Goal: Communication & Community: Answer question/provide support

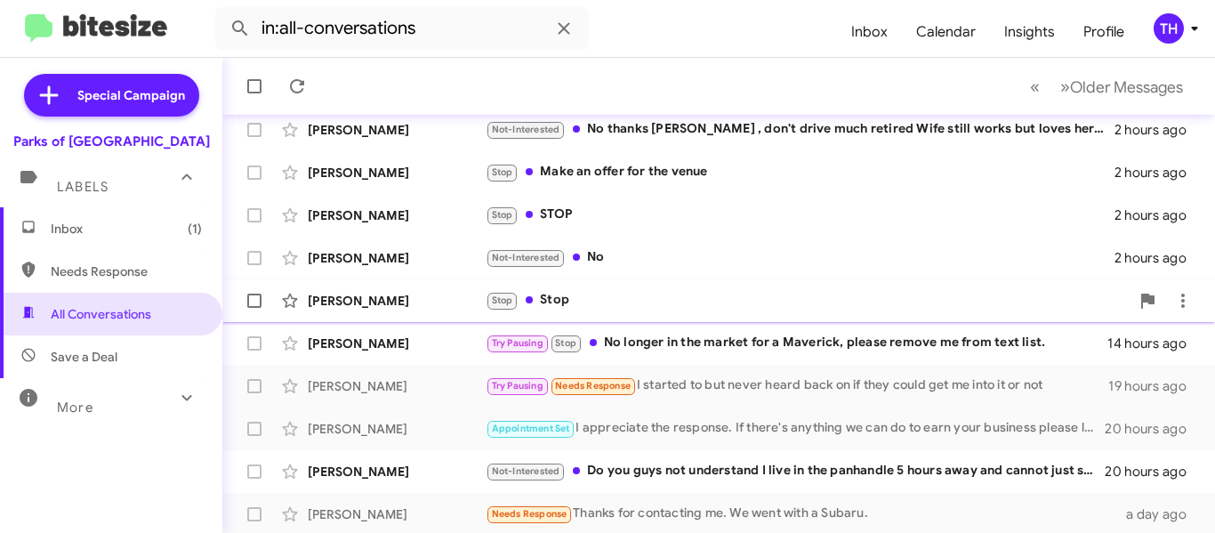
scroll to position [500, 0]
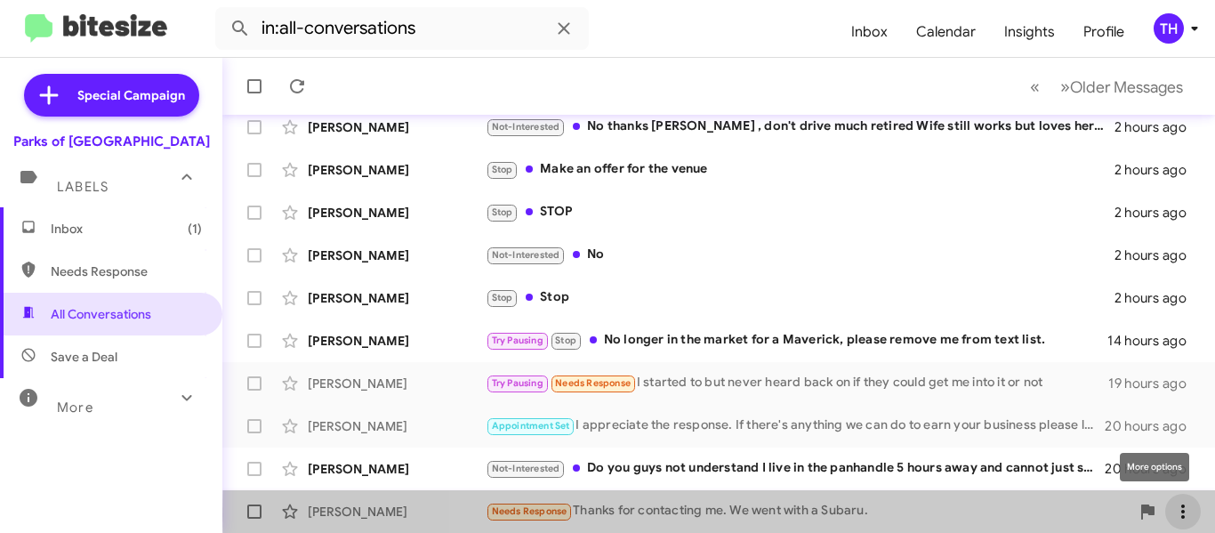
click at [1179, 515] on icon at bounding box center [1183, 511] width 21 height 21
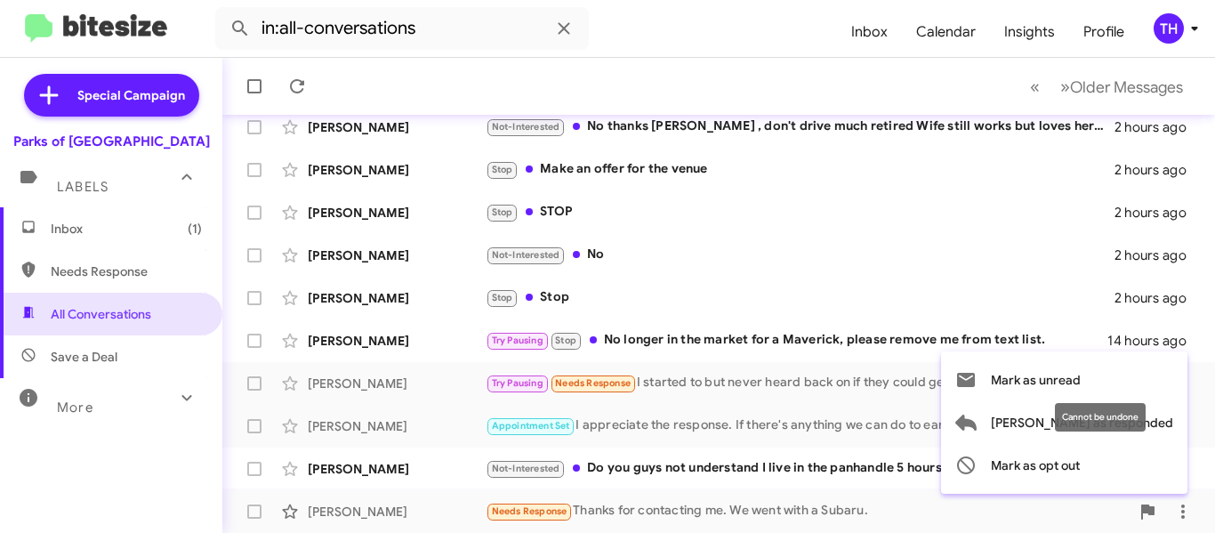
click at [1158, 424] on mat-tooltip-component "Cannot be undone" at bounding box center [1101, 417] width 116 height 53
click at [1098, 425] on div "Cannot be undone" at bounding box center [1100, 417] width 91 height 28
click at [977, 421] on icon at bounding box center [966, 423] width 21 height 16
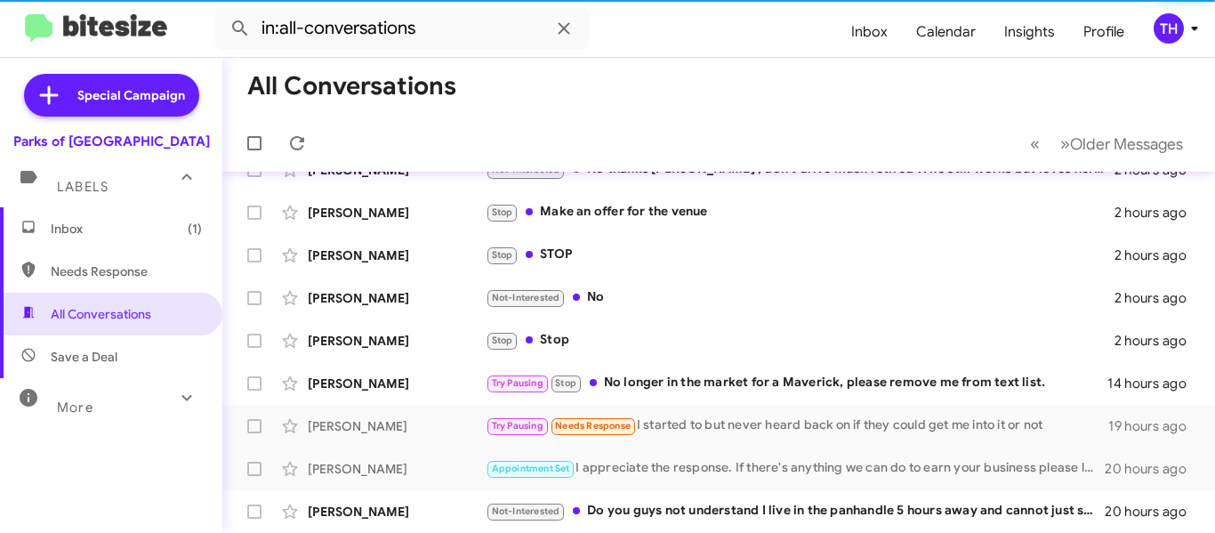
scroll to position [457, 0]
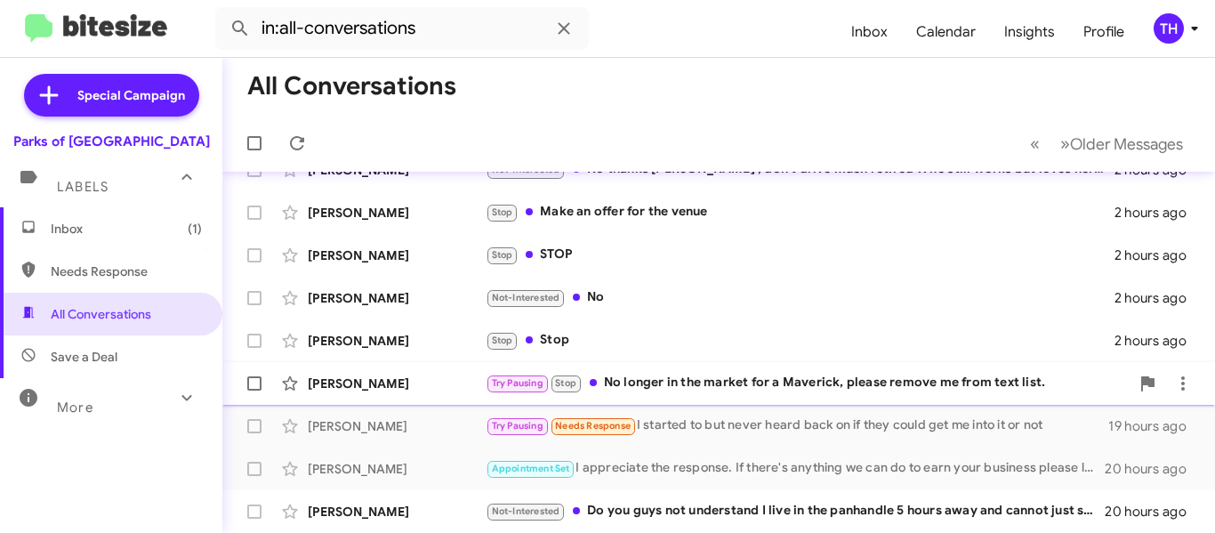
click at [642, 388] on div "Try Pausing Stop No longer in the market for a Maverick, please remove me from …" at bounding box center [808, 383] width 644 height 20
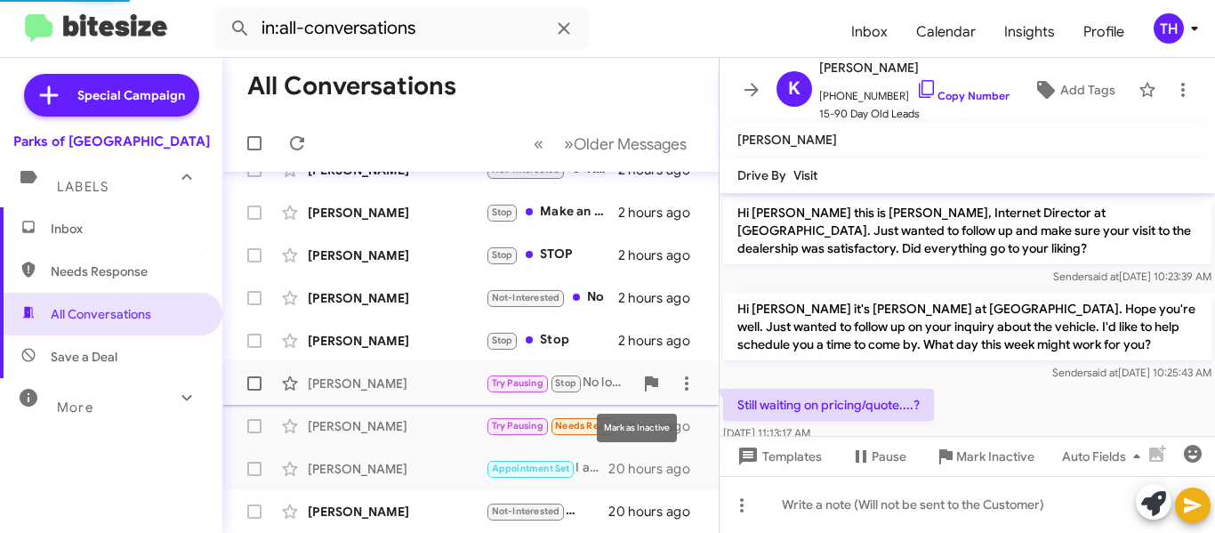
scroll to position [1418, 0]
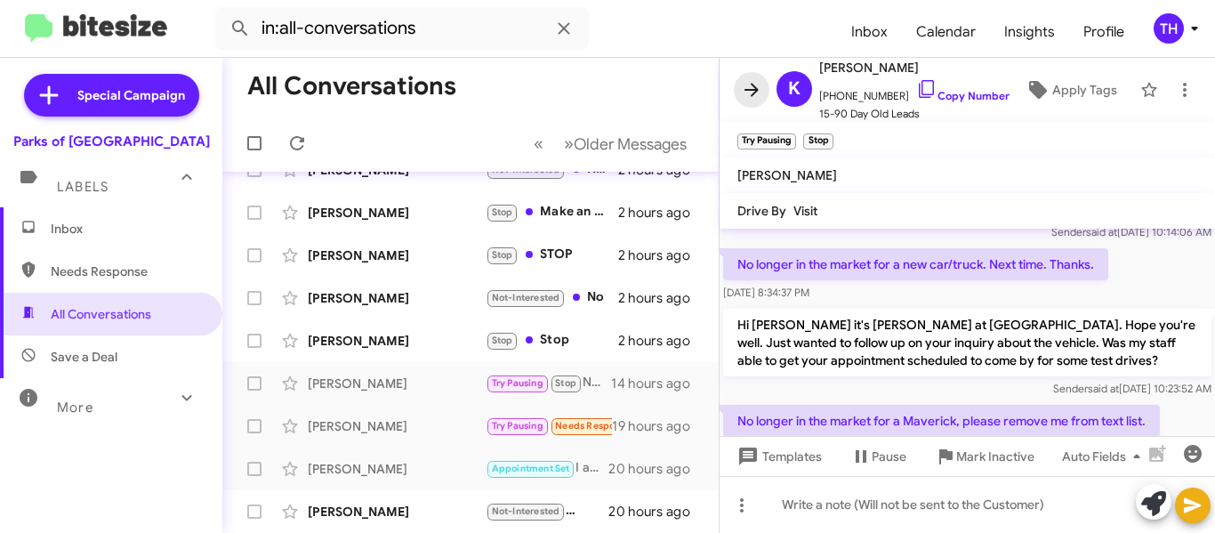
click at [758, 79] on icon at bounding box center [751, 89] width 21 height 21
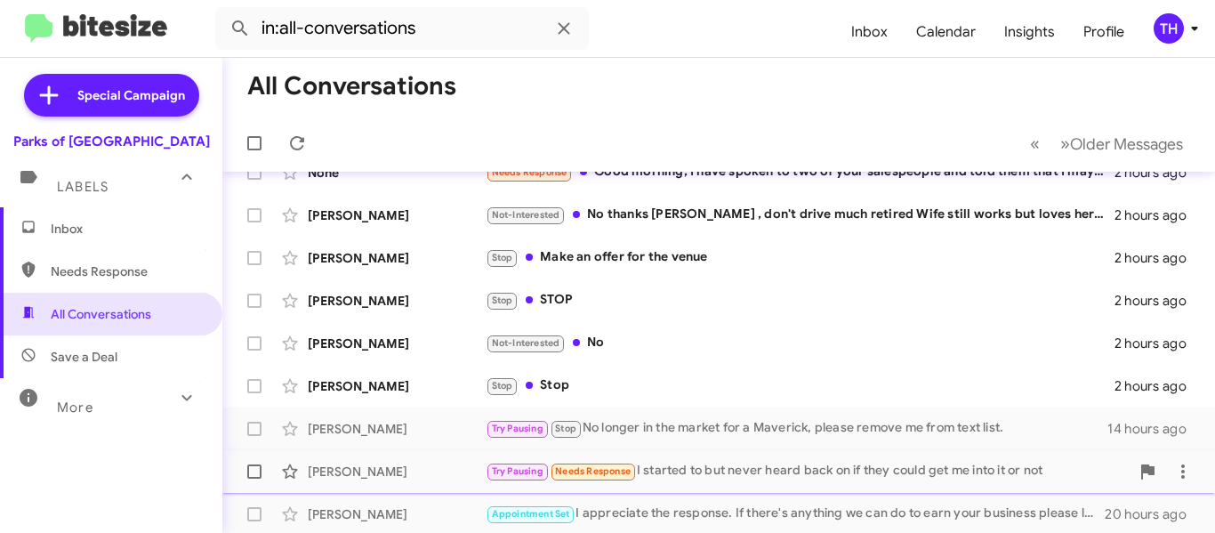
scroll to position [368, 0]
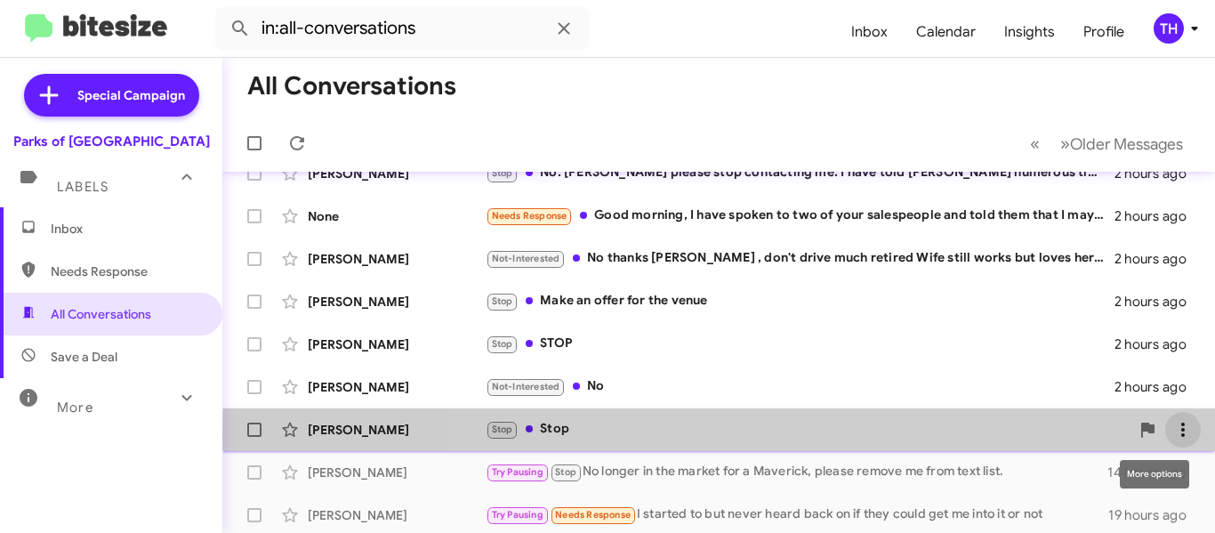
click at [1175, 437] on icon at bounding box center [1183, 429] width 21 height 21
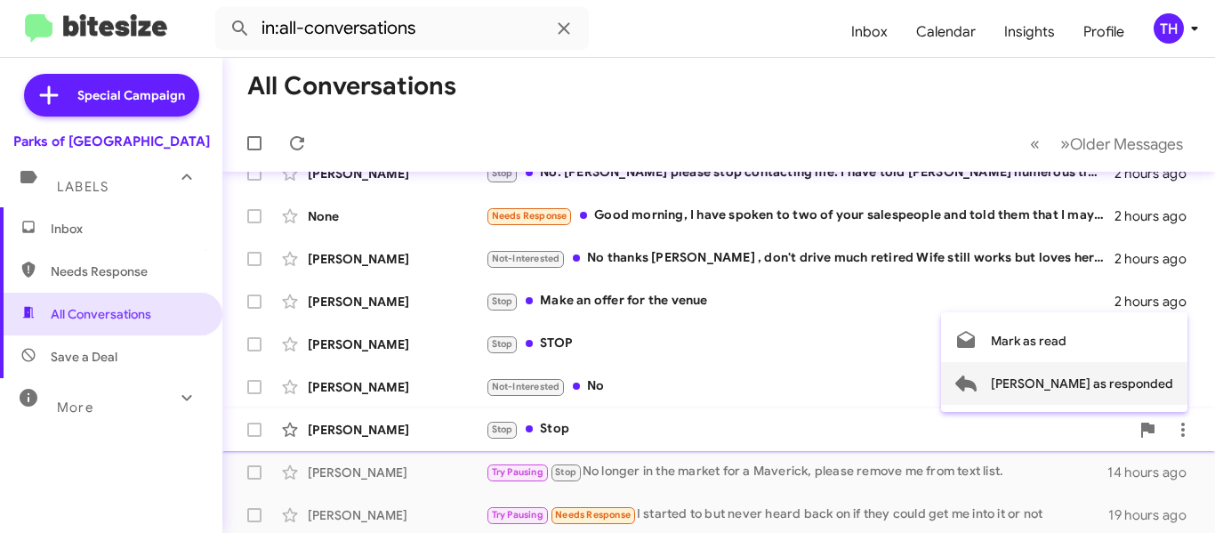
click at [1108, 378] on span "Mark as responded" at bounding box center [1082, 383] width 182 height 43
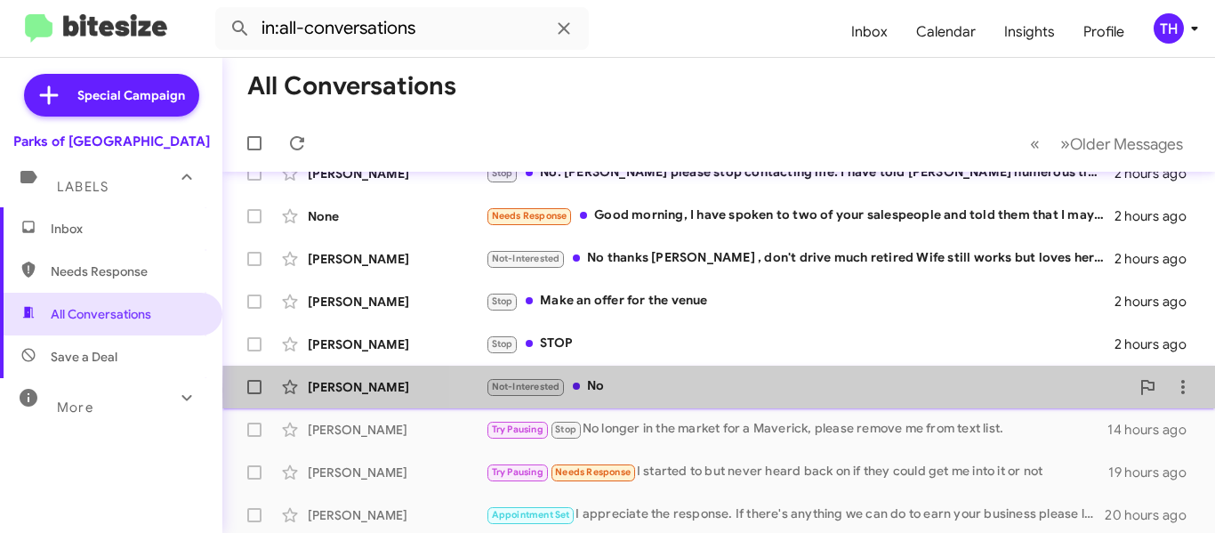
click at [1090, 391] on div "Not-Interested No" at bounding box center [808, 386] width 644 height 20
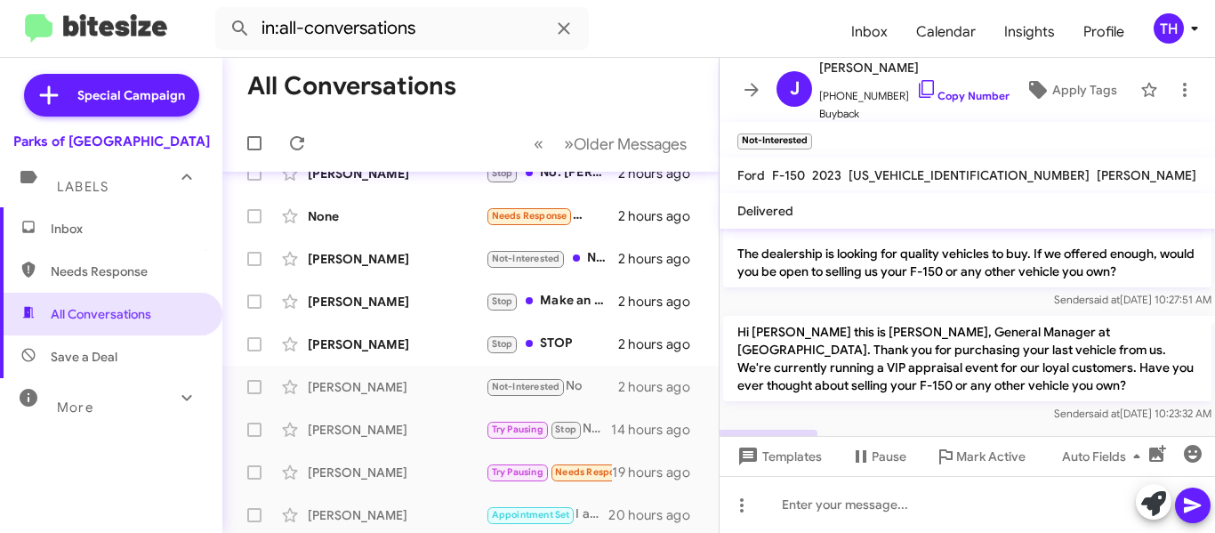
scroll to position [155, 0]
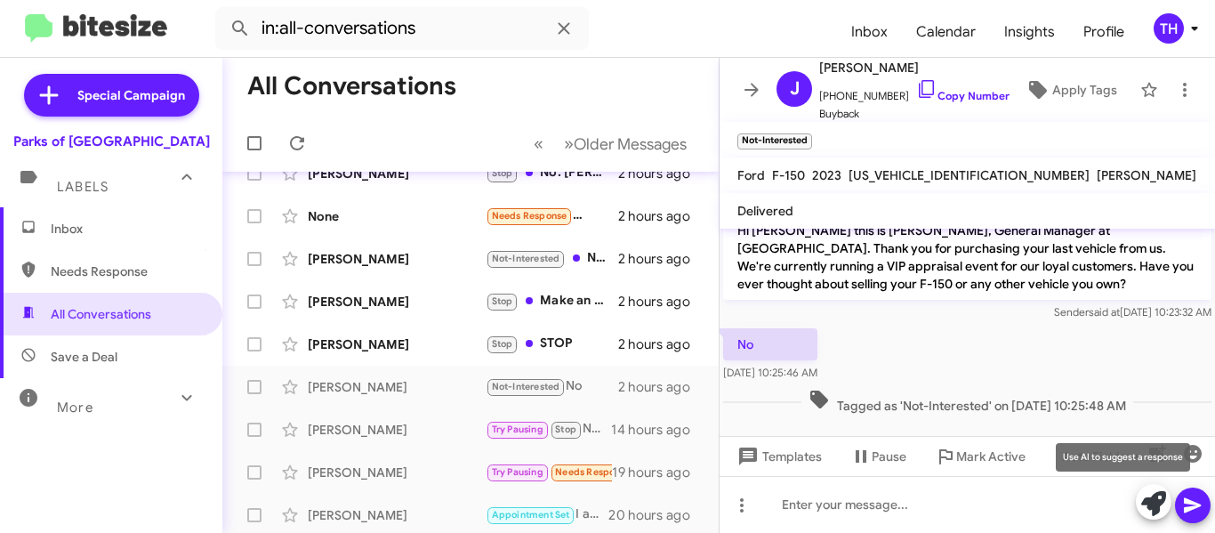
click at [1151, 499] on icon at bounding box center [1154, 503] width 25 height 25
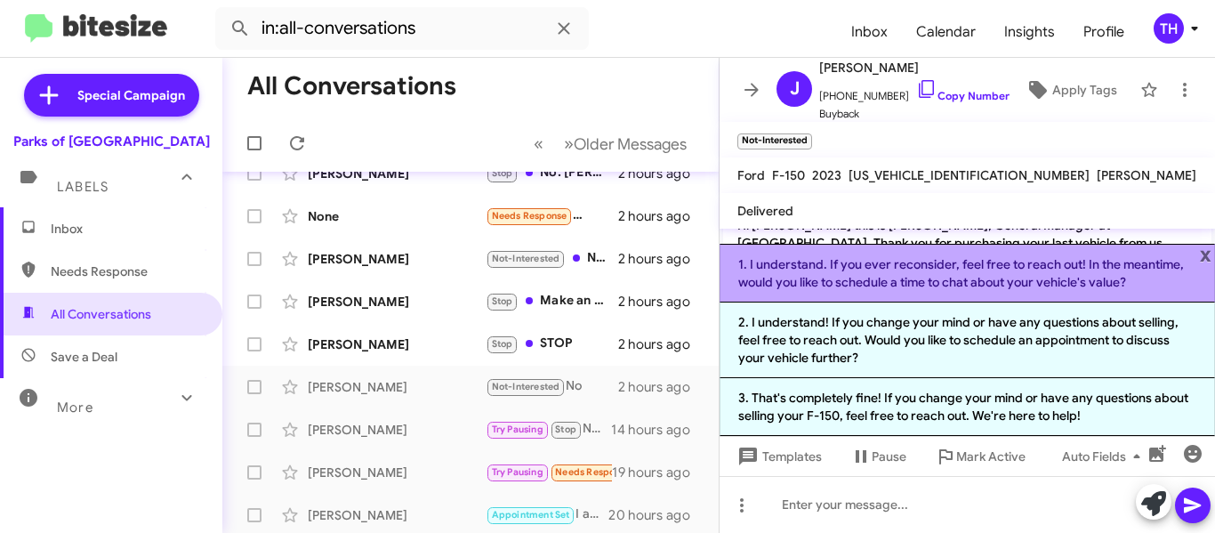
click at [864, 281] on li "1. I understand. If you ever reconsider, feel free to reach out! In the meantim…" at bounding box center [968, 273] width 496 height 59
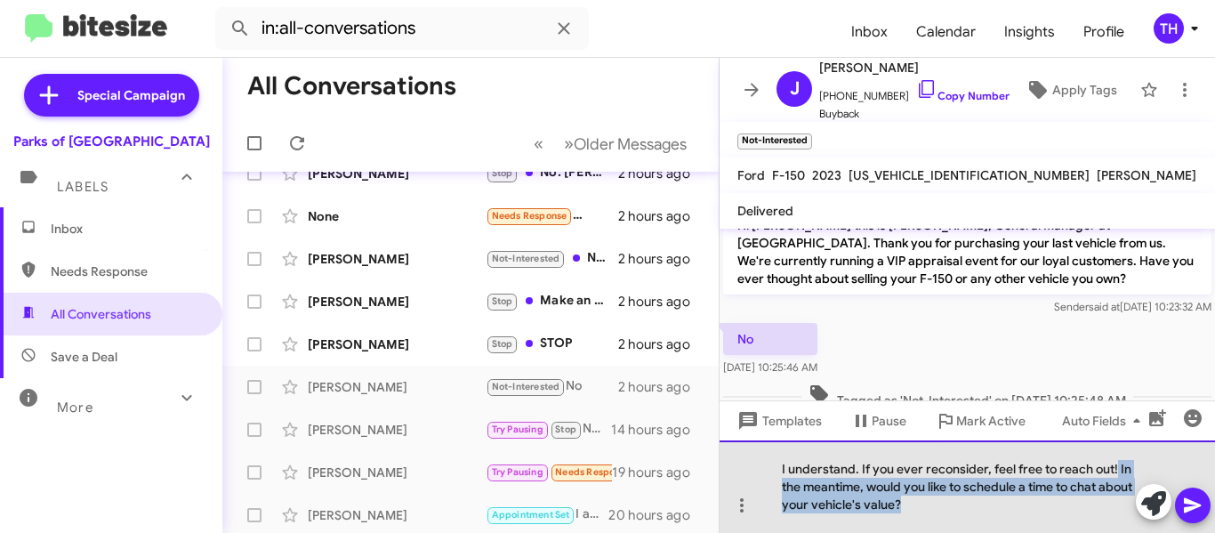
drag, startPoint x: 1116, startPoint y: 466, endPoint x: 1133, endPoint y: 522, distance: 58.5
click at [1133, 522] on div "I understand. If you ever reconsider, feel free to reach out! In the meantime, …" at bounding box center [968, 486] width 496 height 93
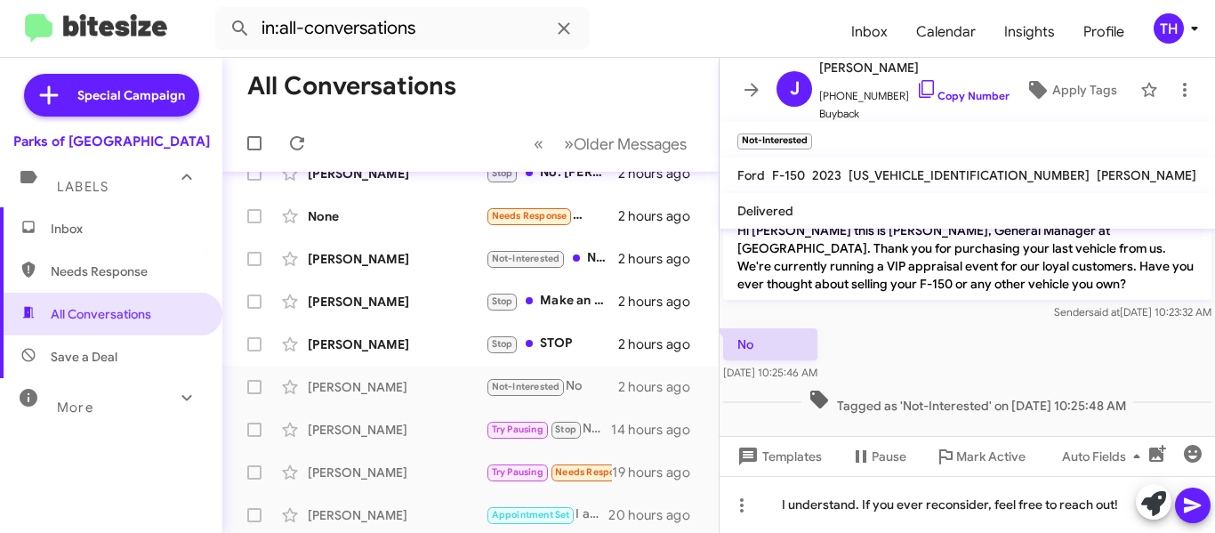
click at [1198, 508] on icon at bounding box center [1192, 505] width 21 height 21
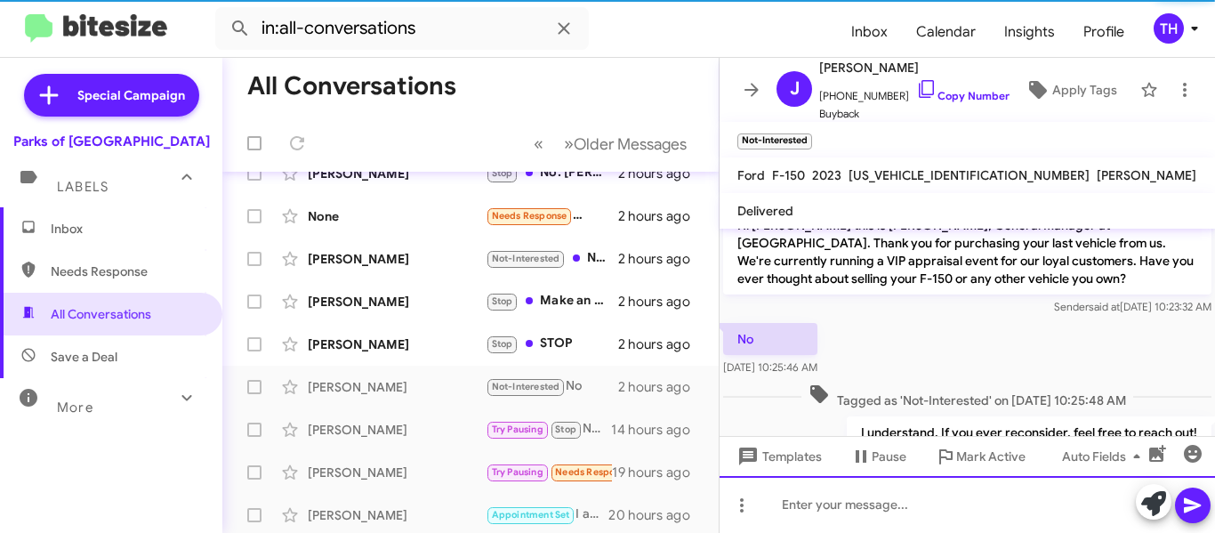
scroll to position [0, 0]
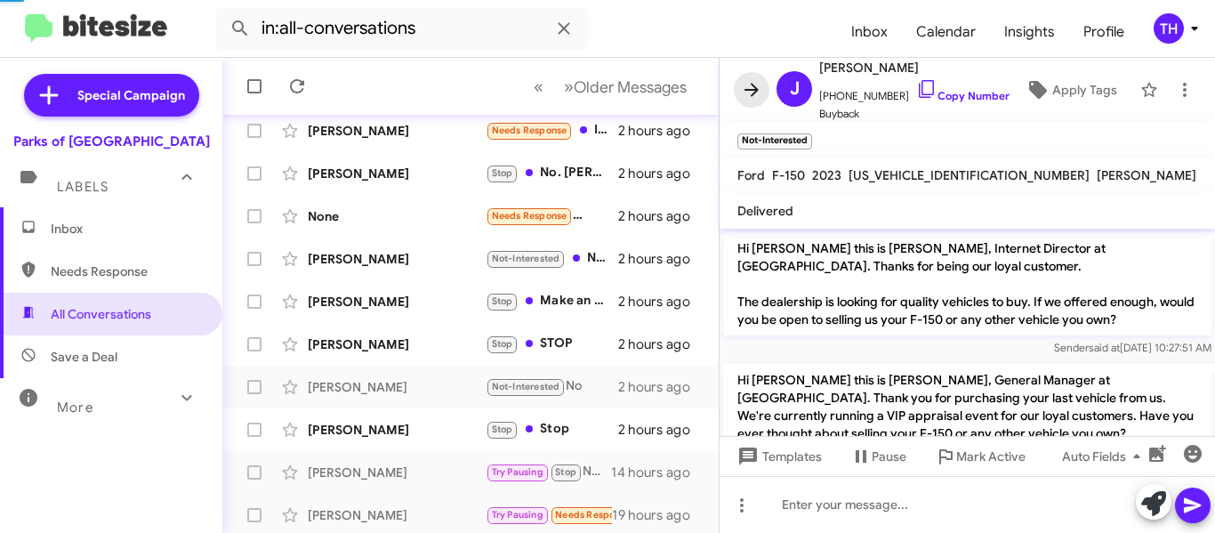
click at [748, 91] on icon at bounding box center [752, 89] width 14 height 13
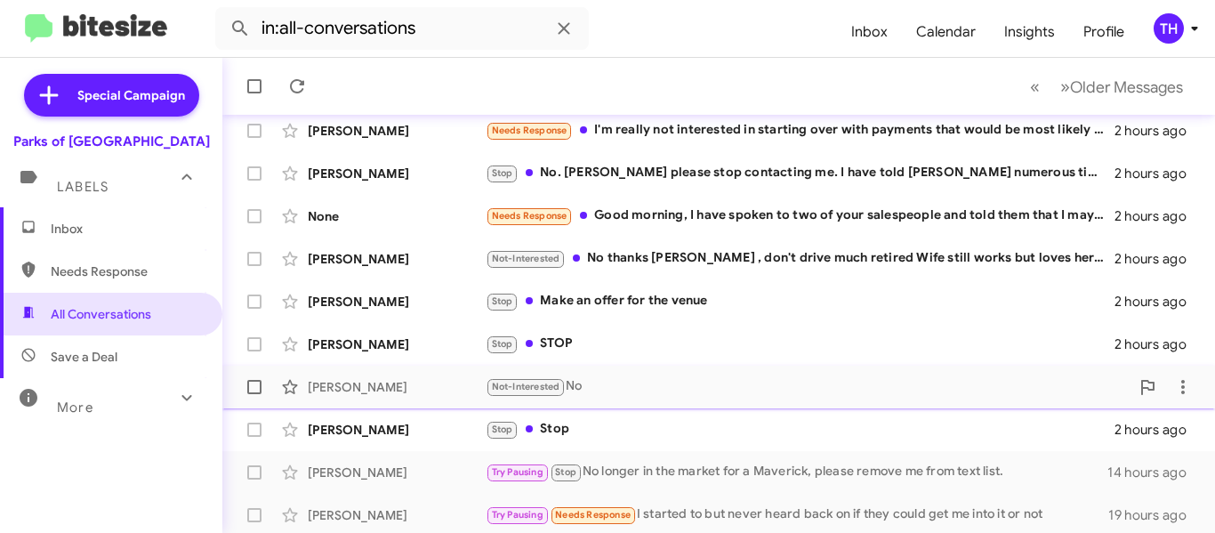
scroll to position [500, 0]
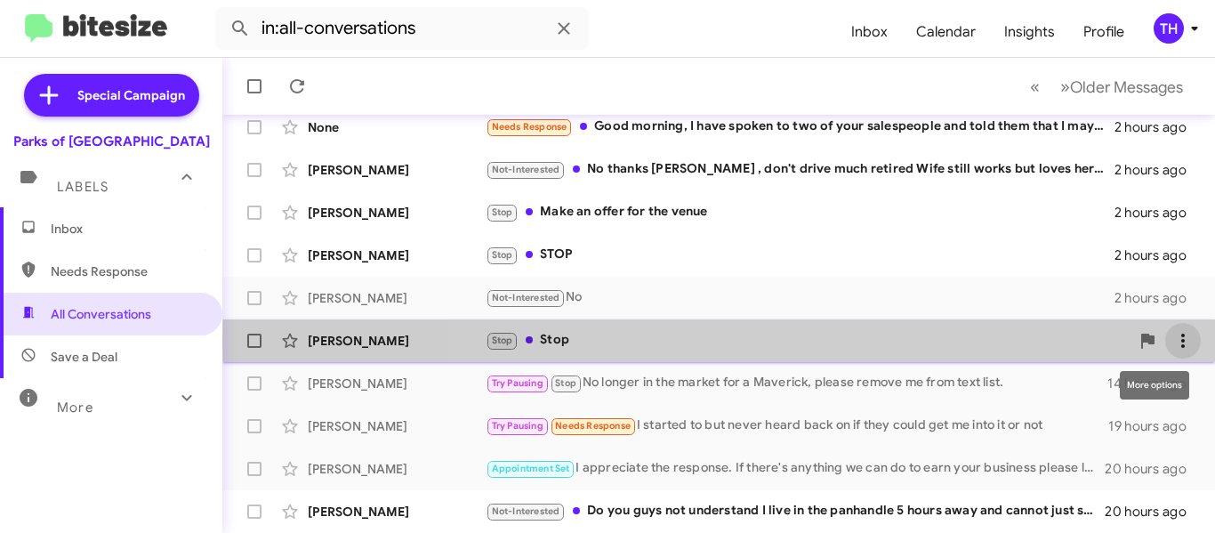
click at [1174, 342] on icon at bounding box center [1183, 340] width 21 height 21
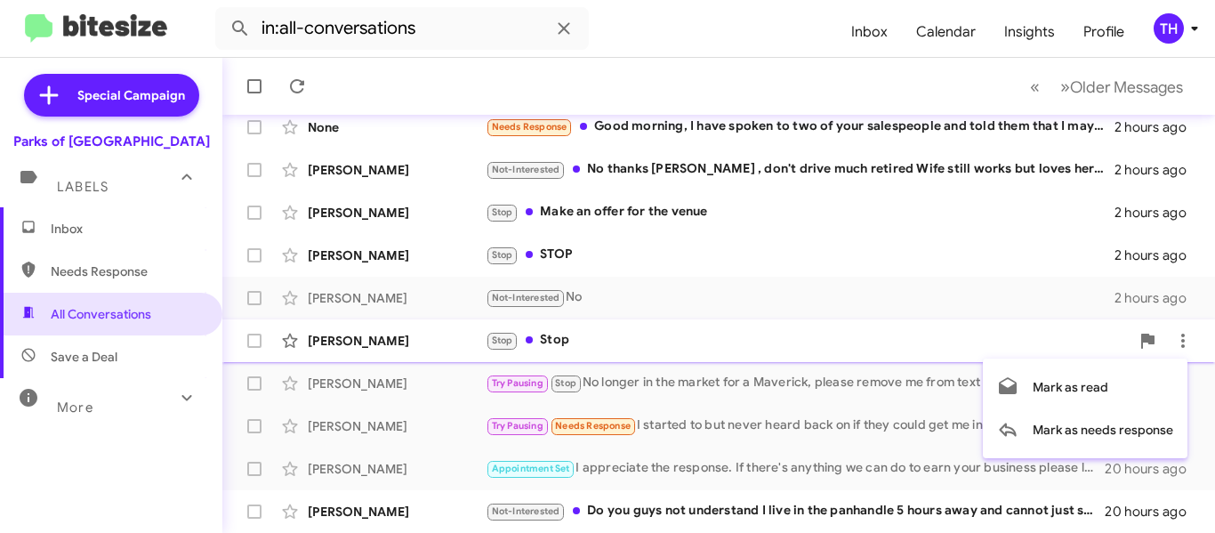
click at [1137, 264] on div at bounding box center [607, 266] width 1215 height 533
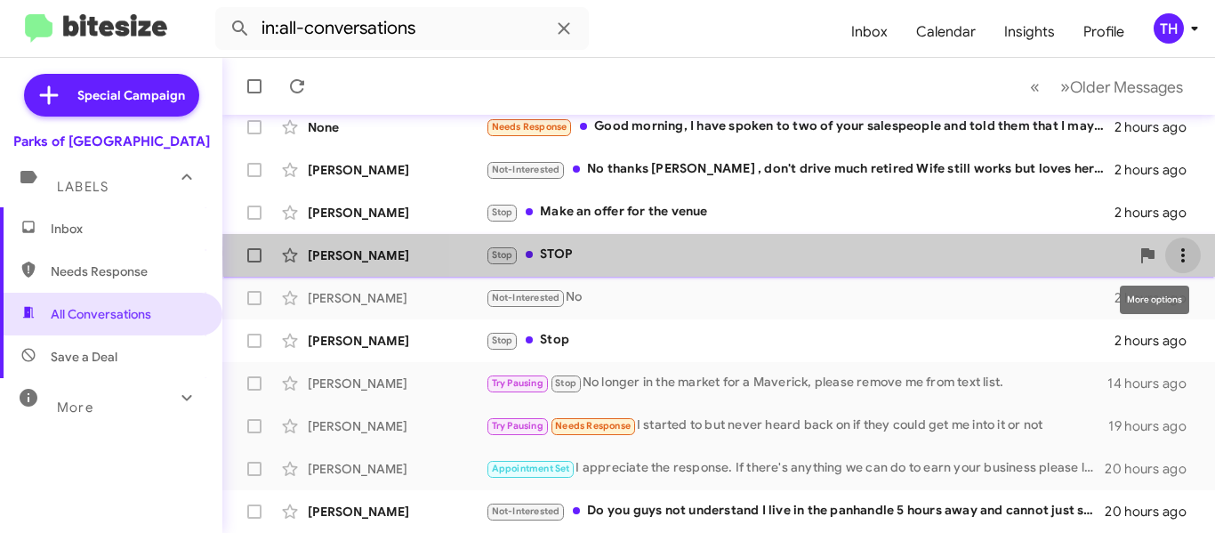
click at [1176, 254] on icon at bounding box center [1183, 255] width 21 height 21
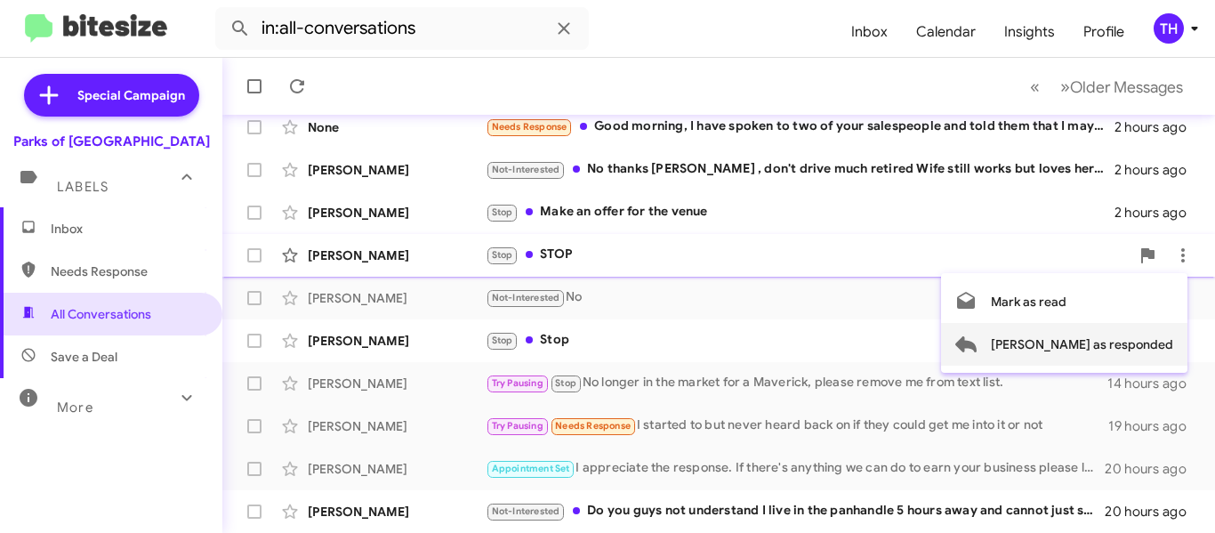
click at [1103, 347] on span "Mark as responded" at bounding box center [1082, 344] width 182 height 43
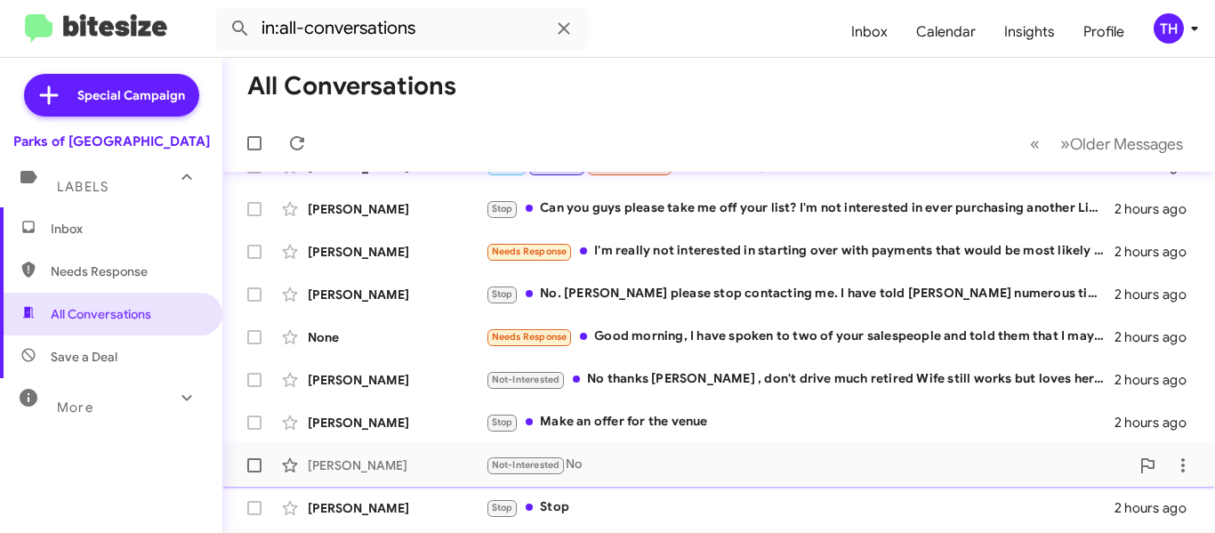
scroll to position [279, 0]
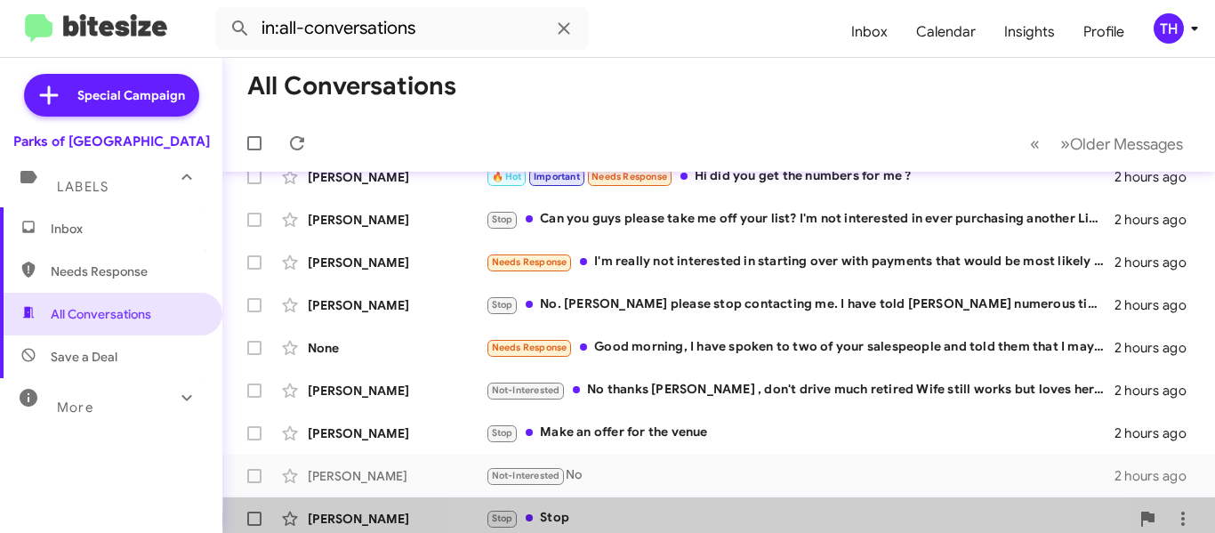
click at [782, 520] on div "Stop Stop" at bounding box center [808, 518] width 644 height 20
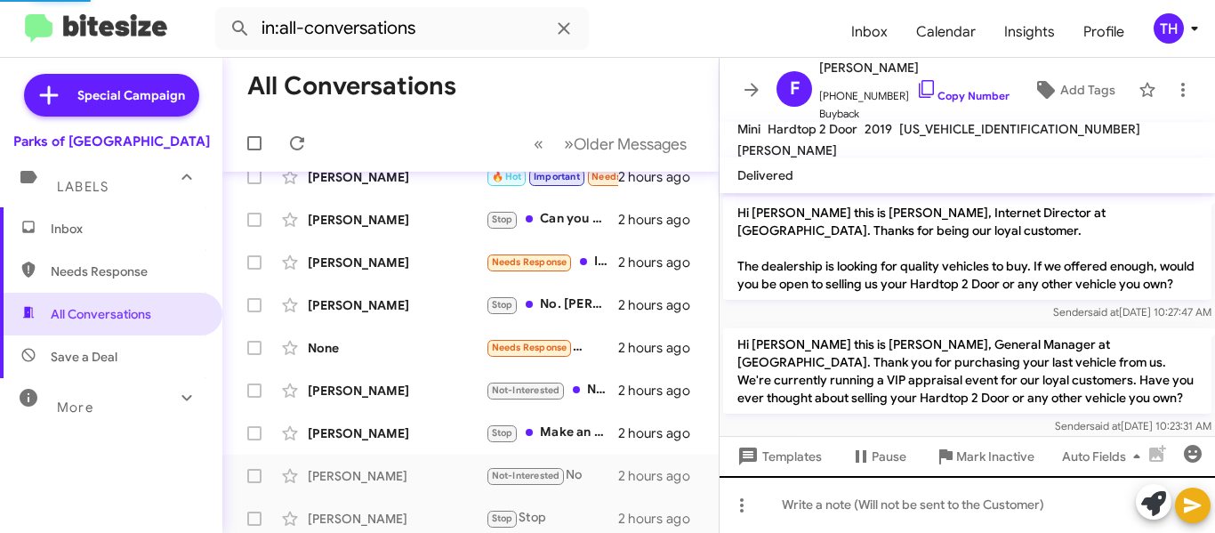
scroll to position [28, 0]
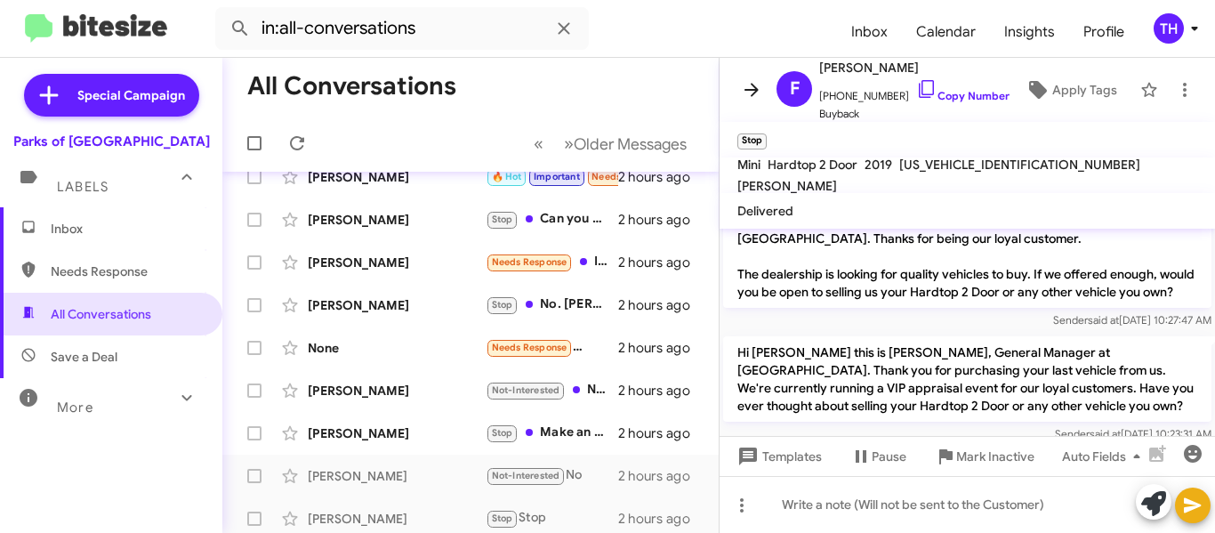
click at [757, 88] on icon at bounding box center [751, 89] width 21 height 21
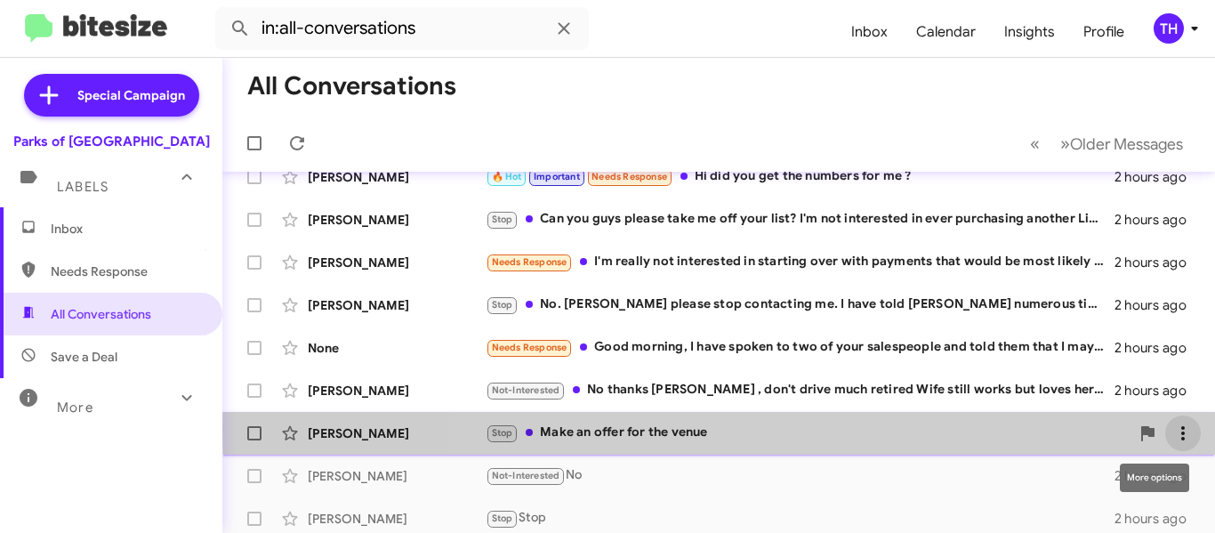
click at [1173, 430] on icon at bounding box center [1183, 433] width 21 height 21
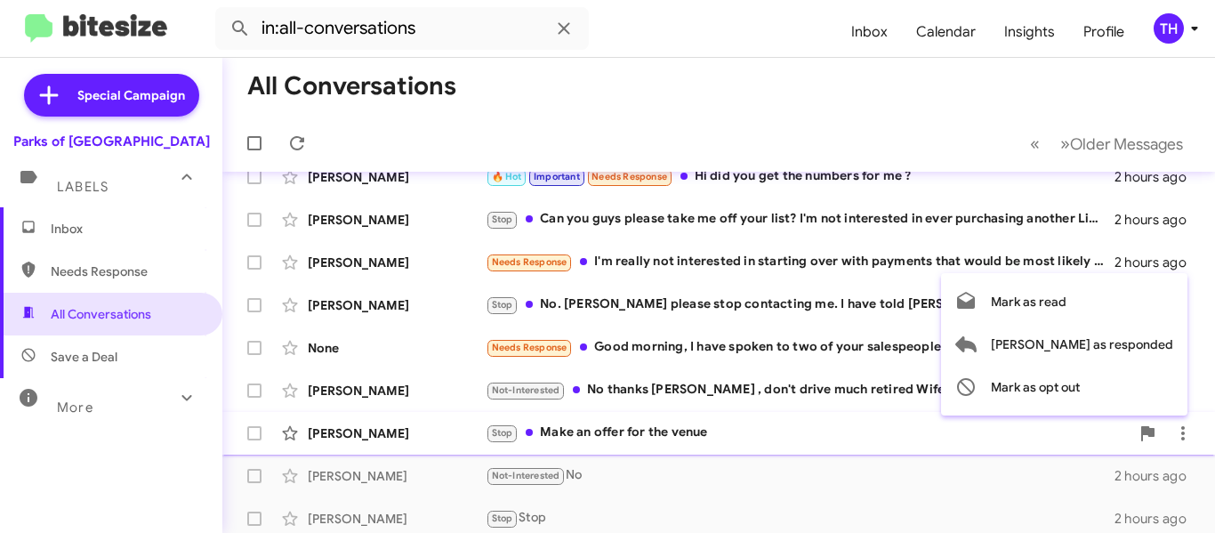
click at [903, 435] on div at bounding box center [607, 266] width 1215 height 533
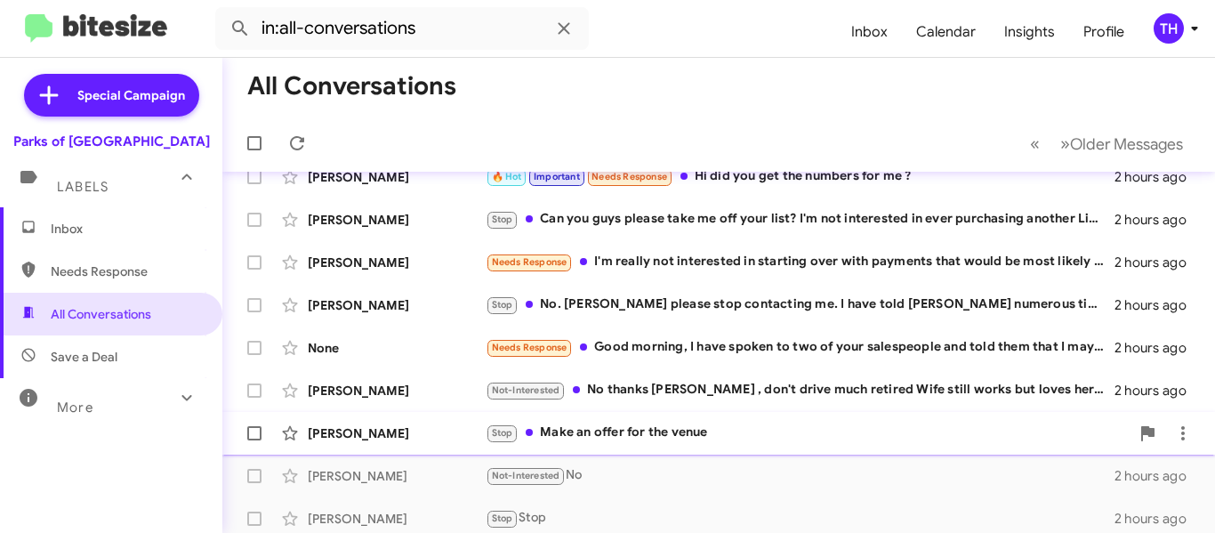
click at [883, 436] on div "Stop Make an offer for the venue" at bounding box center [808, 433] width 644 height 20
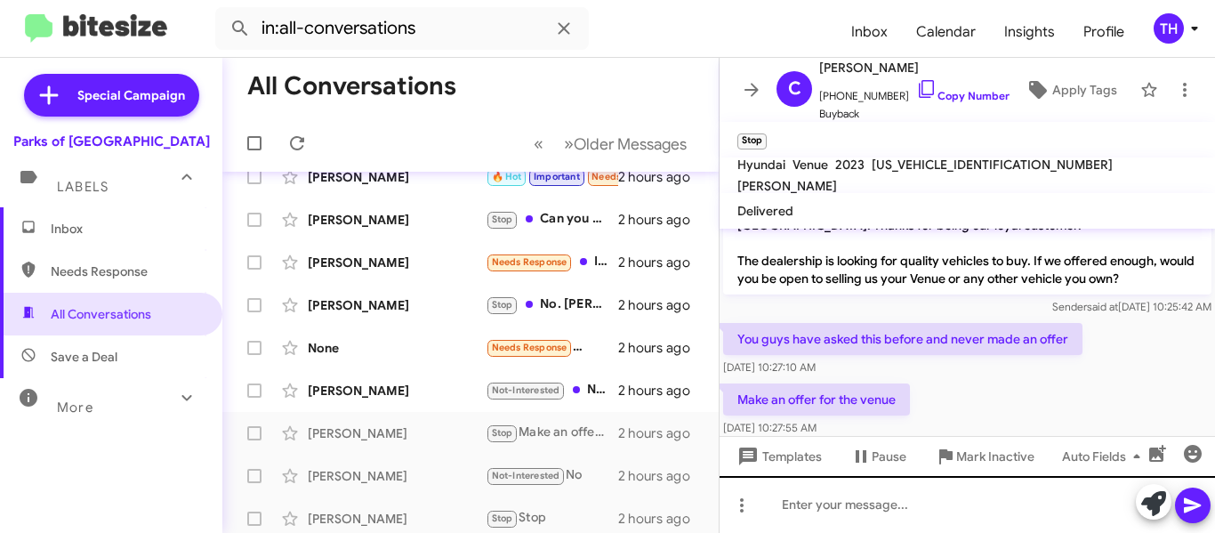
scroll to position [63, 0]
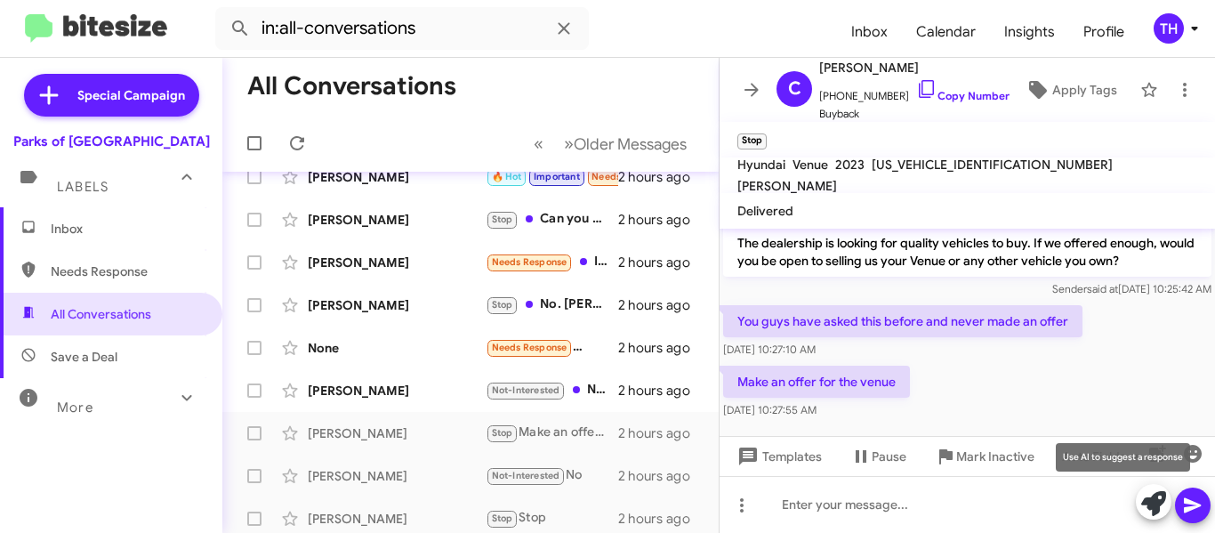
click at [1151, 504] on icon at bounding box center [1154, 503] width 25 height 25
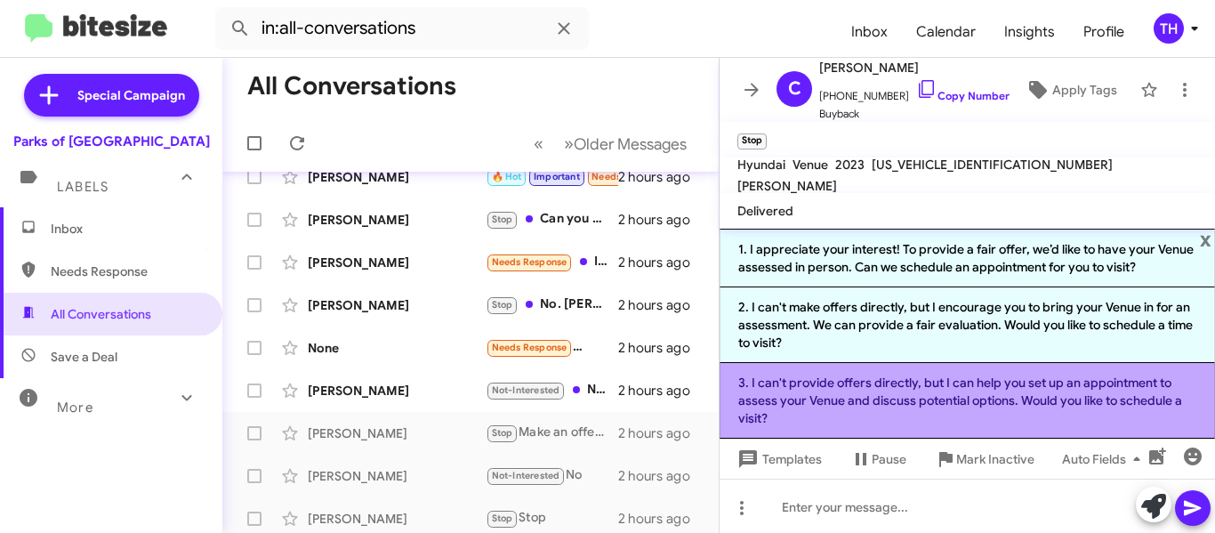
click at [840, 413] on li "3. I can't provide offers directly, but I can help you set up an appointment to…" at bounding box center [968, 401] width 496 height 76
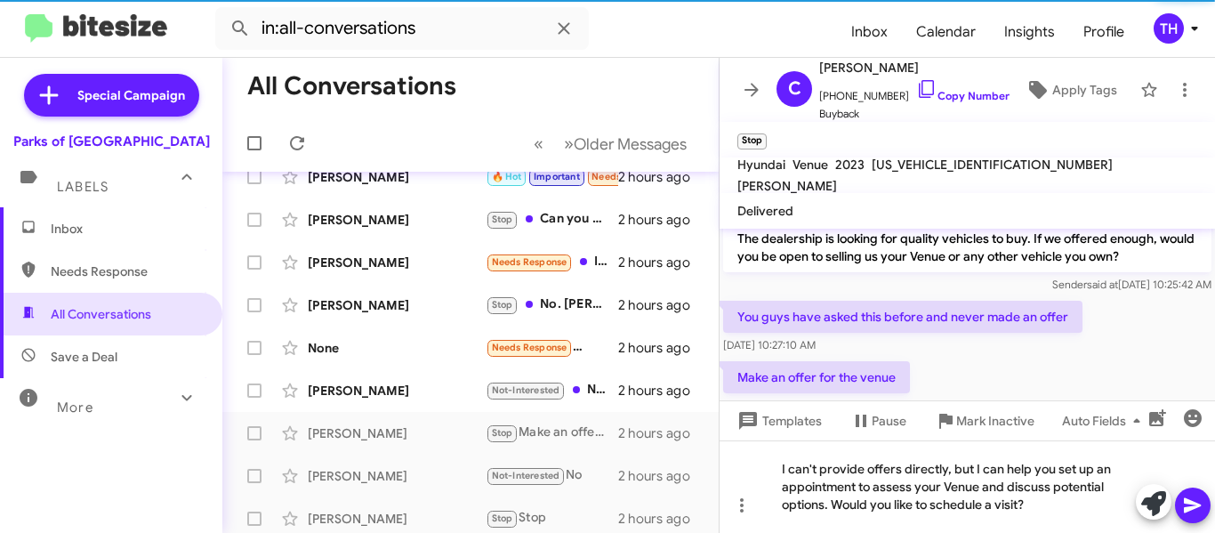
click at [1194, 509] on icon at bounding box center [1192, 505] width 17 height 15
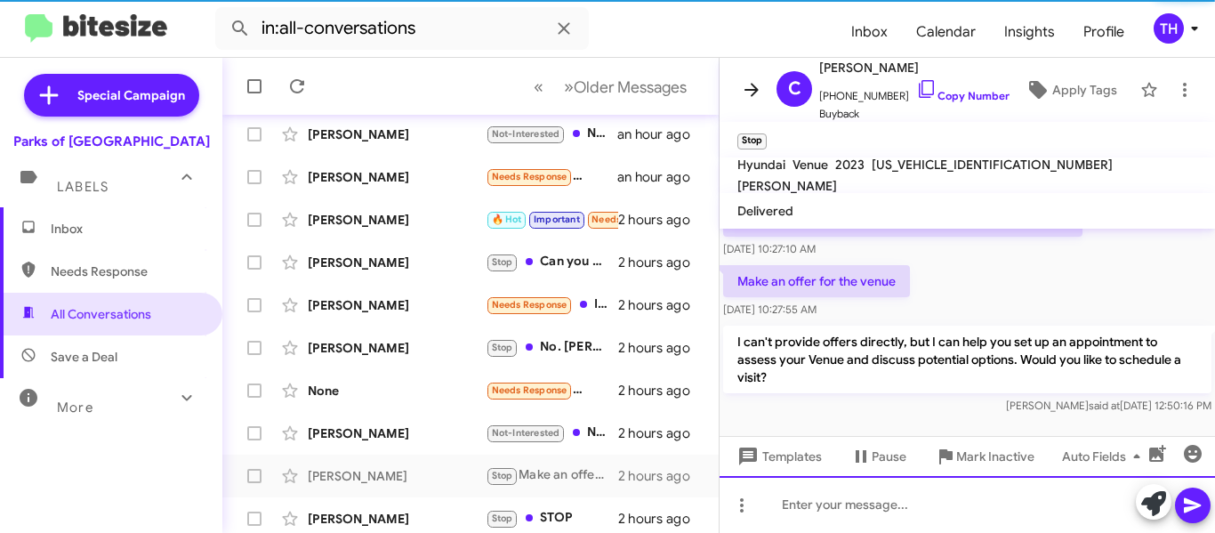
scroll to position [322, 0]
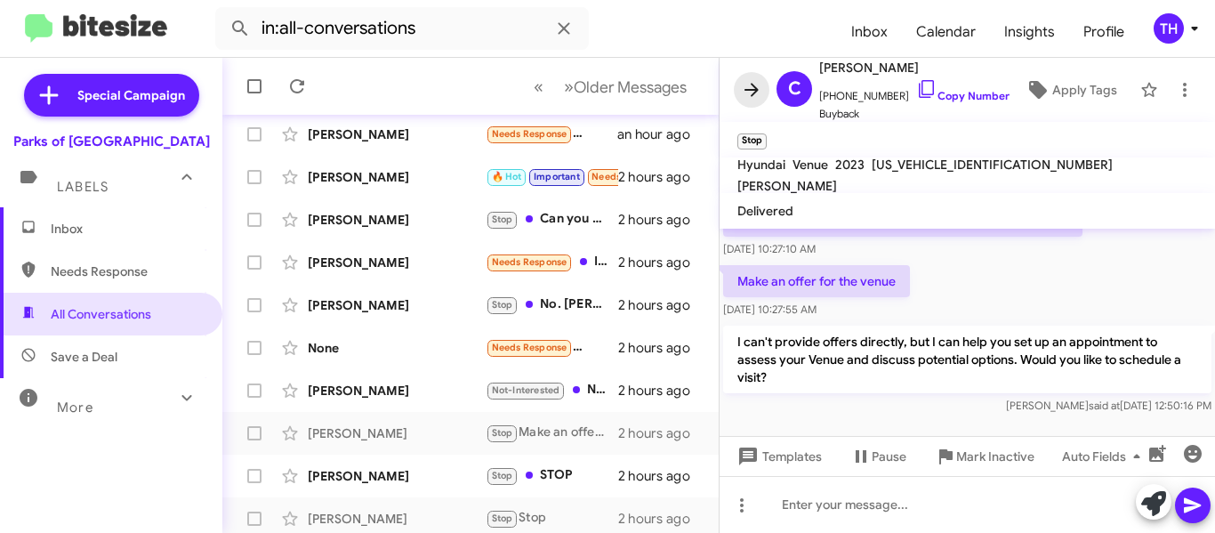
click at [746, 93] on icon at bounding box center [751, 89] width 21 height 21
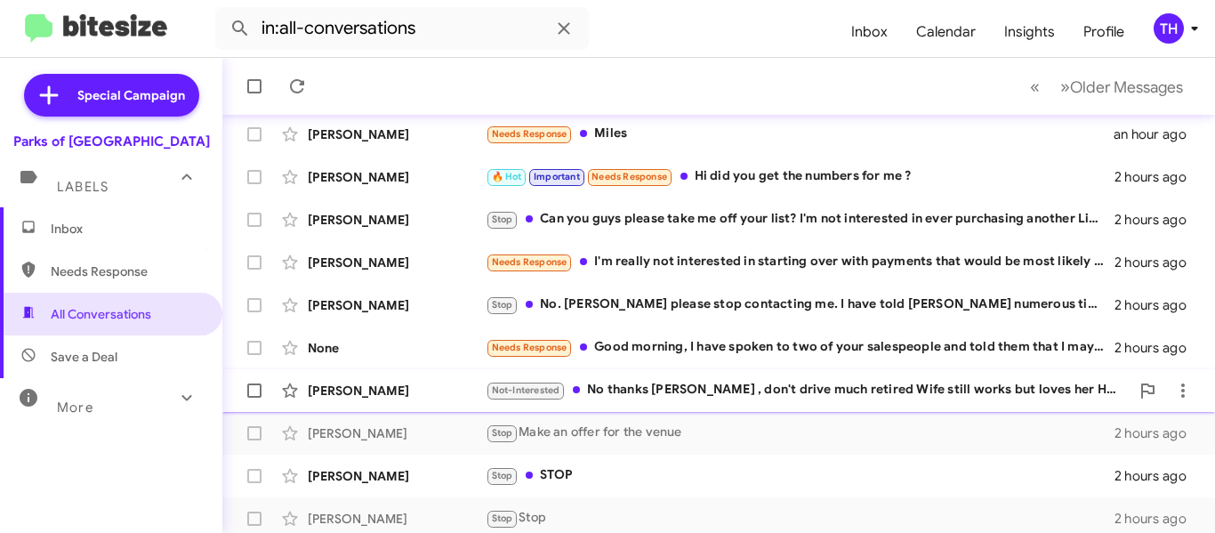
click at [738, 400] on div "Not-Interested No thanks Rob , don't drive much retired Wife still works but lo…" at bounding box center [808, 390] width 644 height 20
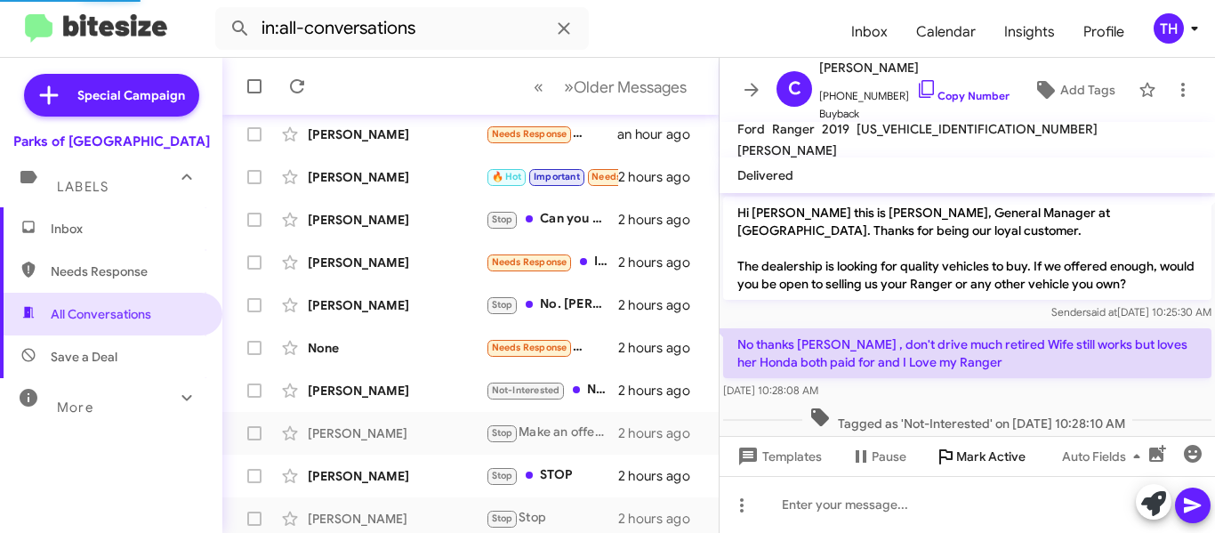
scroll to position [17, 0]
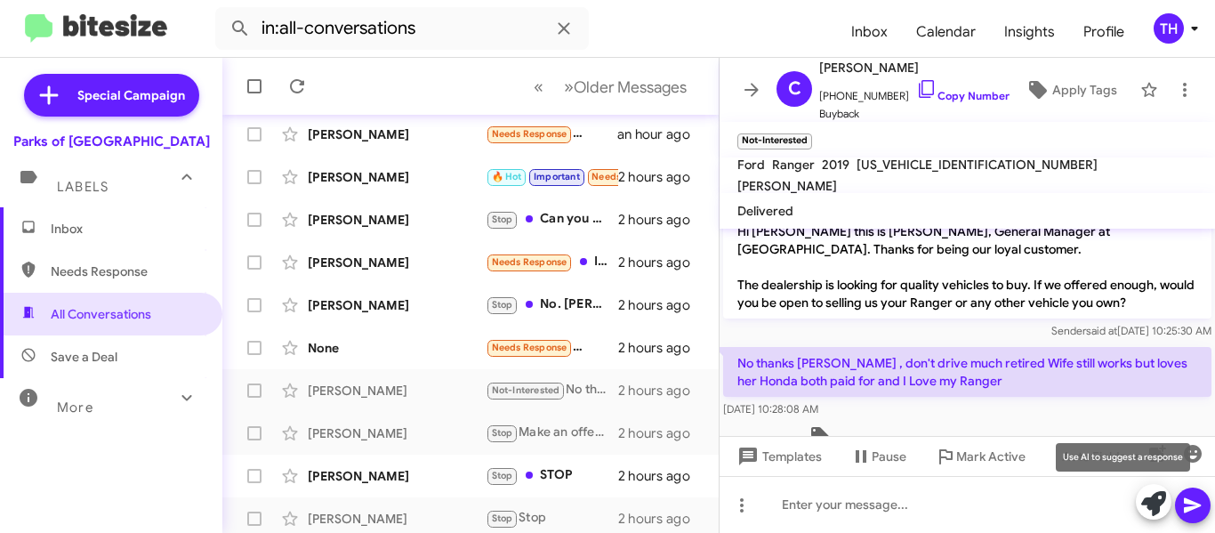
click at [1154, 501] on icon at bounding box center [1154, 503] width 25 height 25
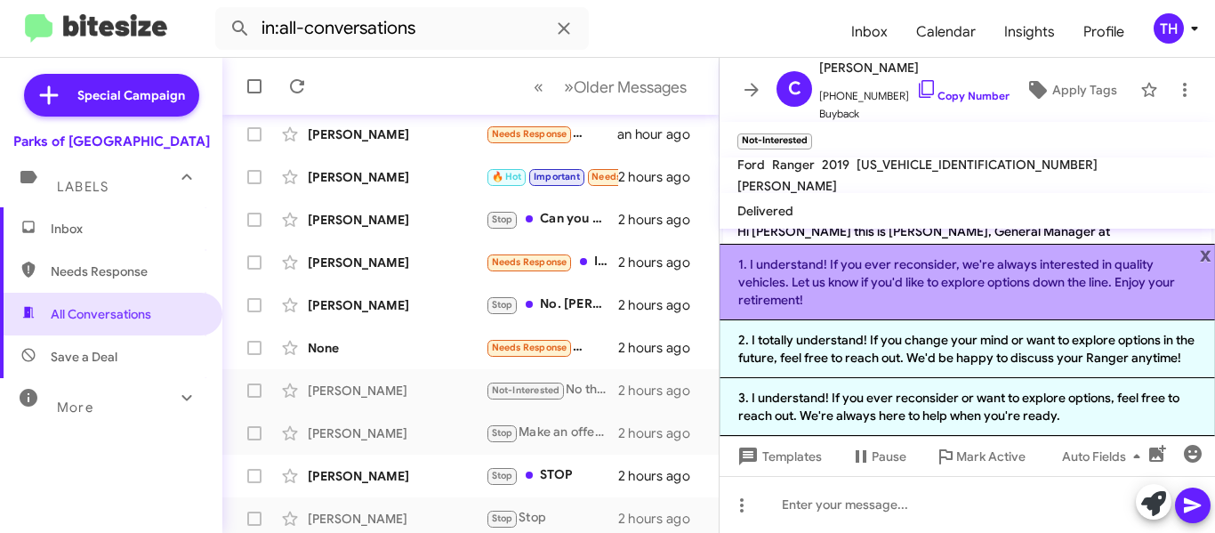
click at [945, 287] on li "1. I understand! If you ever reconsider, we're always interested in quality veh…" at bounding box center [968, 282] width 496 height 77
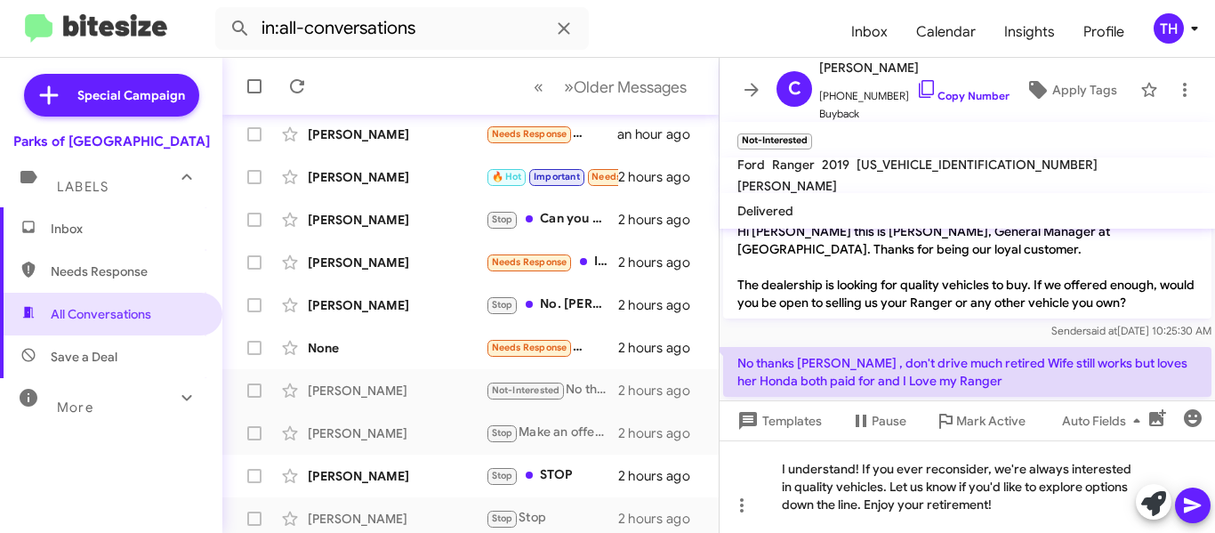
click at [1192, 510] on icon at bounding box center [1192, 505] width 17 height 15
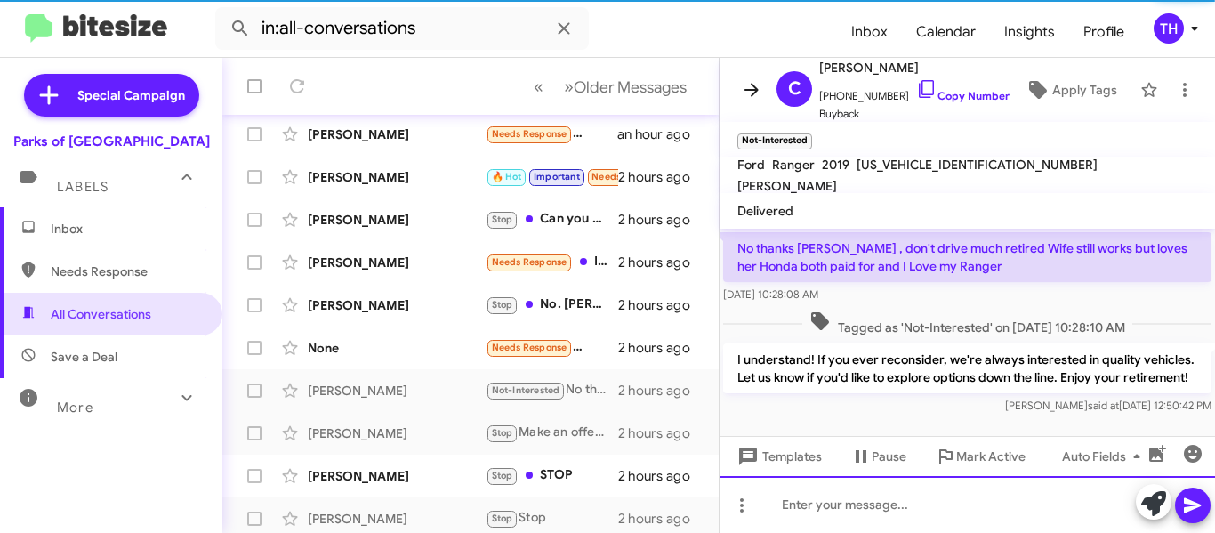
scroll to position [365, 0]
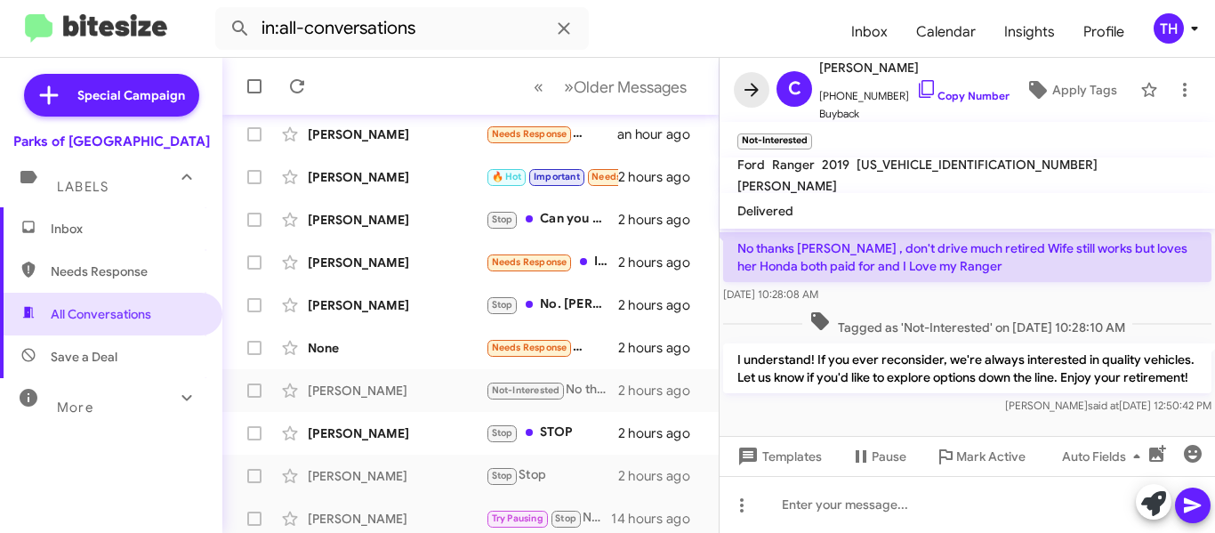
click at [754, 94] on icon at bounding box center [752, 89] width 14 height 13
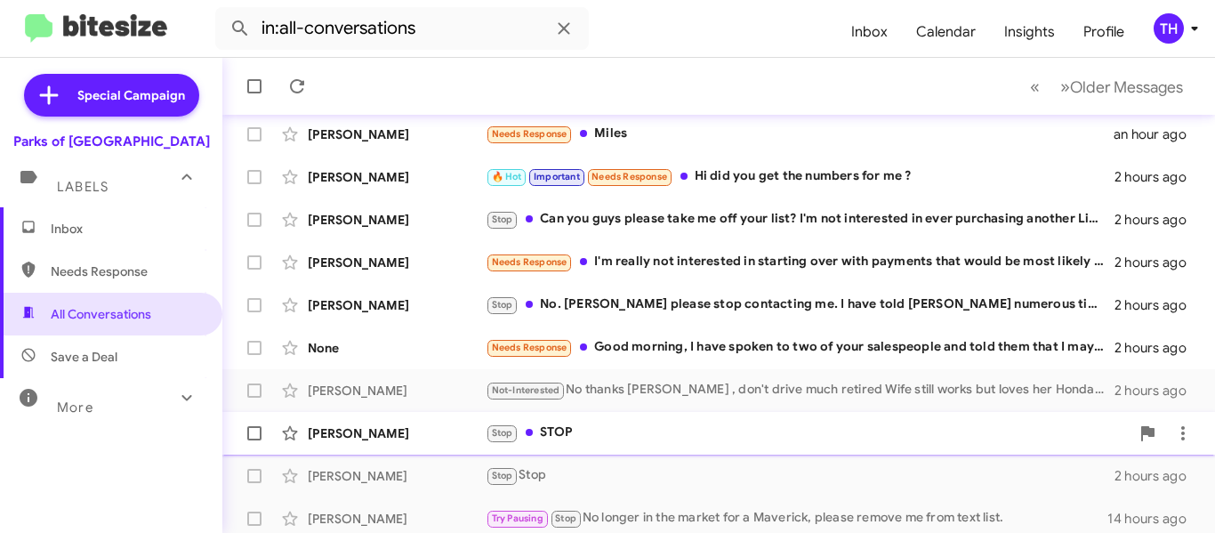
click at [1084, 439] on div "Stop STOP" at bounding box center [808, 433] width 644 height 20
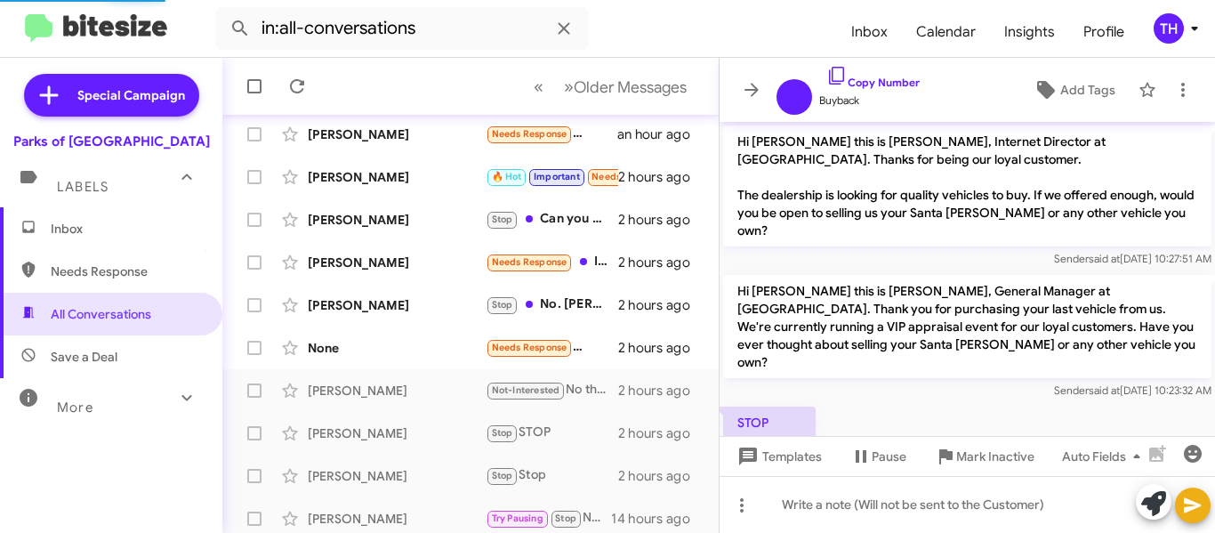
scroll to position [28, 0]
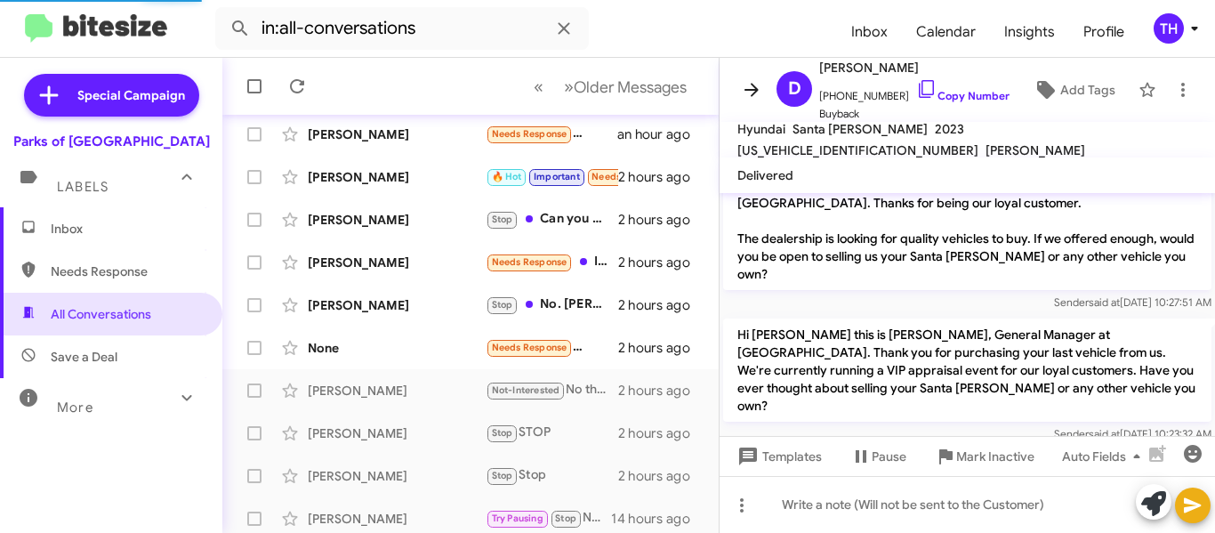
click at [759, 94] on icon at bounding box center [751, 89] width 21 height 21
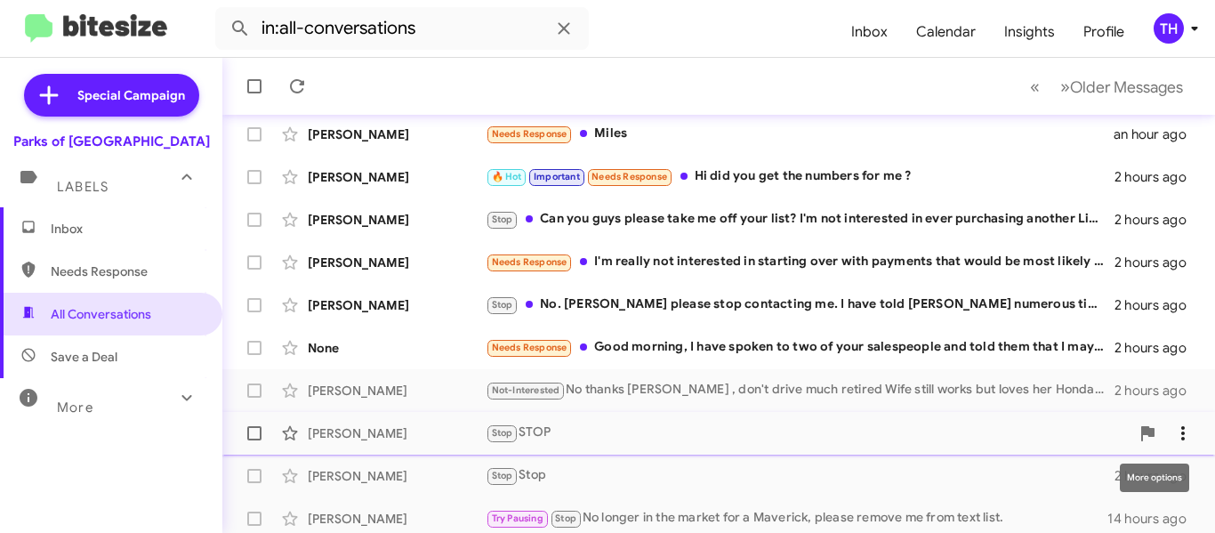
click at [1173, 433] on icon at bounding box center [1183, 433] width 21 height 21
click at [725, 357] on div at bounding box center [607, 266] width 1215 height 533
click at [725, 357] on div "Needs Response Good morning, I have spoken to two of your salespeople and told …" at bounding box center [800, 347] width 629 height 20
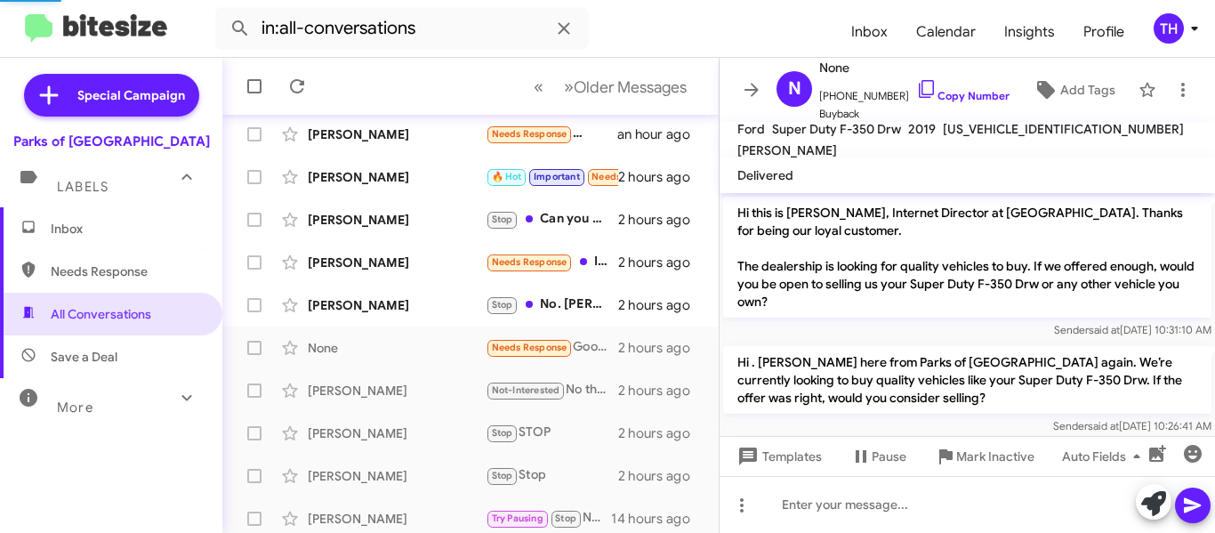
scroll to position [236, 0]
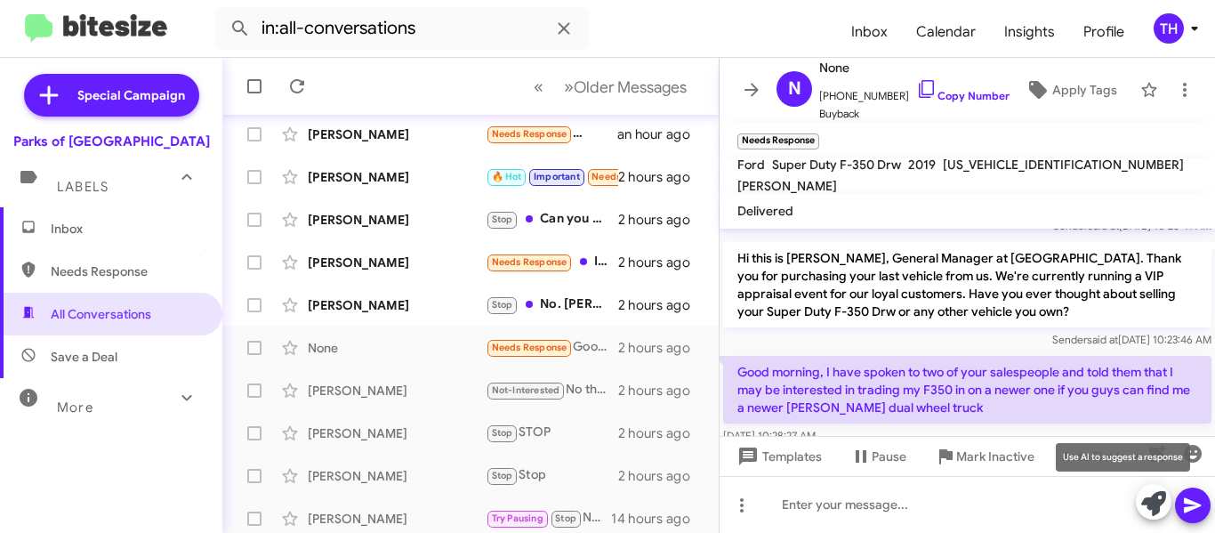
click at [1146, 504] on icon at bounding box center [1154, 503] width 25 height 25
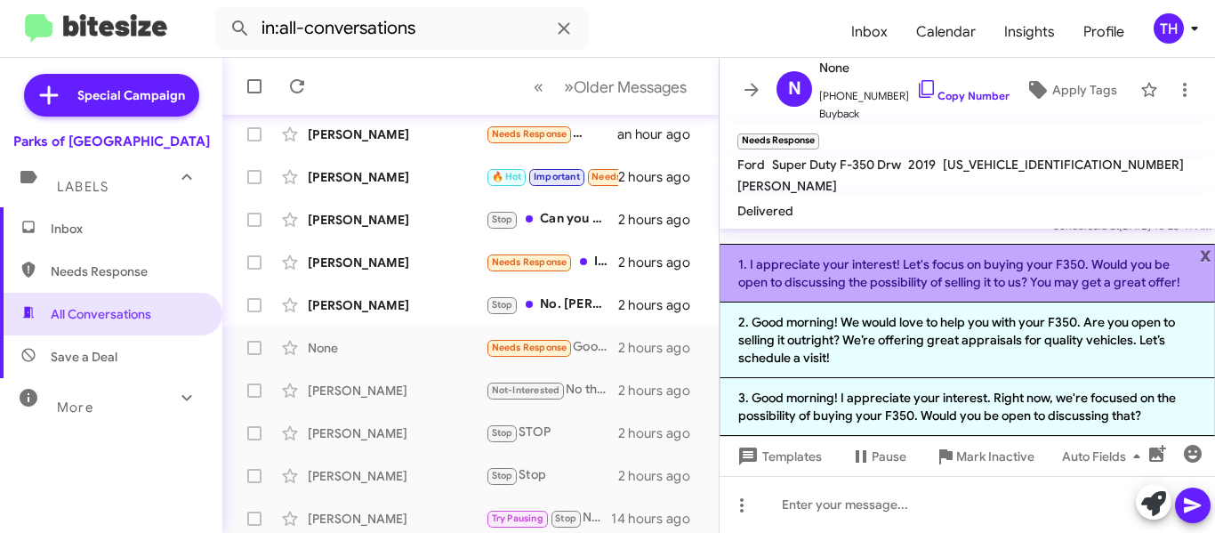
click at [1212, 245] on li "1. I appreciate your interest! Let's focus on buying your F350. Would you be op…" at bounding box center [968, 273] width 496 height 59
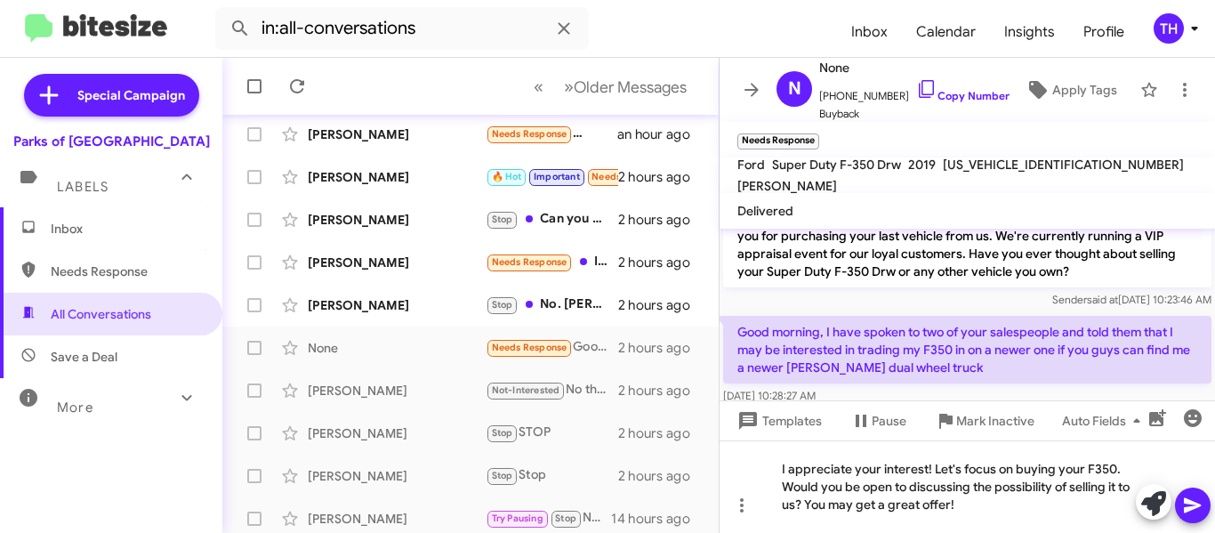
scroll to position [307, 0]
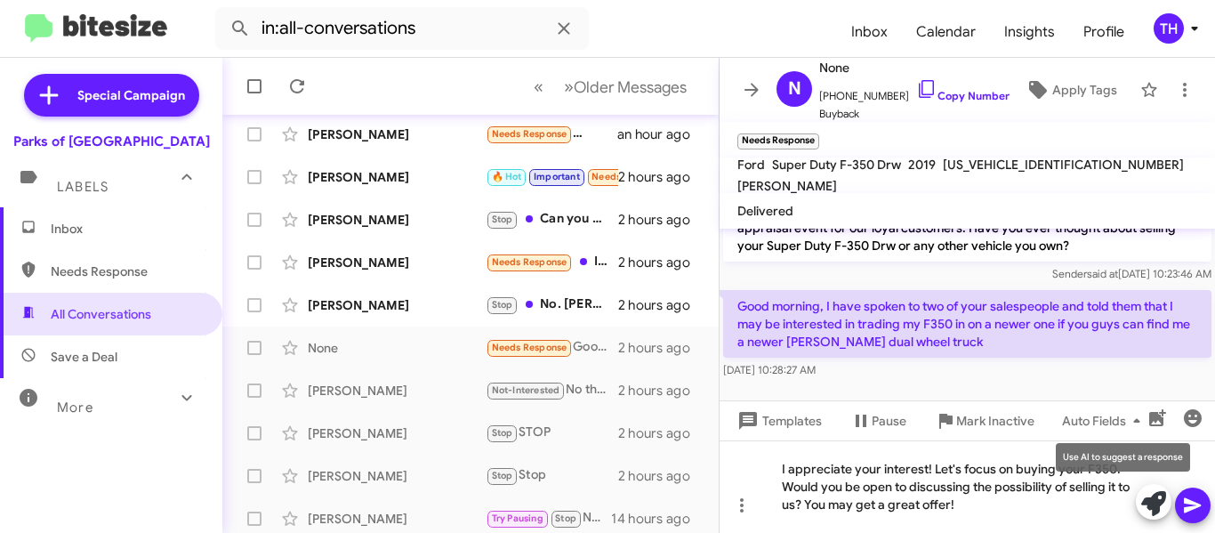
click at [1144, 502] on icon at bounding box center [1154, 503] width 25 height 25
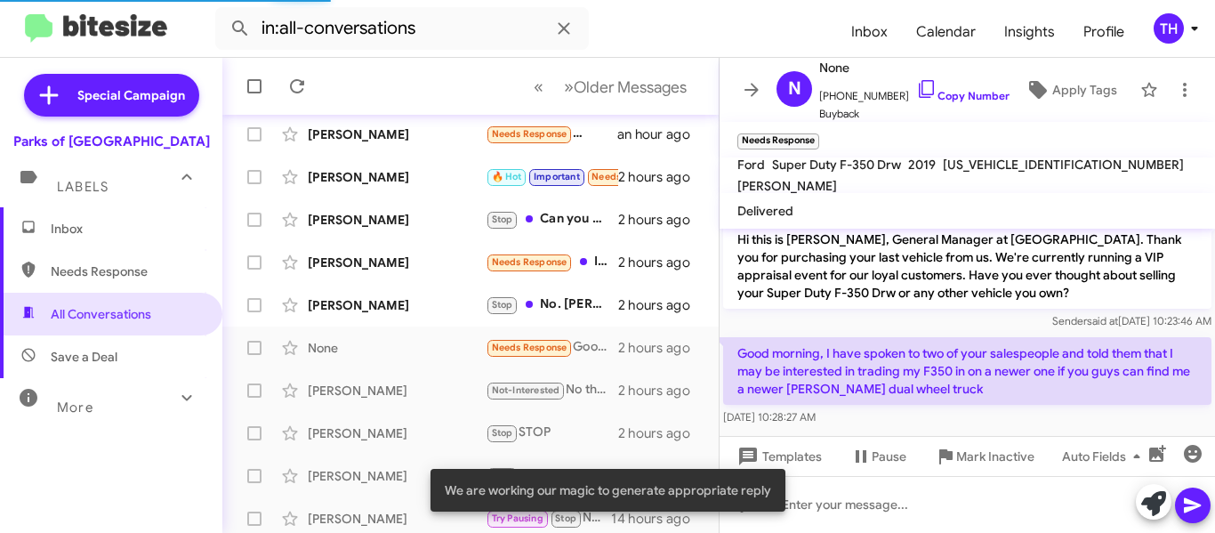
scroll to position [271, 0]
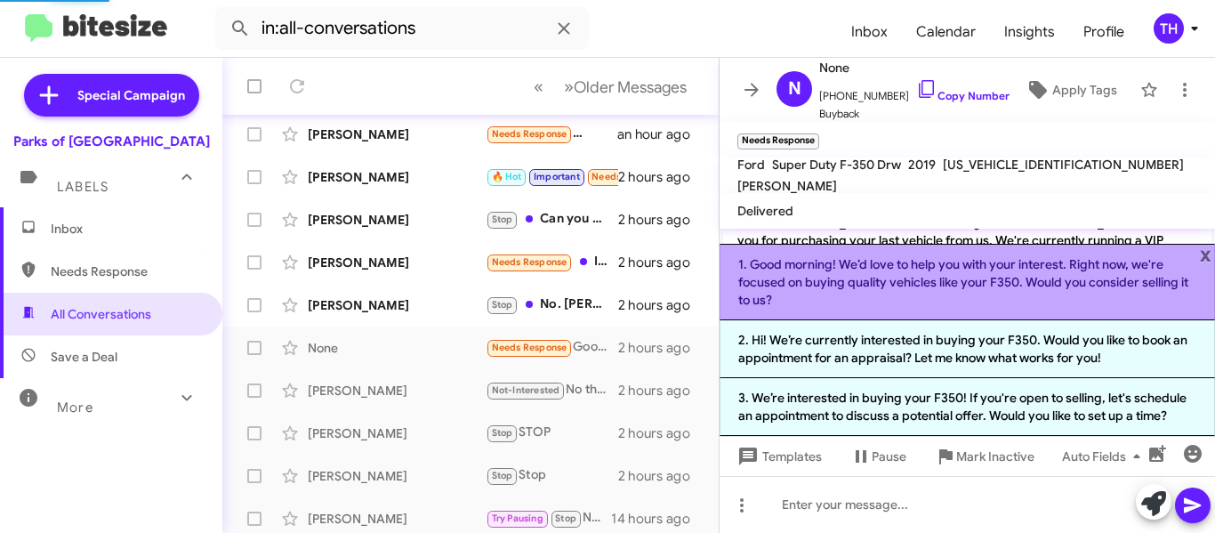
click at [838, 292] on li "1. Good morning! We’d love to help you with your interest. Right now, we're foc…" at bounding box center [968, 282] width 496 height 77
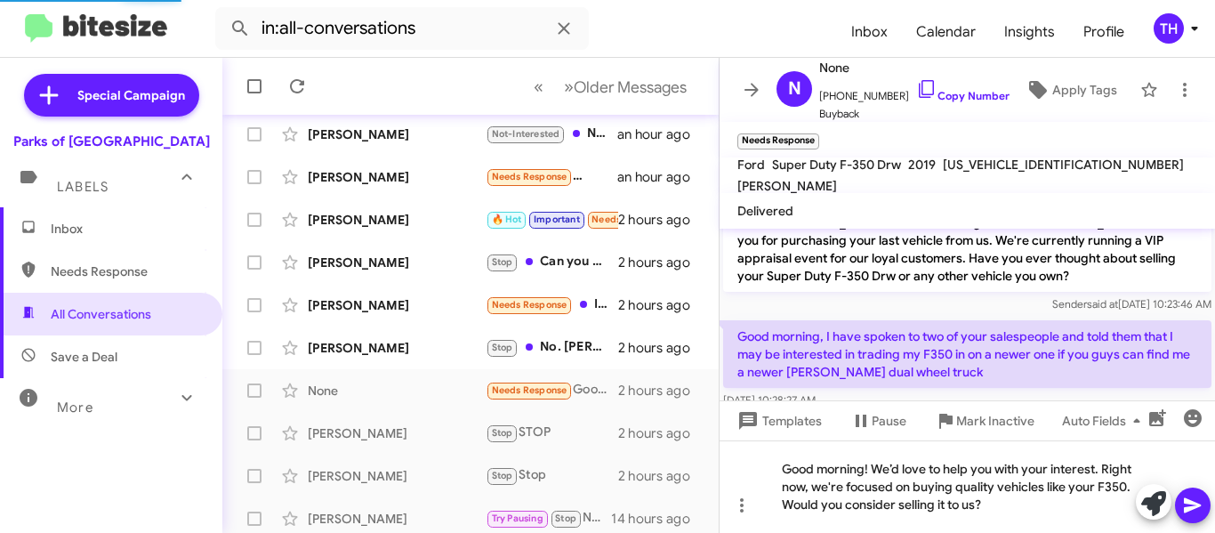
scroll to position [408, 0]
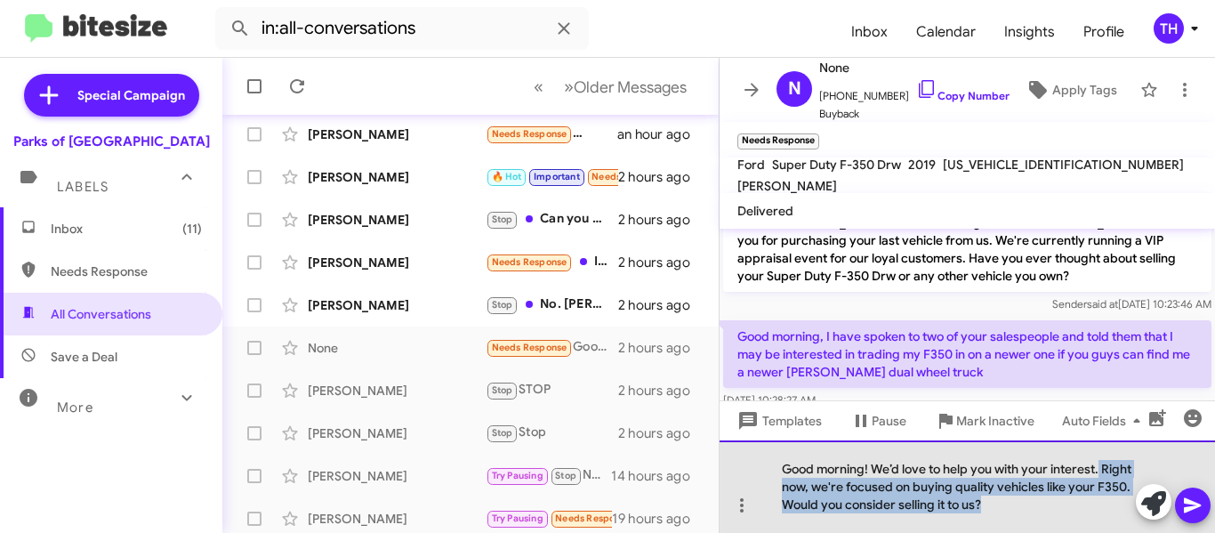
drag, startPoint x: 1101, startPoint y: 466, endPoint x: 1099, endPoint y: 518, distance: 51.6
click at [1099, 518] on div "Good morning! We’d love to help you with your interest. Right now, we're focuse…" at bounding box center [968, 486] width 496 height 93
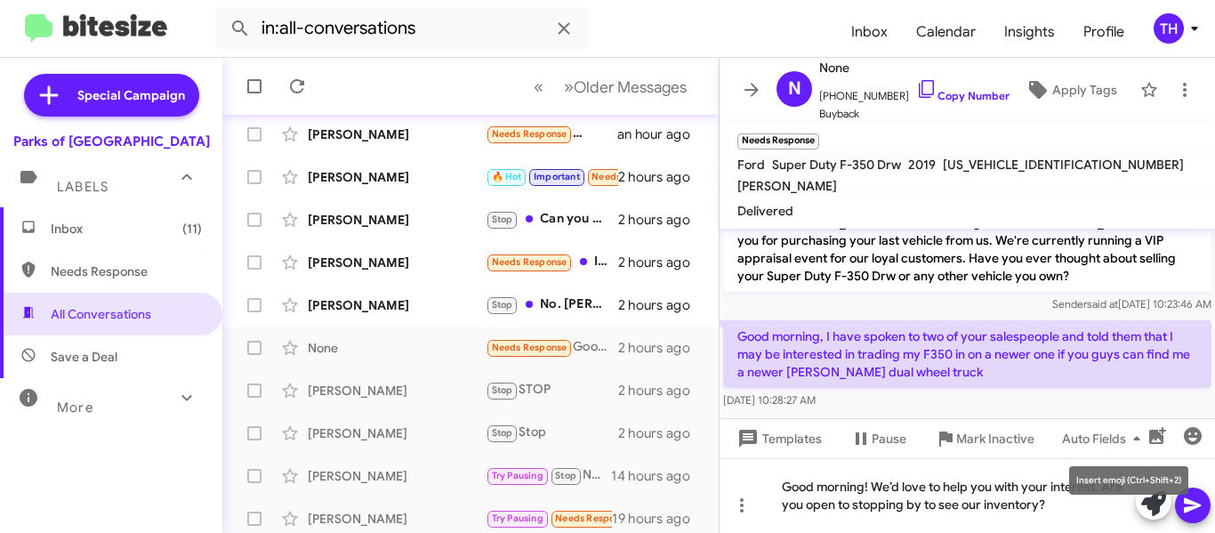
click at [1191, 492] on mat-tooltip-component "Insert emoji (Ctrl+Shift+2)" at bounding box center [1129, 480] width 144 height 53
click at [749, 93] on icon at bounding box center [751, 89] width 21 height 21
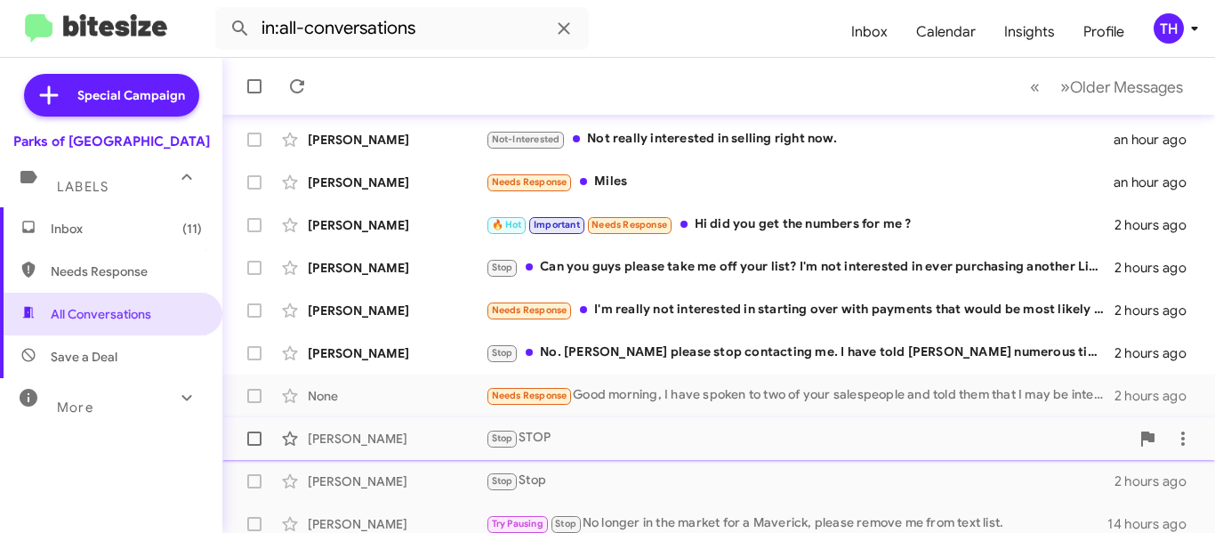
scroll to position [319, 0]
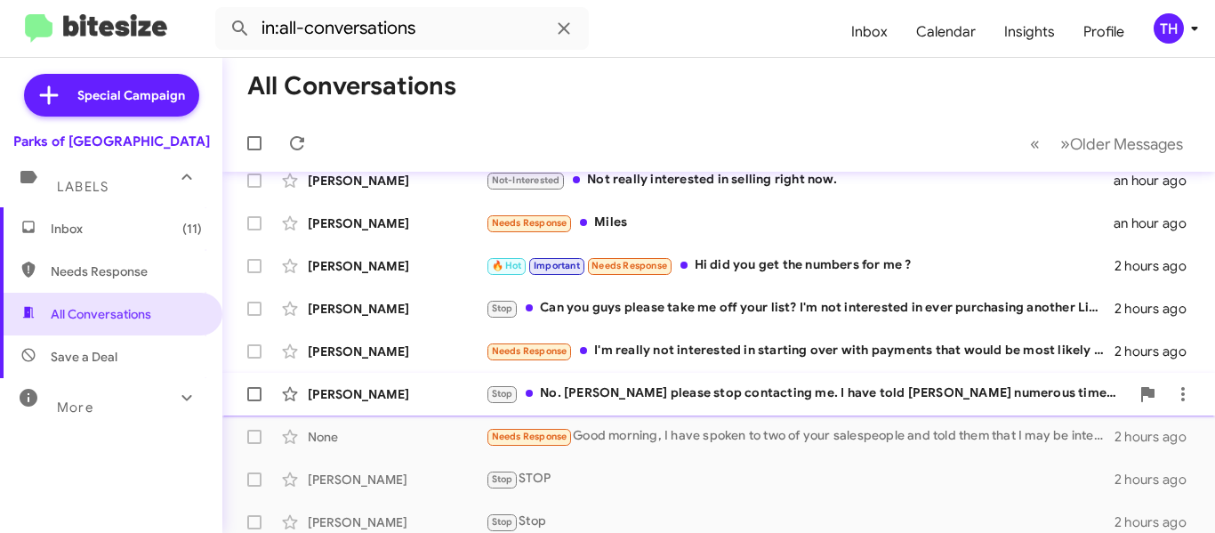
click at [907, 391] on div "Stop No. Rob please stop contacting me. I have told Parks numerous times that I…" at bounding box center [808, 393] width 644 height 20
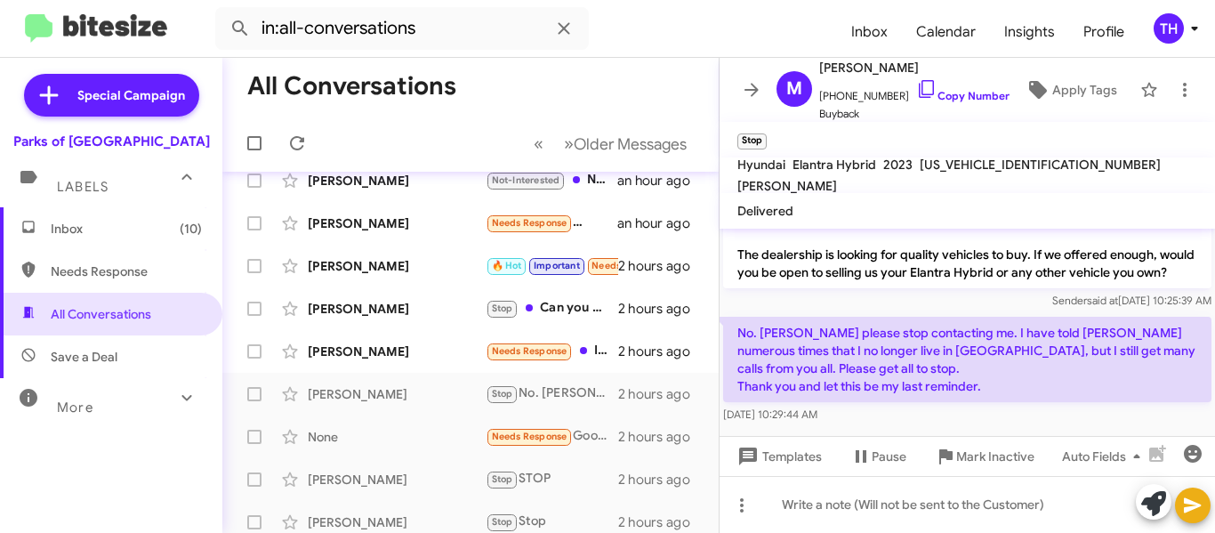
scroll to position [68, 0]
click at [1174, 86] on icon at bounding box center [1184, 89] width 21 height 21
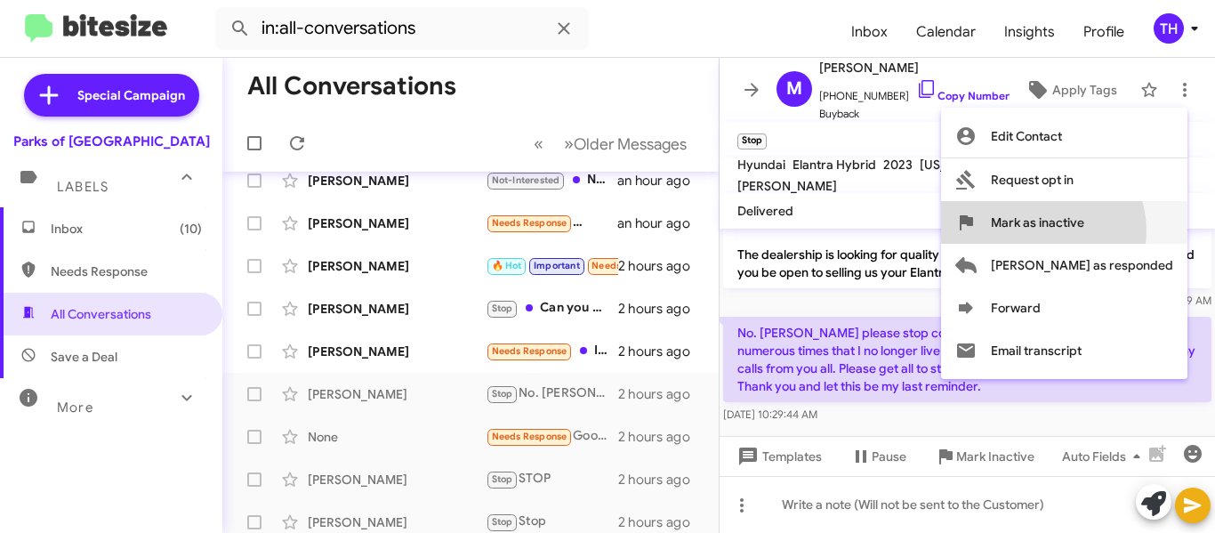
click at [1085, 230] on span "Mark as inactive" at bounding box center [1037, 222] width 93 height 43
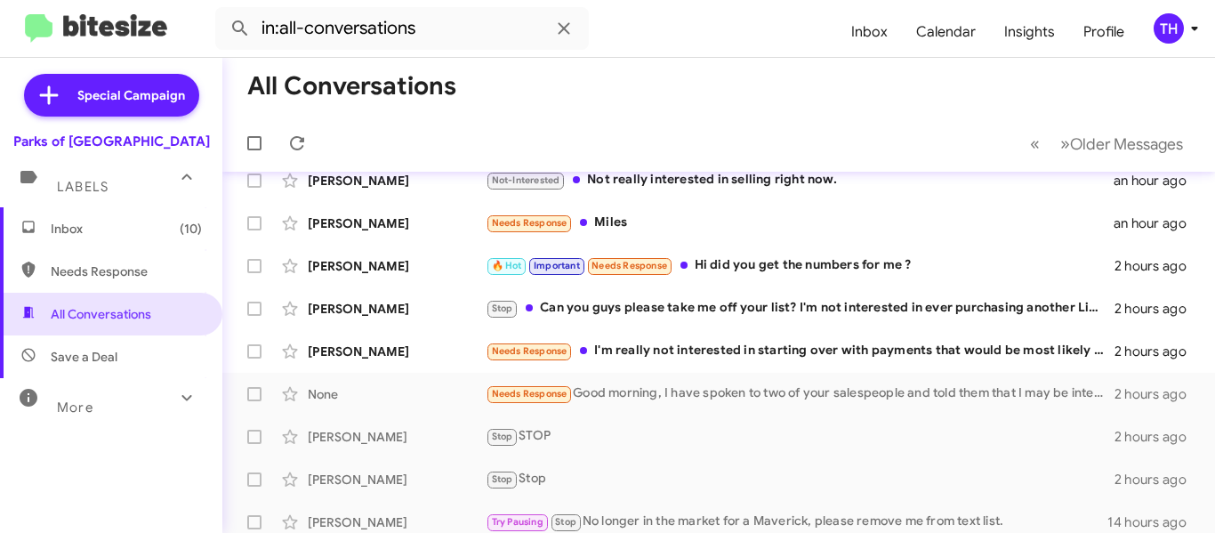
click at [87, 403] on span "More" at bounding box center [75, 407] width 36 height 16
click at [90, 320] on span "All Conversations" at bounding box center [101, 314] width 101 height 18
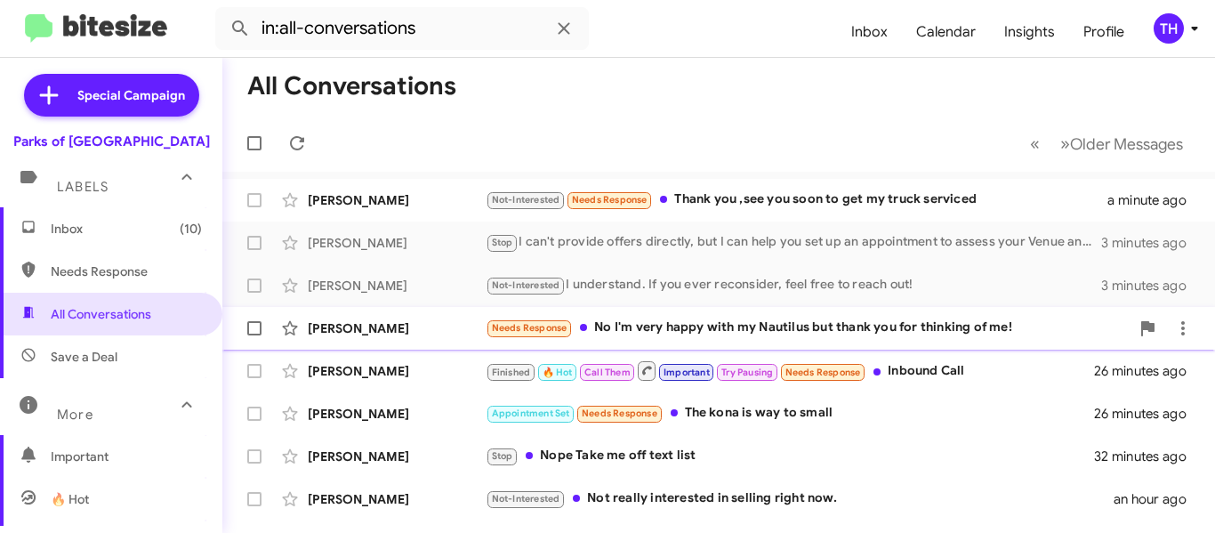
click at [683, 332] on div "Needs Response No I'm very happy with my Nautilus but thank you for thinking of…" at bounding box center [808, 328] width 644 height 20
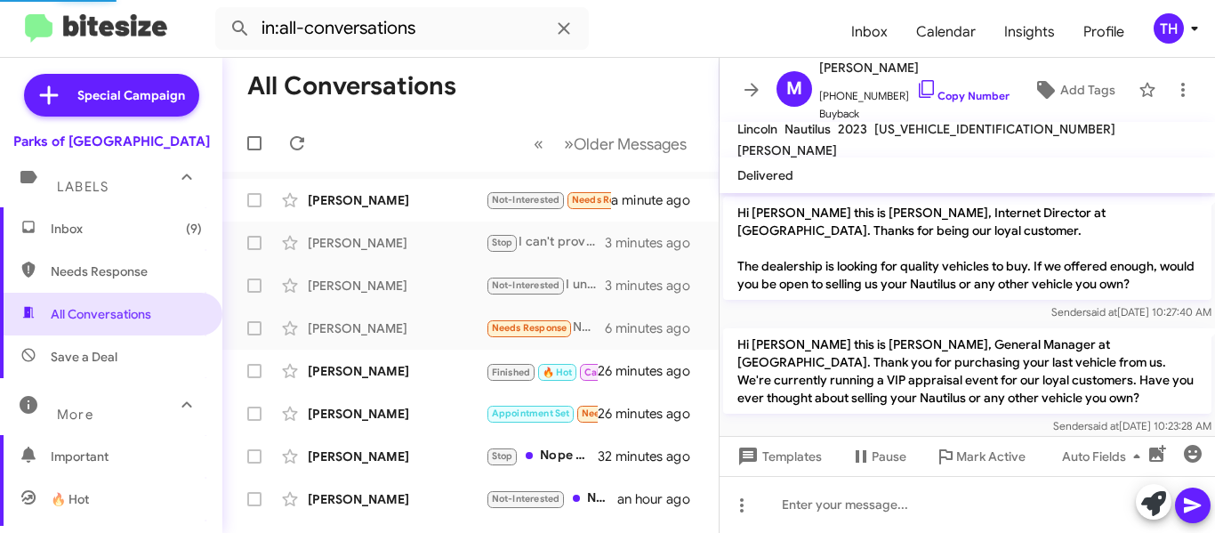
scroll to position [119, 0]
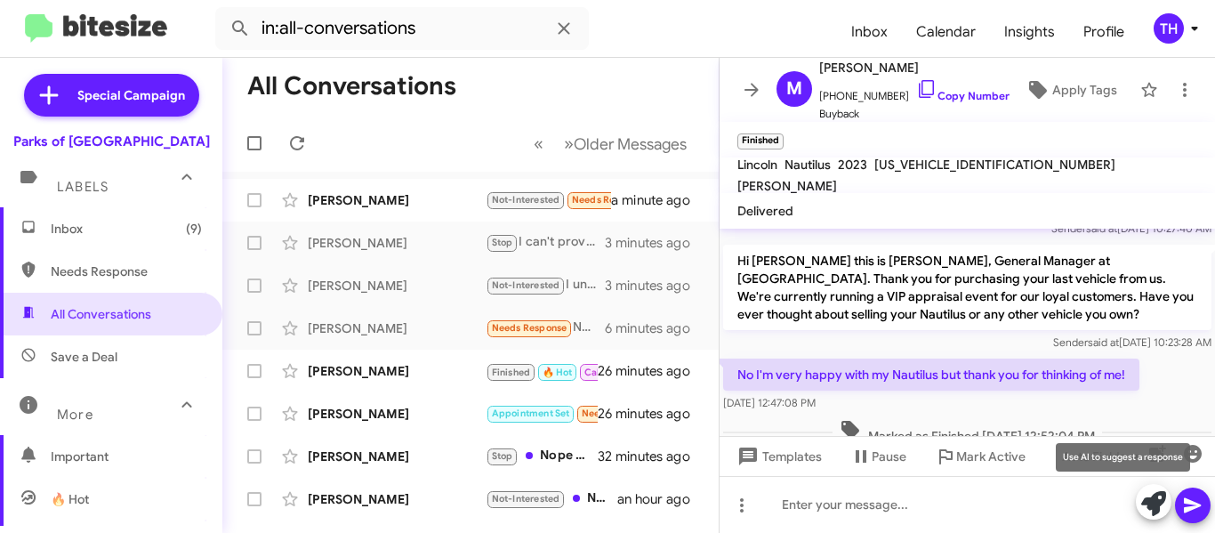
click at [1147, 504] on icon at bounding box center [1154, 503] width 25 height 25
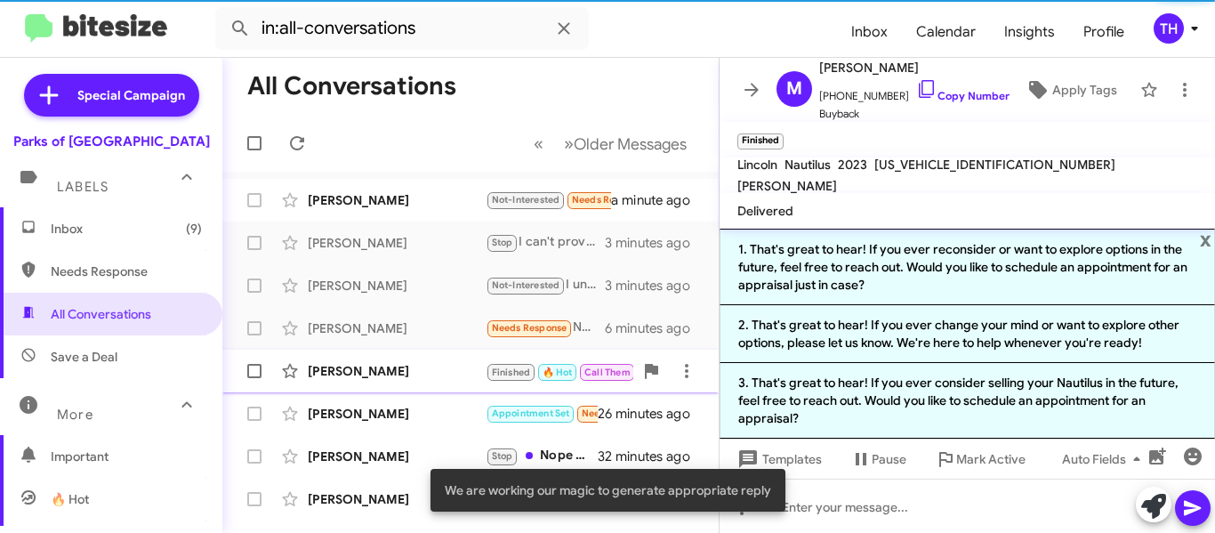
scroll to position [137, 0]
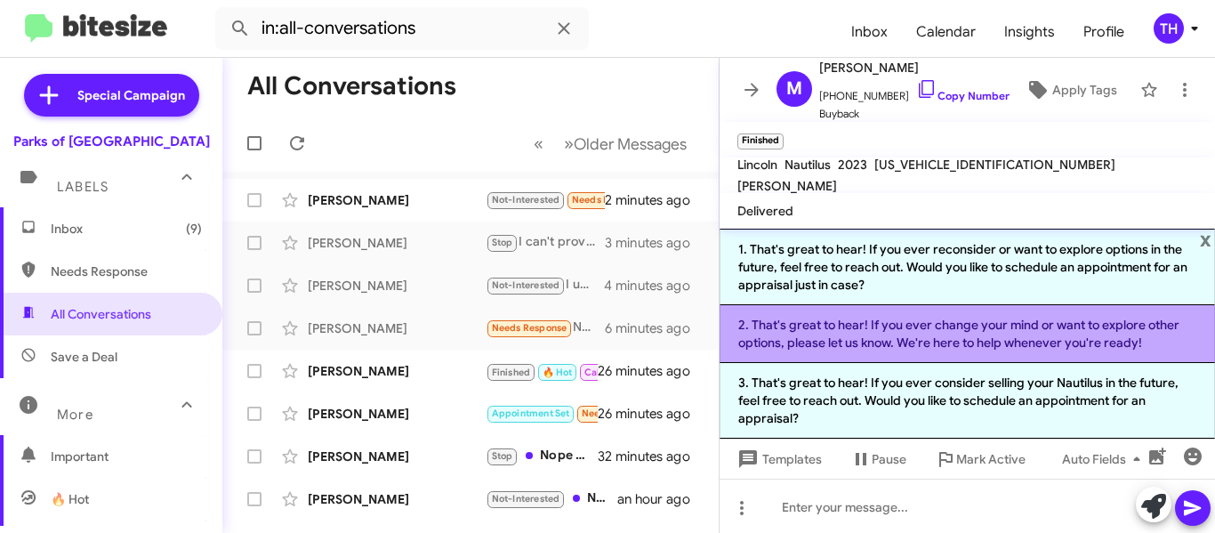
click at [925, 349] on li "2. That's great to hear! If you ever change your mind or want to explore other …" at bounding box center [968, 334] width 496 height 58
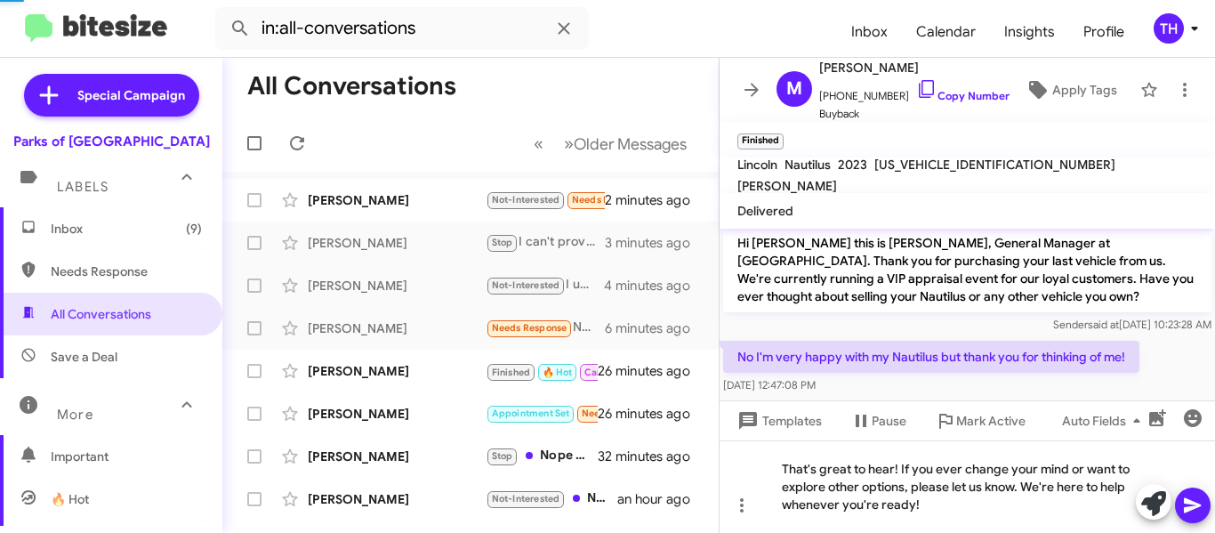
scroll to position [119, 0]
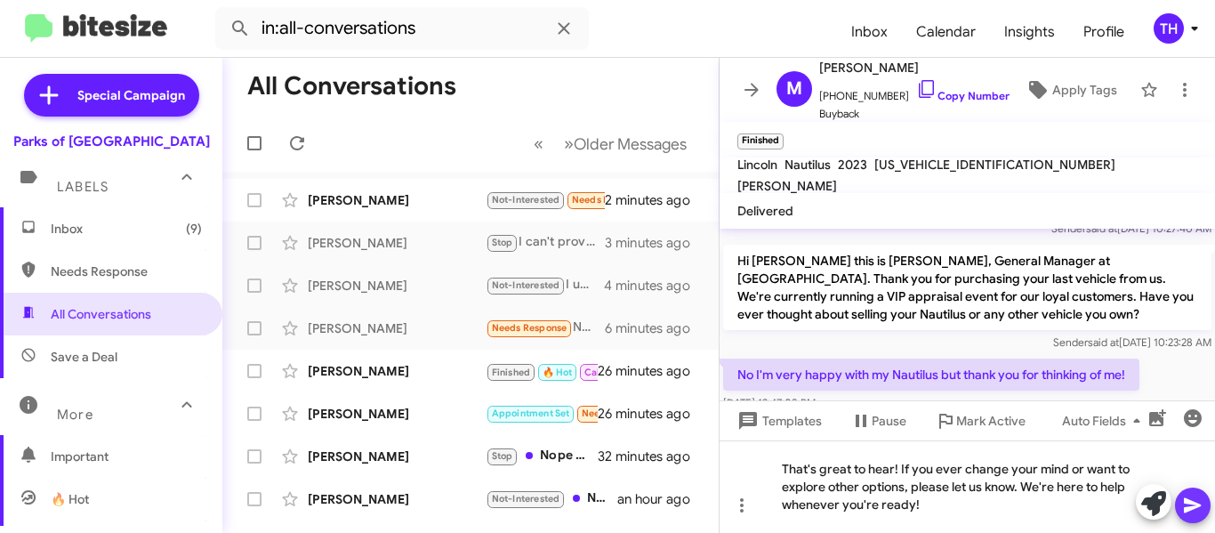
click at [1183, 501] on icon at bounding box center [1192, 505] width 21 height 21
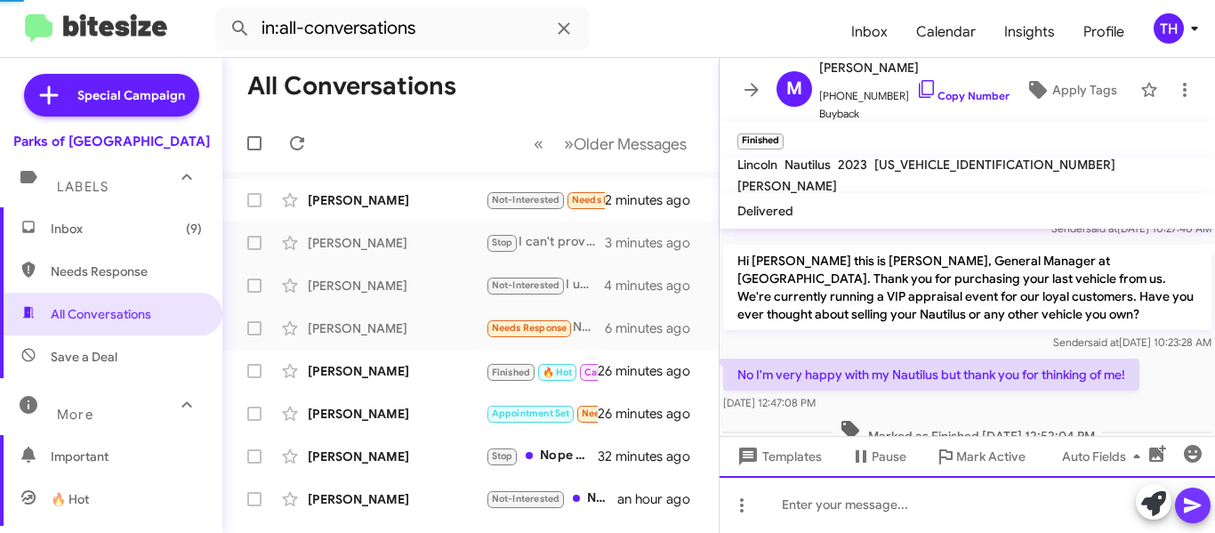
scroll to position [0, 0]
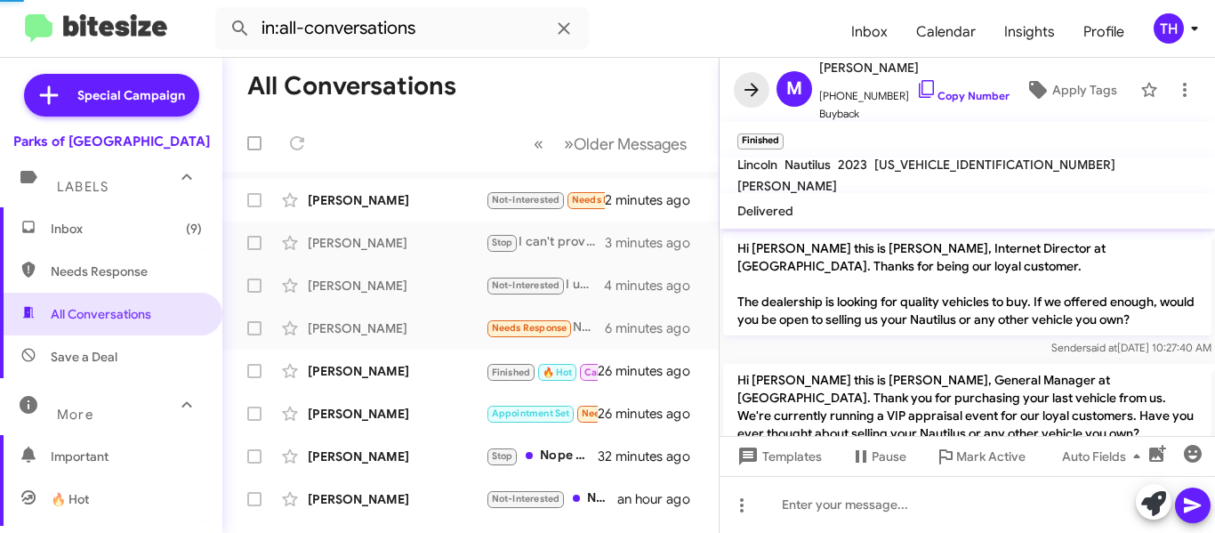
click at [757, 91] on icon at bounding box center [752, 89] width 14 height 13
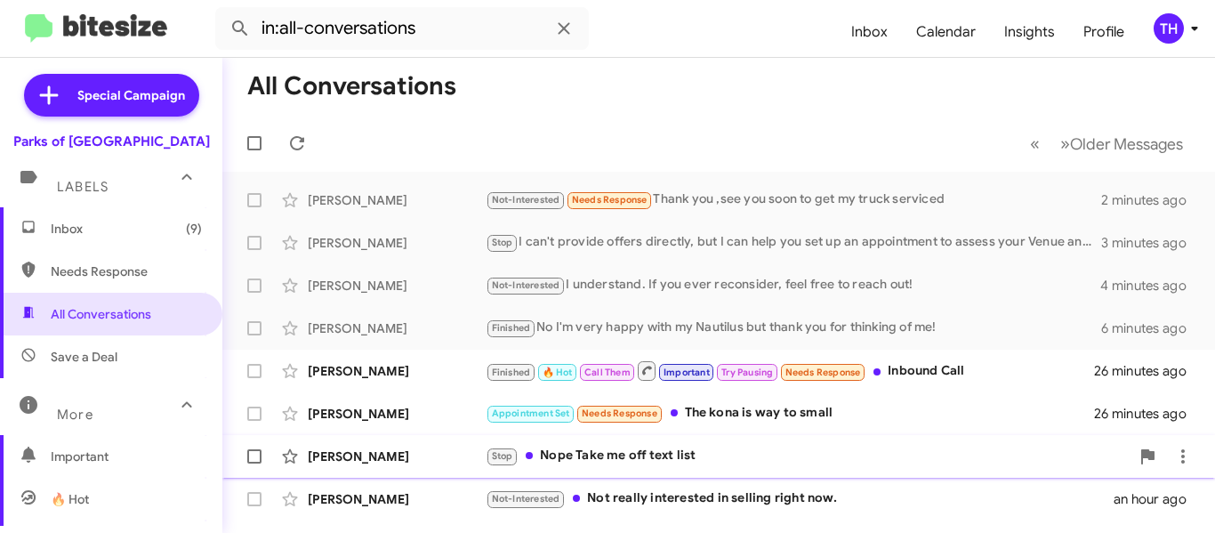
click at [795, 454] on div "Stop Nope Take me off text list" at bounding box center [808, 456] width 644 height 20
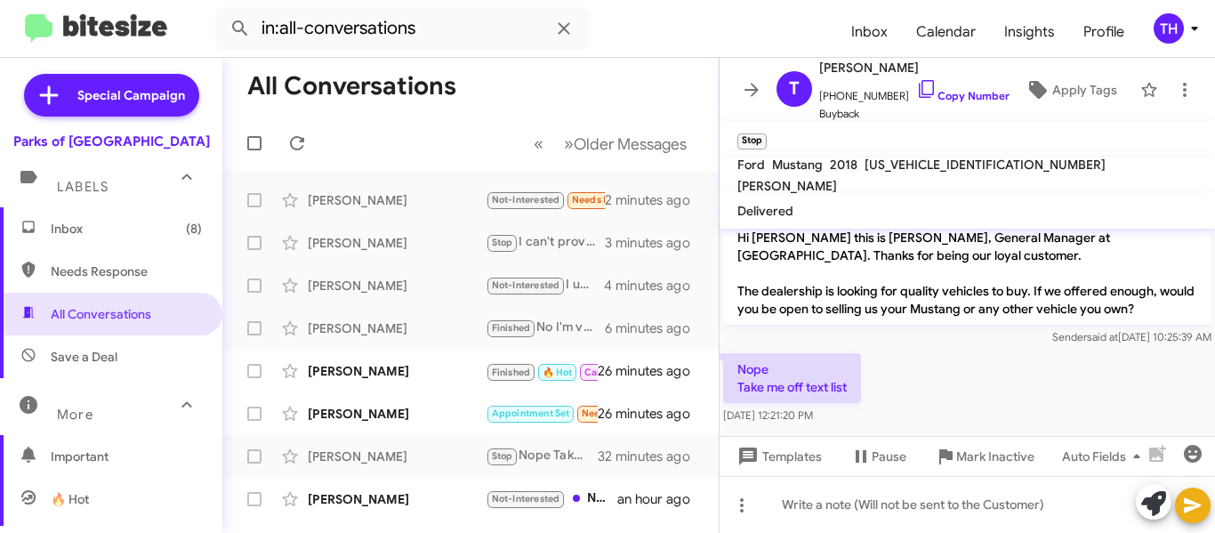
scroll to position [14, 0]
click at [752, 86] on icon at bounding box center [751, 89] width 21 height 21
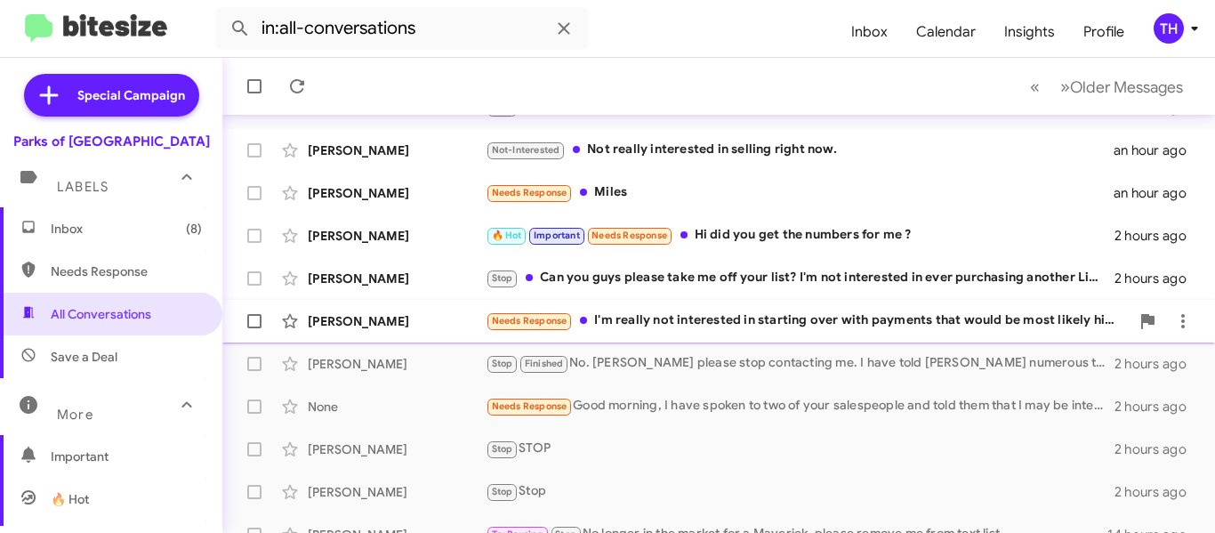
scroll to position [356, 0]
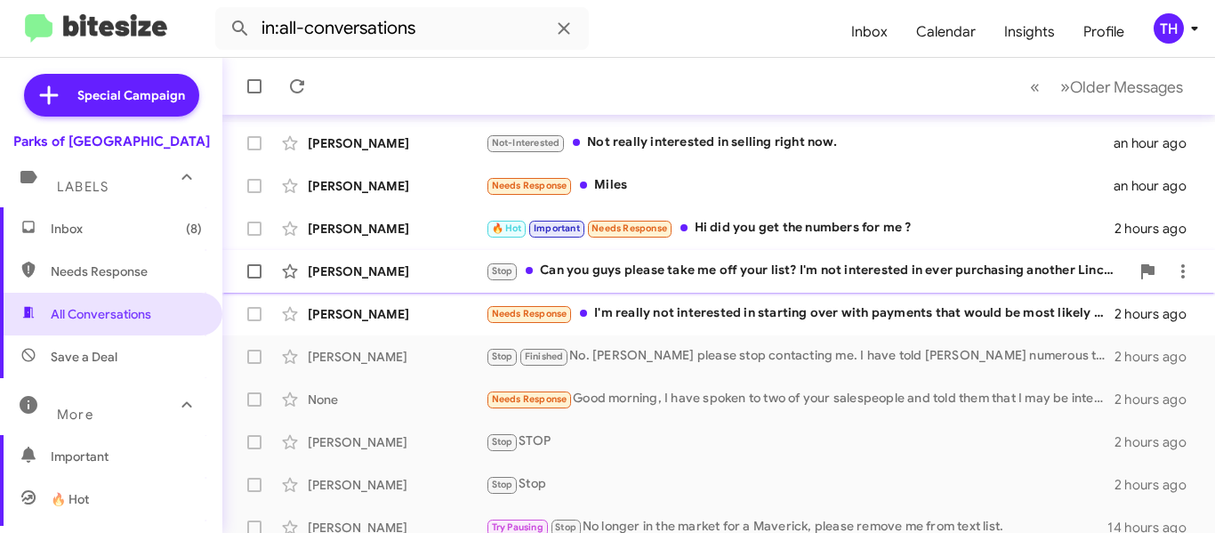
click at [429, 270] on div "[PERSON_NAME]" at bounding box center [397, 271] width 178 height 18
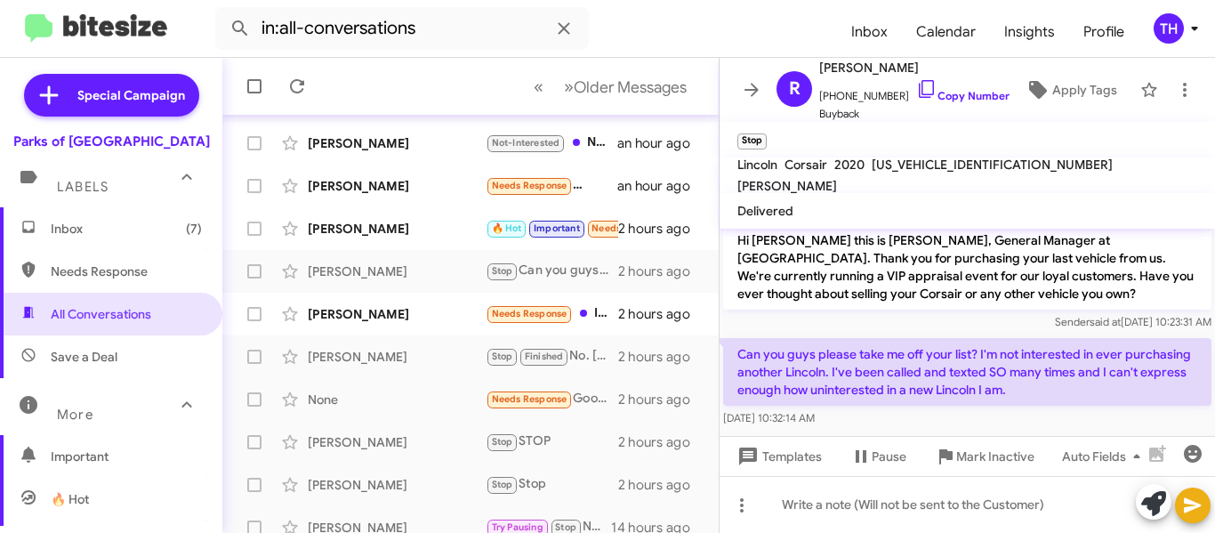
scroll to position [152, 0]
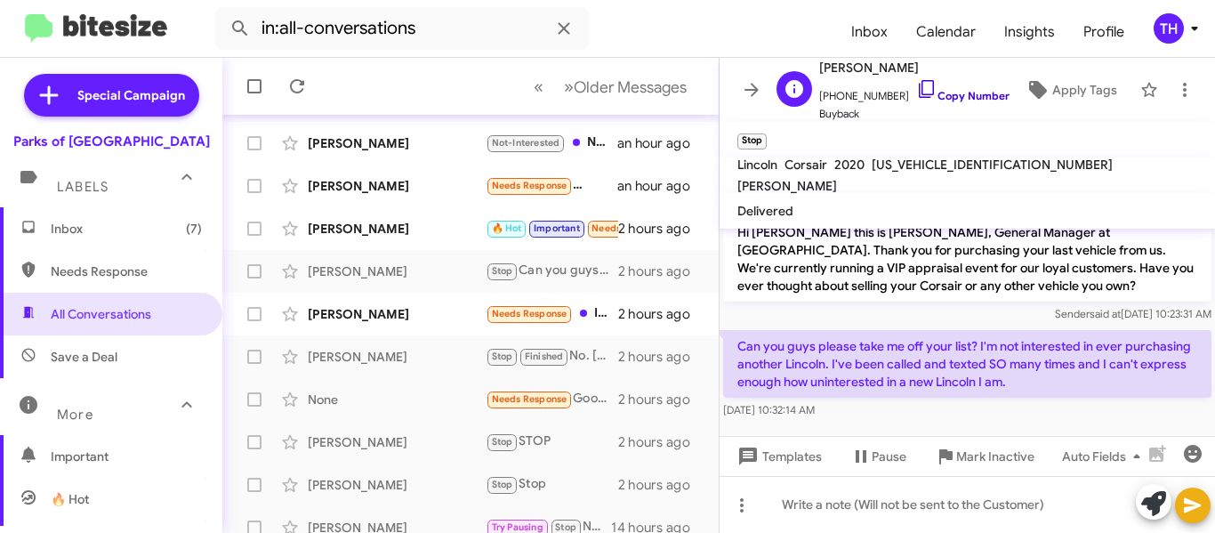
click at [936, 93] on link "Copy Number" at bounding box center [962, 95] width 93 height 13
click at [753, 89] on icon at bounding box center [752, 89] width 14 height 13
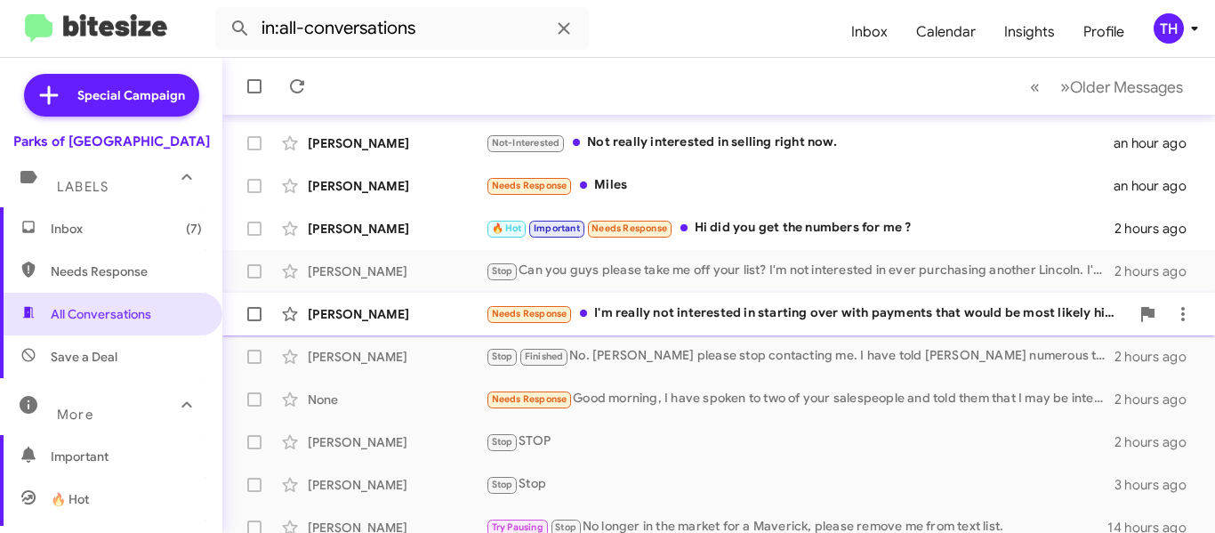
click at [717, 312] on div "Needs Response I'm really not interested in starting over with payments that wo…" at bounding box center [808, 313] width 644 height 20
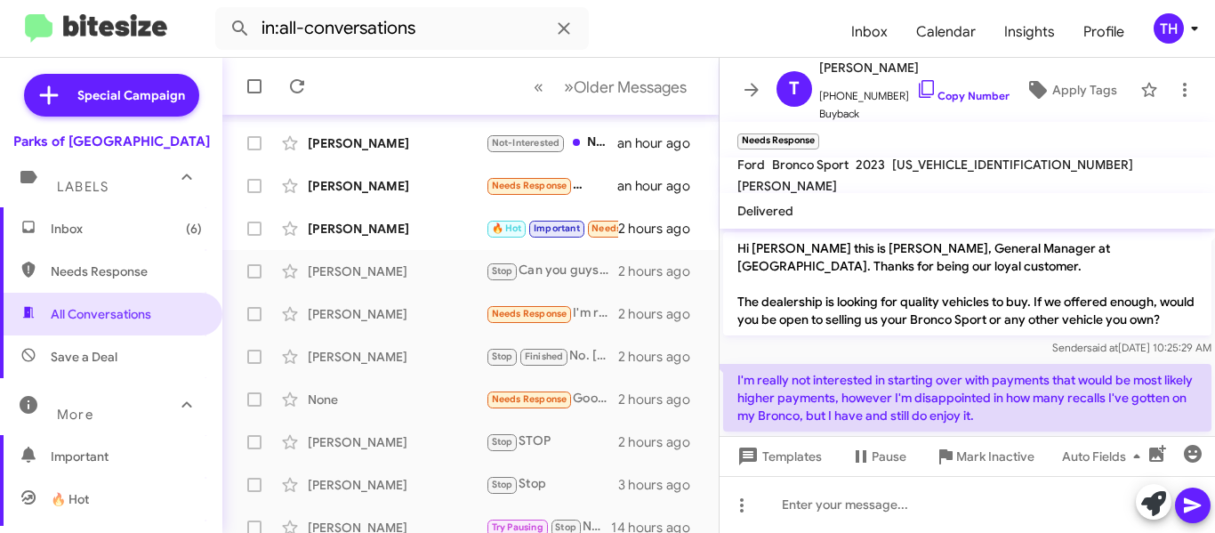
scroll to position [50, 0]
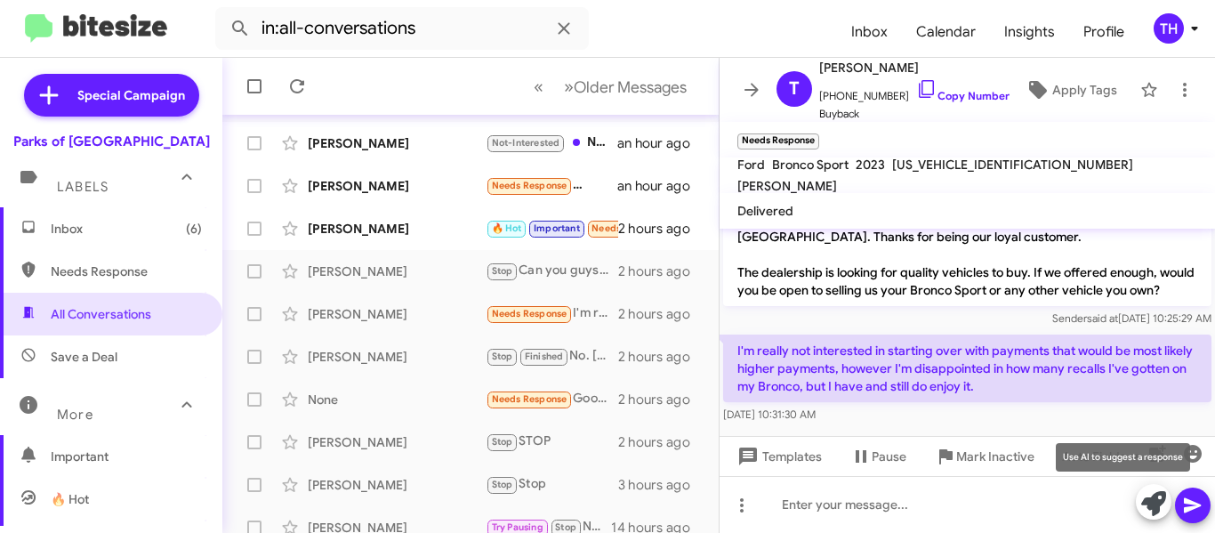
click at [1144, 502] on icon at bounding box center [1154, 503] width 25 height 25
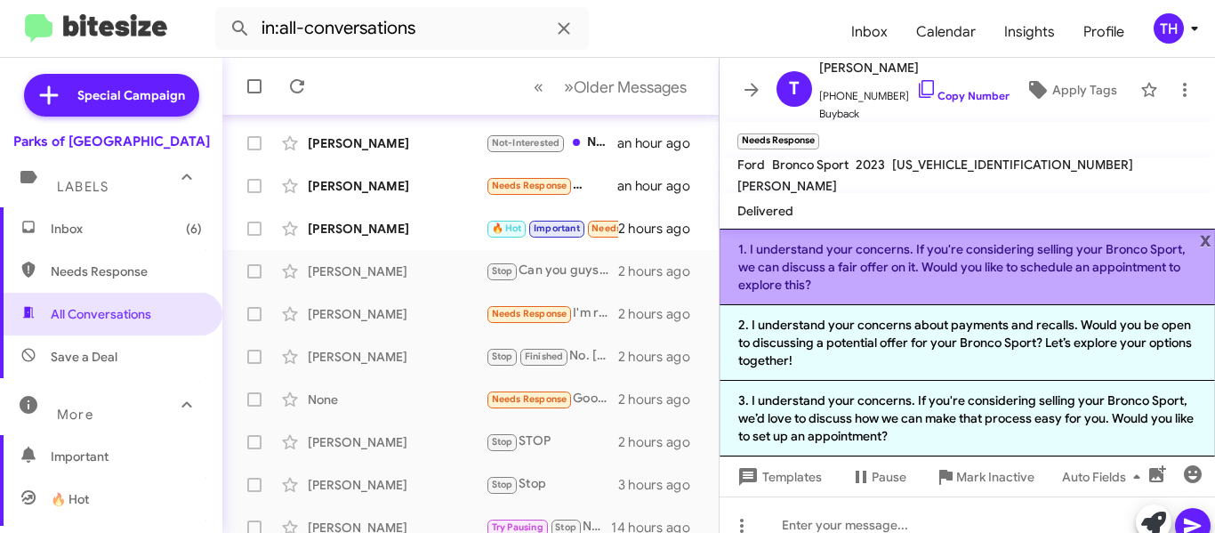
click at [811, 263] on li "1. I understand your concerns. If you're considering selling your Bronco Sport,…" at bounding box center [968, 267] width 496 height 77
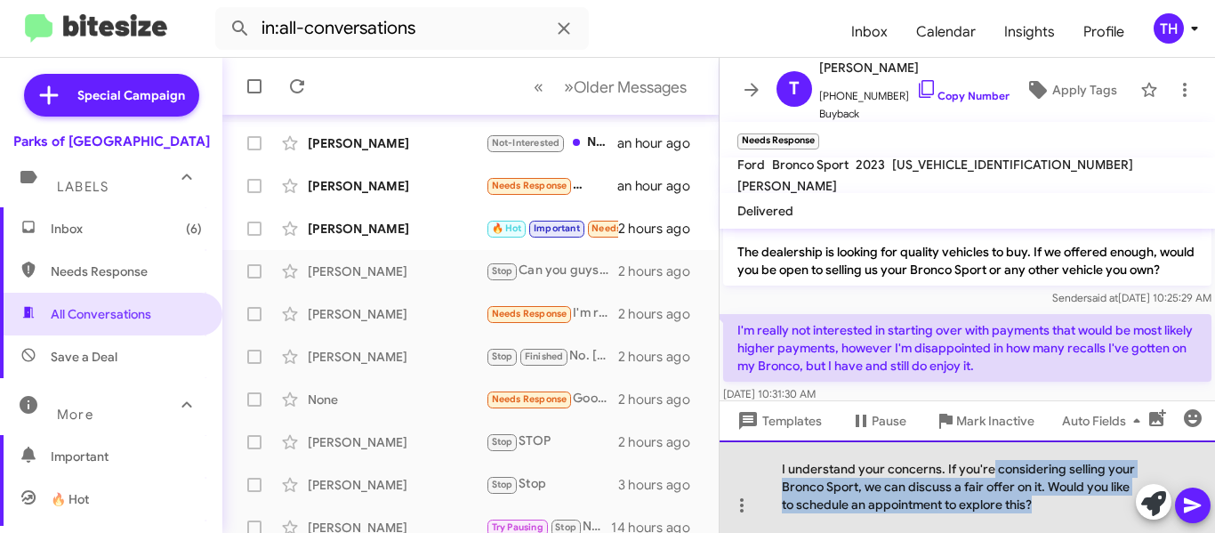
drag, startPoint x: 994, startPoint y: 466, endPoint x: 1043, endPoint y: 527, distance: 77.8
click at [1042, 520] on div "I understand your concerns. If you're considering selling your Bronco Sport, we…" at bounding box center [968, 486] width 496 height 93
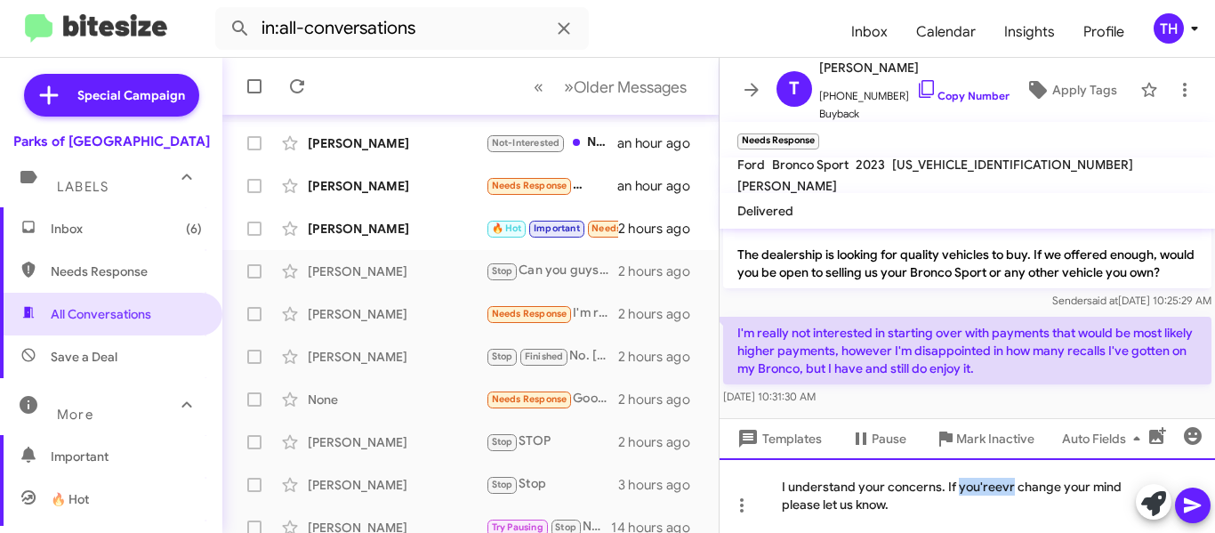
click at [990, 487] on div "I understand your concerns. If you'reevr change your mind please let us know." at bounding box center [968, 495] width 496 height 75
click at [985, 490] on div "I understand your concerns. If you'reevr change your mind please let us know." at bounding box center [968, 495] width 496 height 75
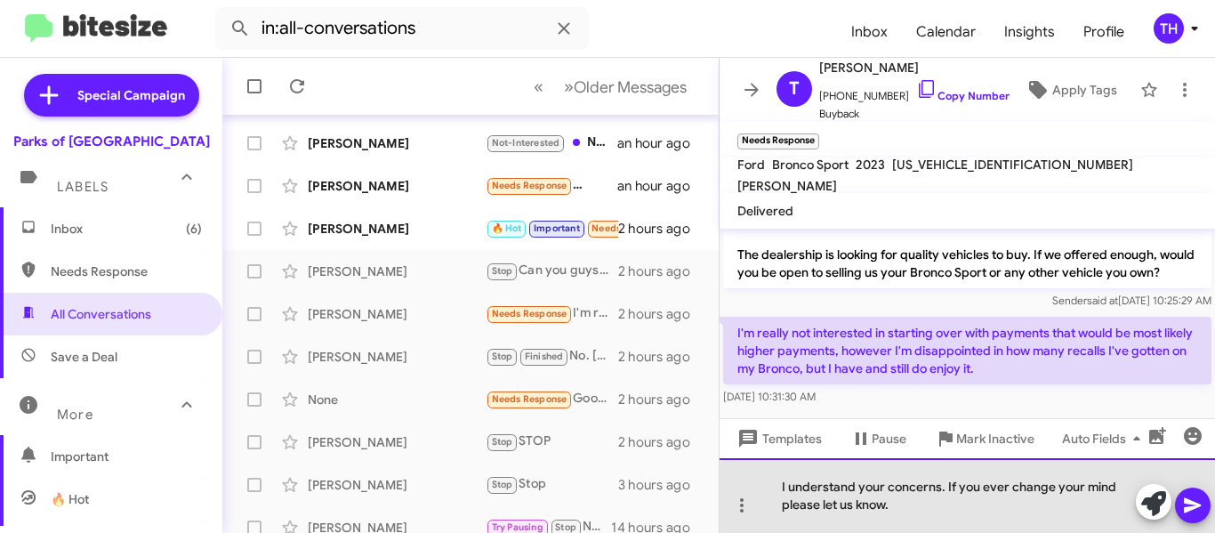
click at [1003, 510] on div "I understand your concerns. If you ever change your mind please let us know." at bounding box center [968, 495] width 496 height 75
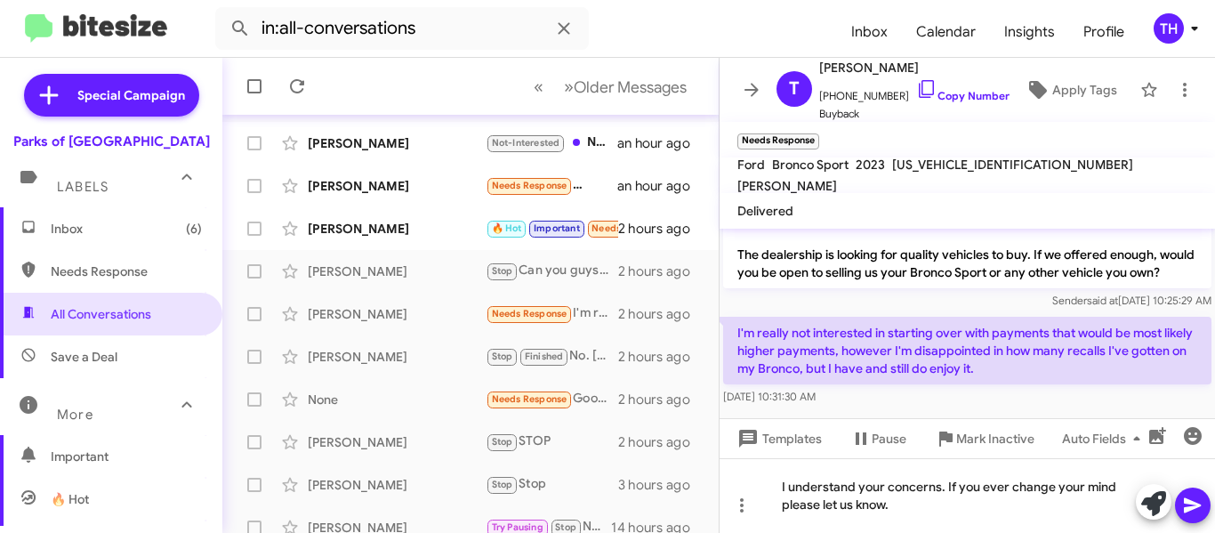
click at [1192, 500] on icon at bounding box center [1192, 505] width 21 height 21
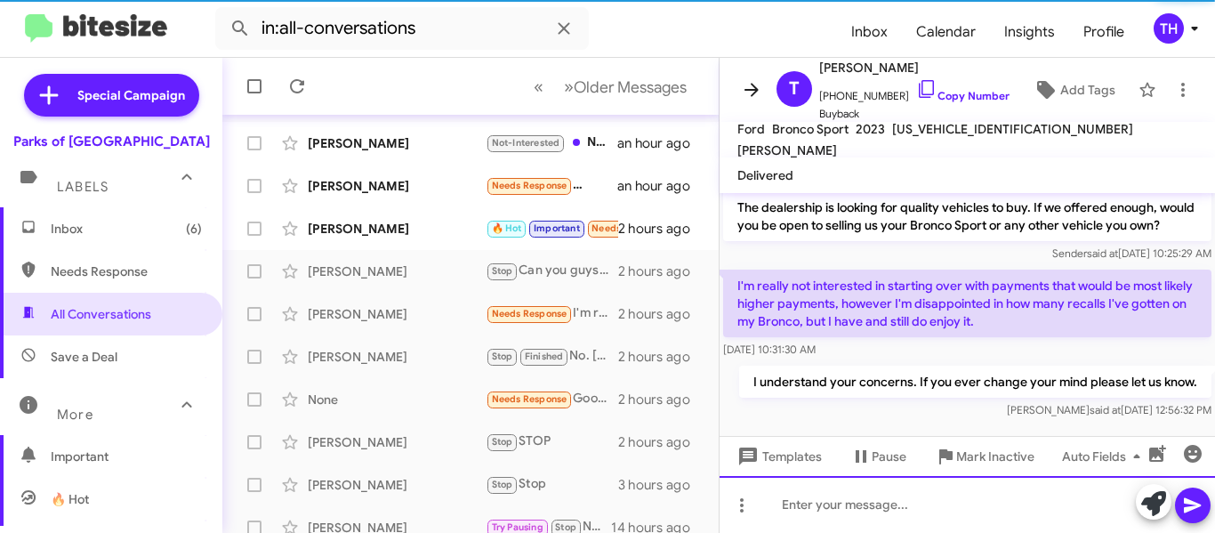
scroll to position [81, 0]
click at [742, 79] on button at bounding box center [752, 90] width 36 height 36
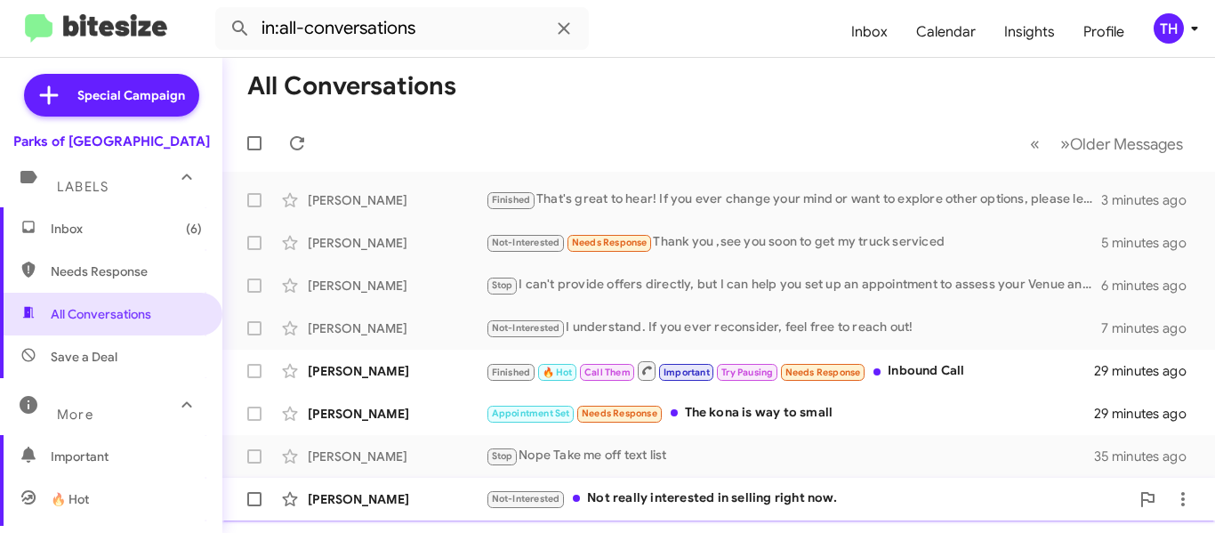
click at [839, 501] on div "Not-Interested Not really interested in selling right now." at bounding box center [808, 498] width 644 height 20
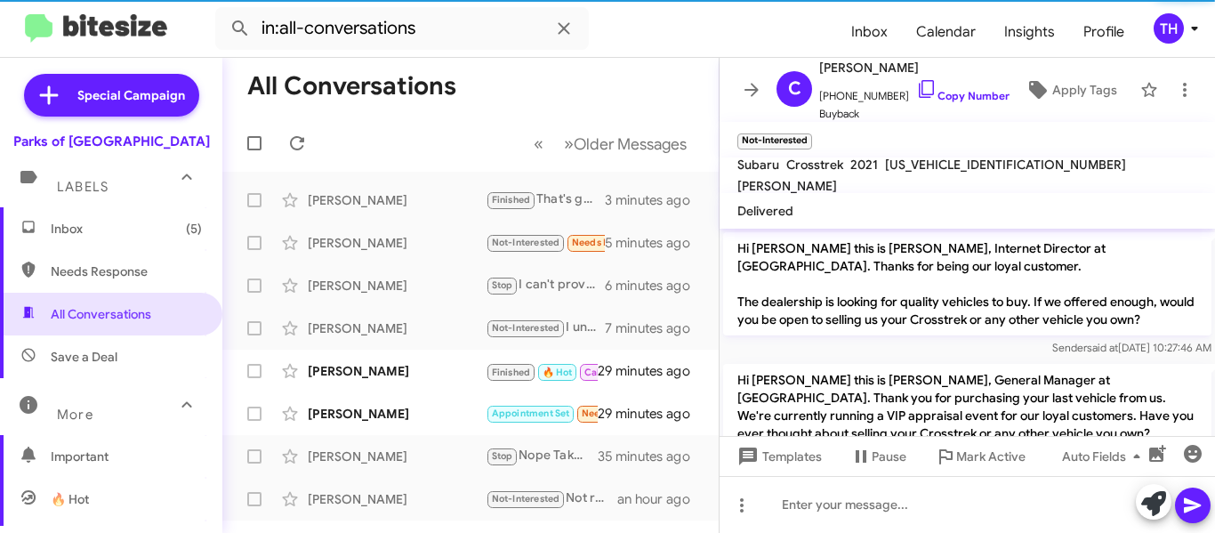
scroll to position [119, 0]
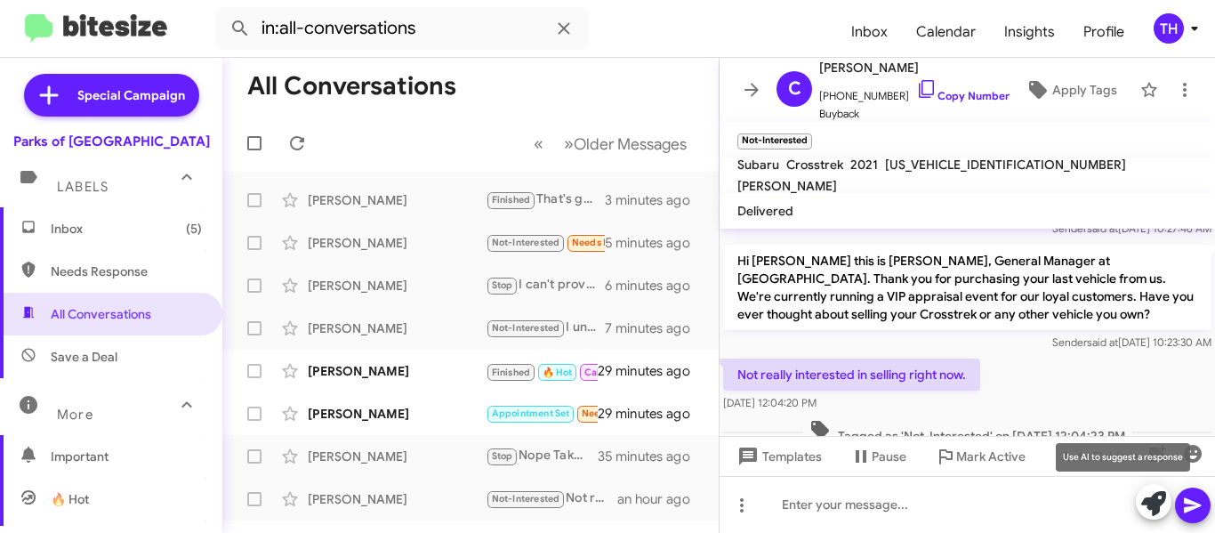
click at [1163, 507] on icon at bounding box center [1154, 503] width 25 height 25
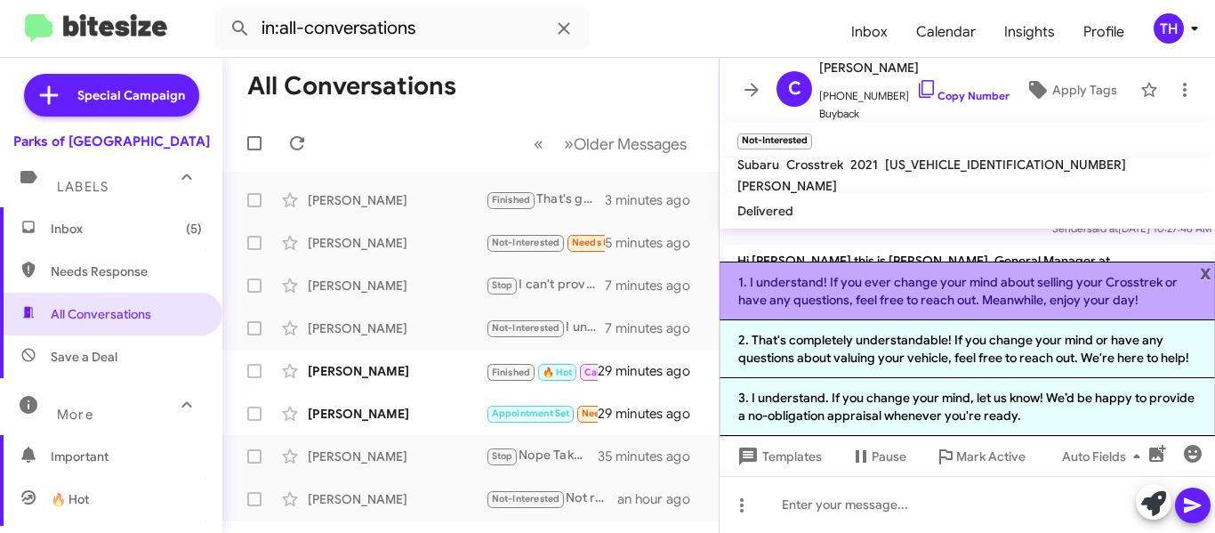
click at [1052, 288] on li "1. I understand! If you ever change your mind about selling your Crosstrek or h…" at bounding box center [968, 291] width 496 height 59
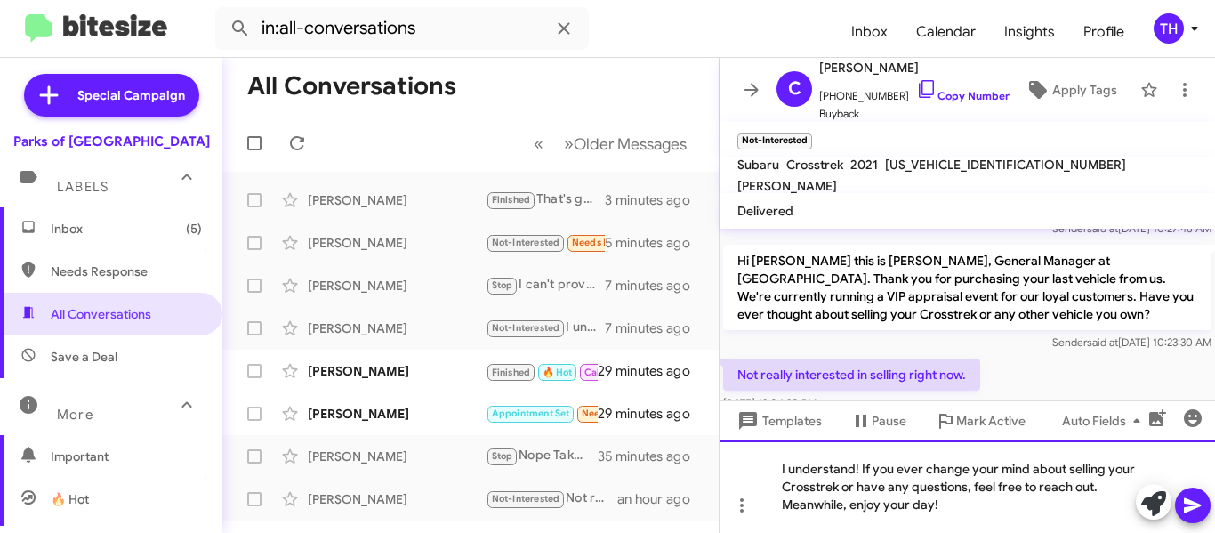
click at [1198, 523] on div "I understand! If you ever change your mind about selling your Crosstrek or have…" at bounding box center [968, 486] width 496 height 93
click at [1198, 505] on icon at bounding box center [1192, 505] width 17 height 15
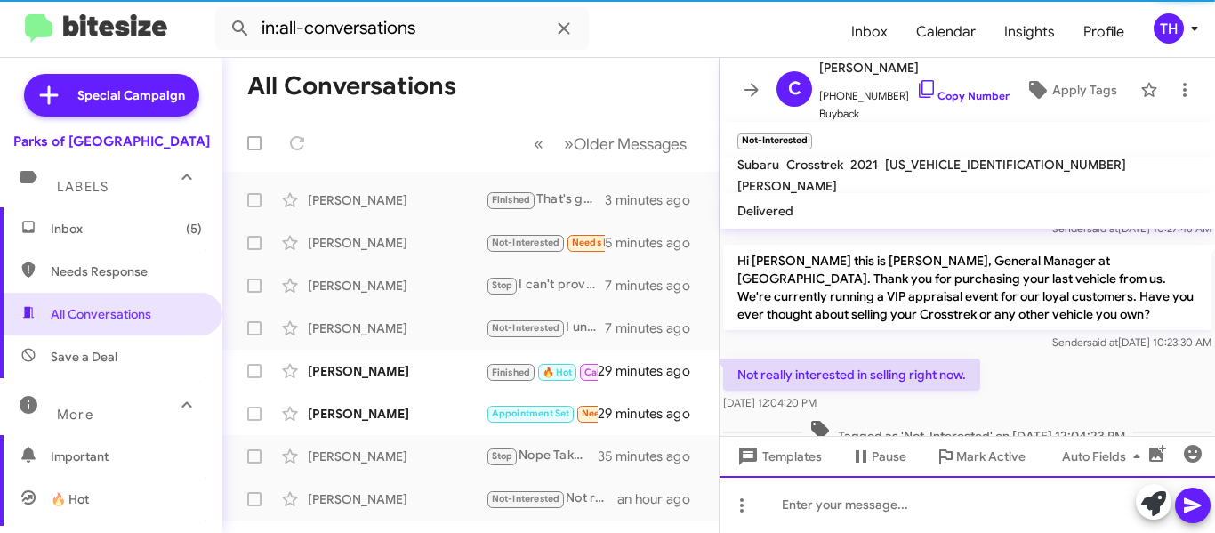
scroll to position [0, 0]
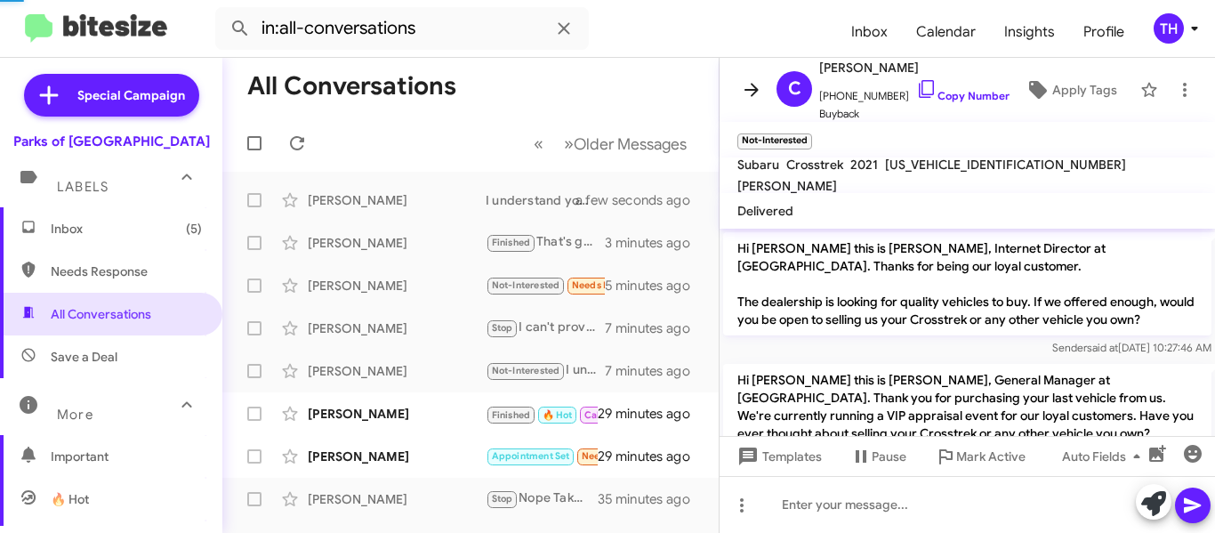
click at [754, 95] on icon at bounding box center [752, 89] width 14 height 13
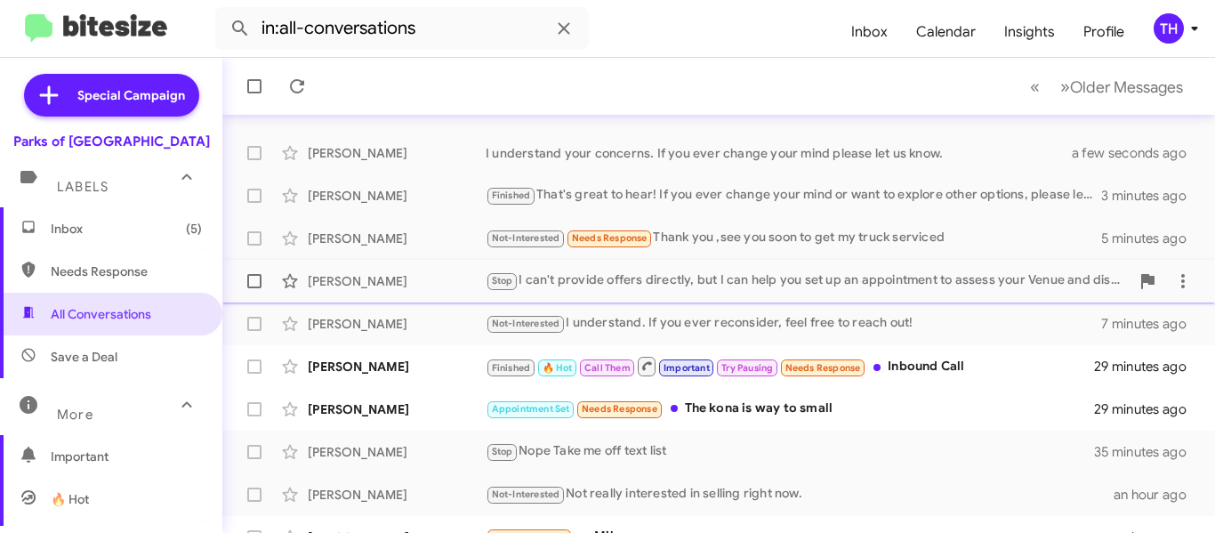
scroll to position [89, 0]
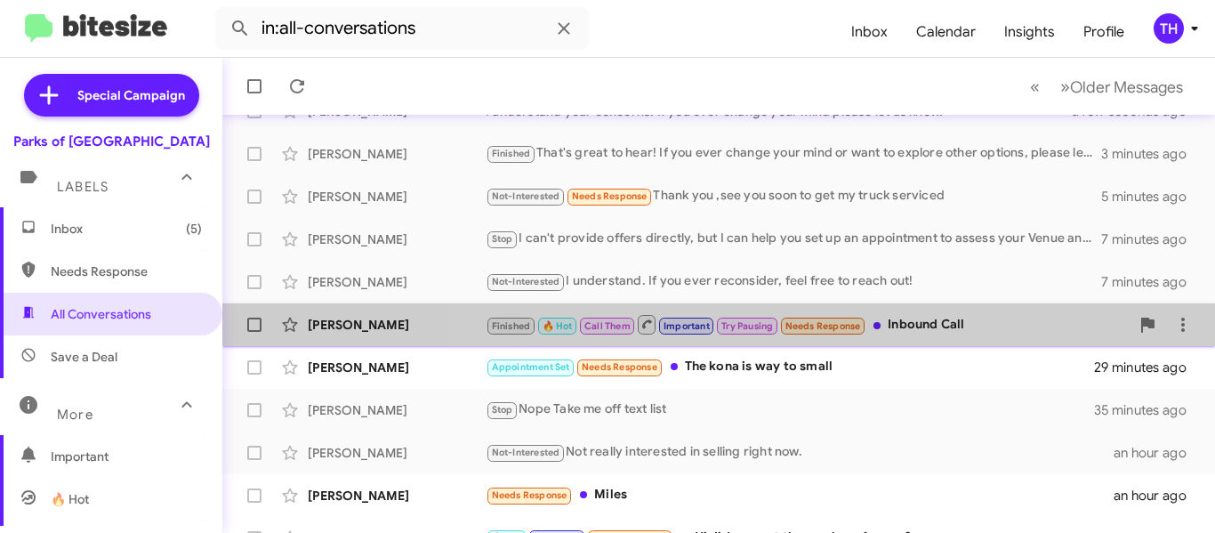
click at [987, 337] on div "John Mcdonald Finished 🔥 Hot Call Them Important Try Pausing Needs Response Inb…" at bounding box center [719, 325] width 964 height 36
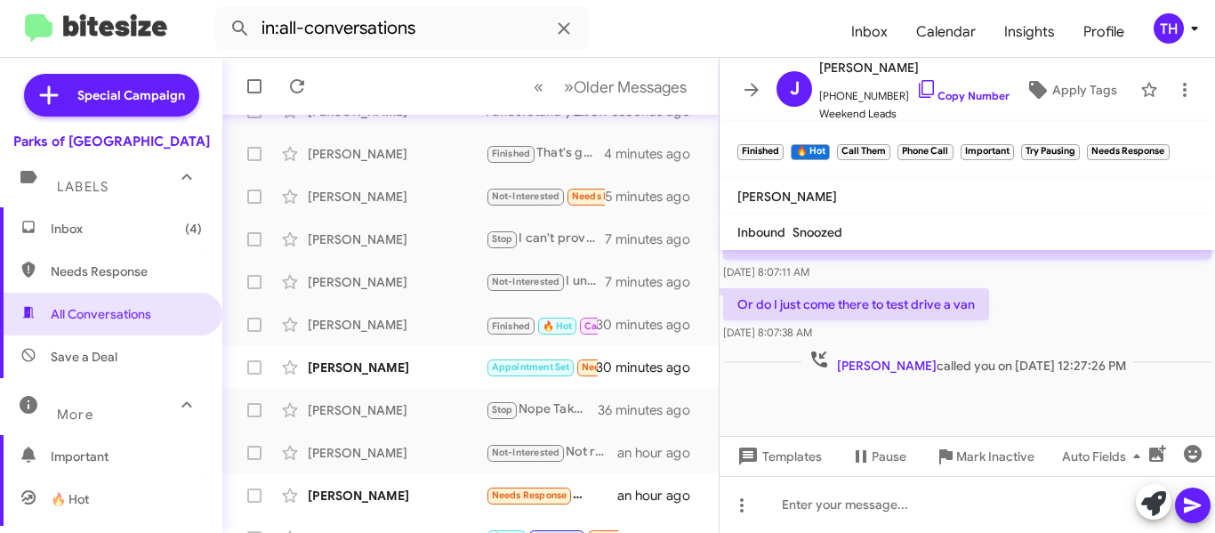
scroll to position [1430, 0]
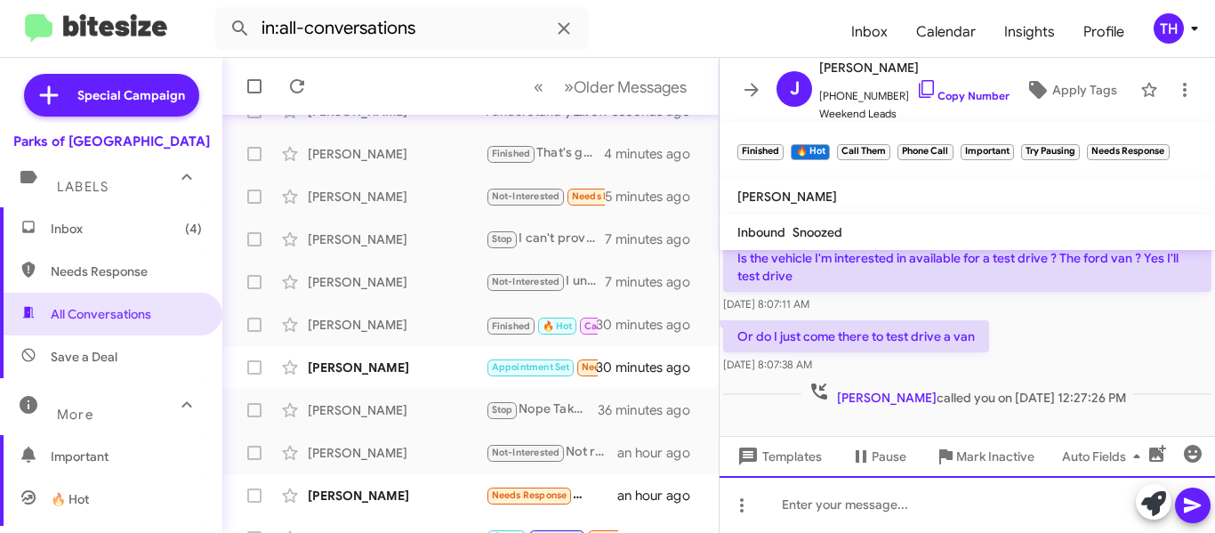
click at [827, 503] on div at bounding box center [968, 504] width 496 height 57
click at [790, 505] on div "when can you get here/" at bounding box center [968, 504] width 496 height 57
click at [1000, 491] on div "when can you get here/" at bounding box center [968, 504] width 496 height 57
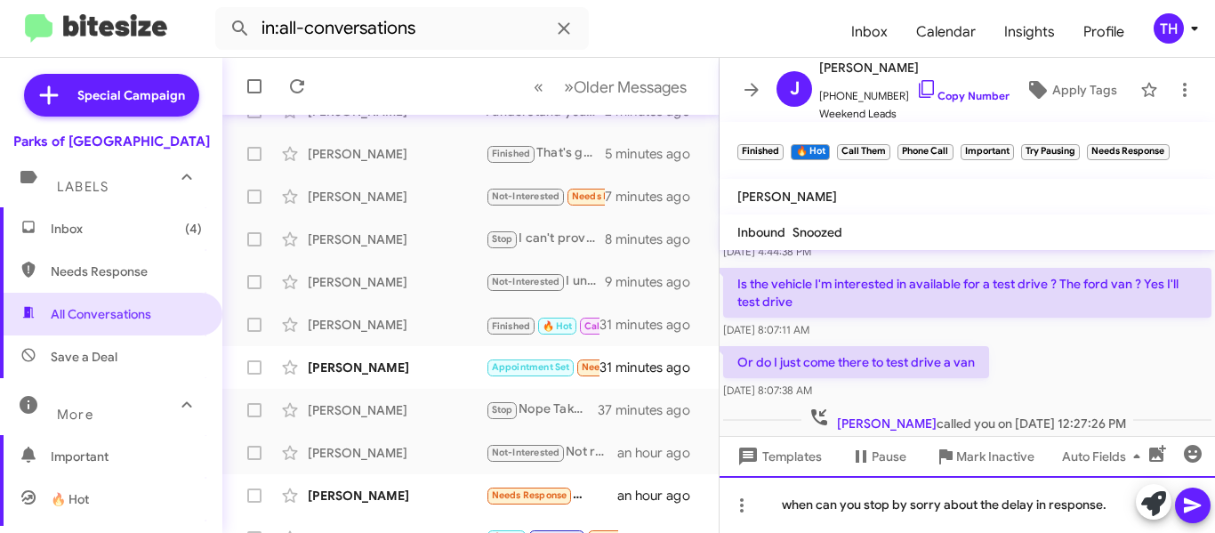
scroll to position [1519, 0]
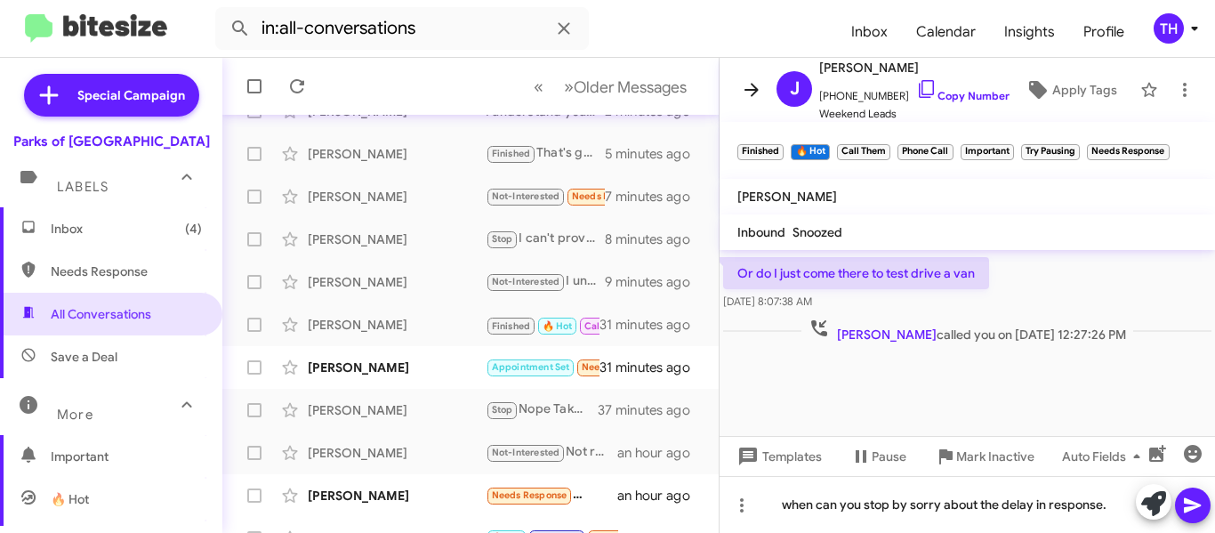
click at [746, 89] on icon at bounding box center [752, 89] width 14 height 13
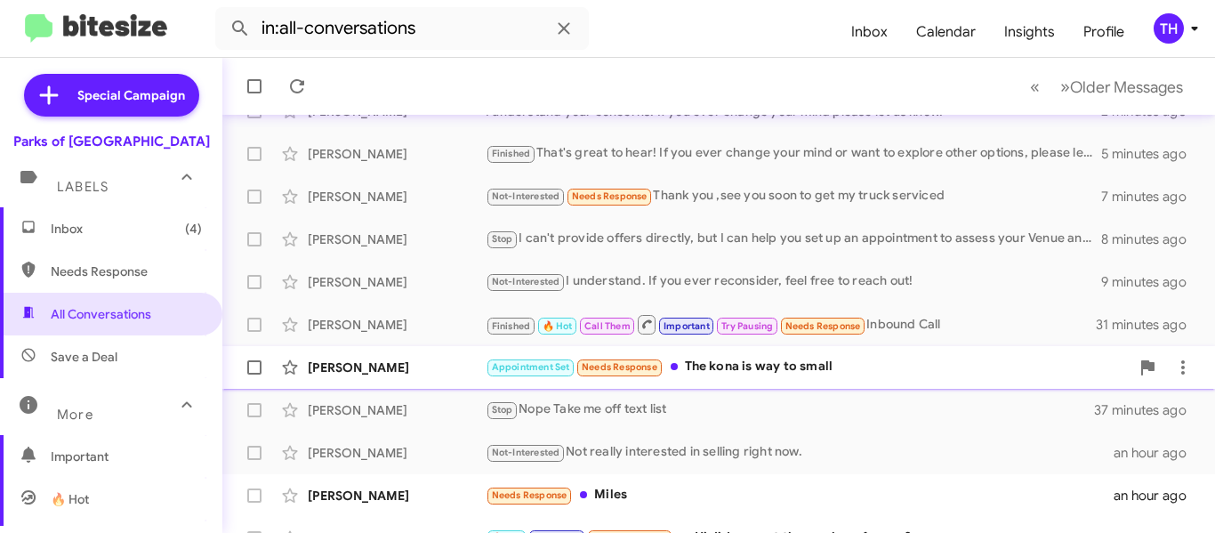
click at [436, 365] on div "[PERSON_NAME]" at bounding box center [397, 368] width 178 height 18
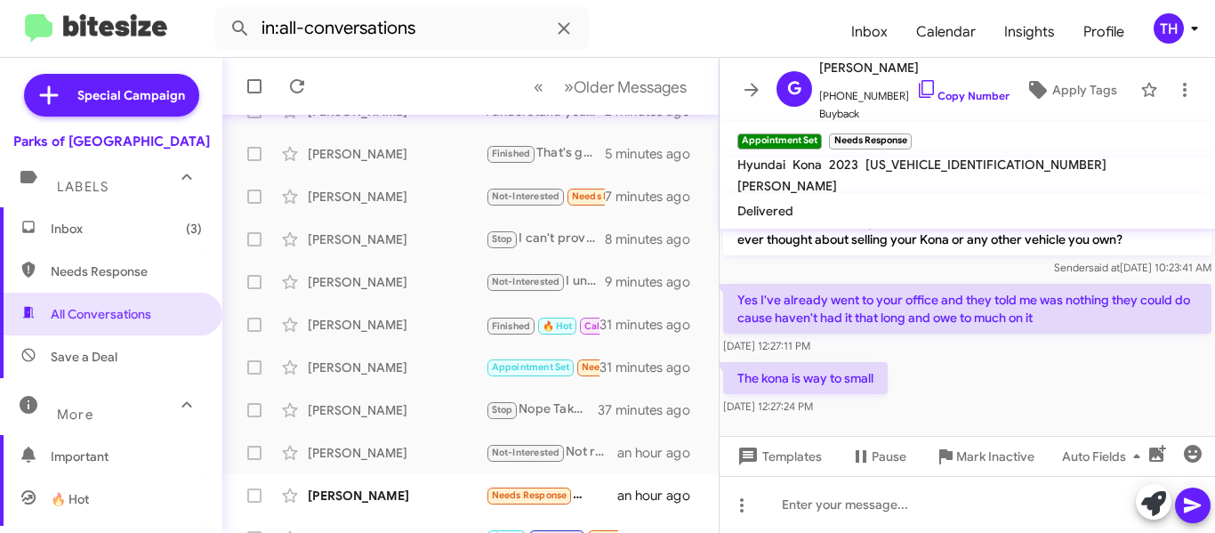
scroll to position [341, 0]
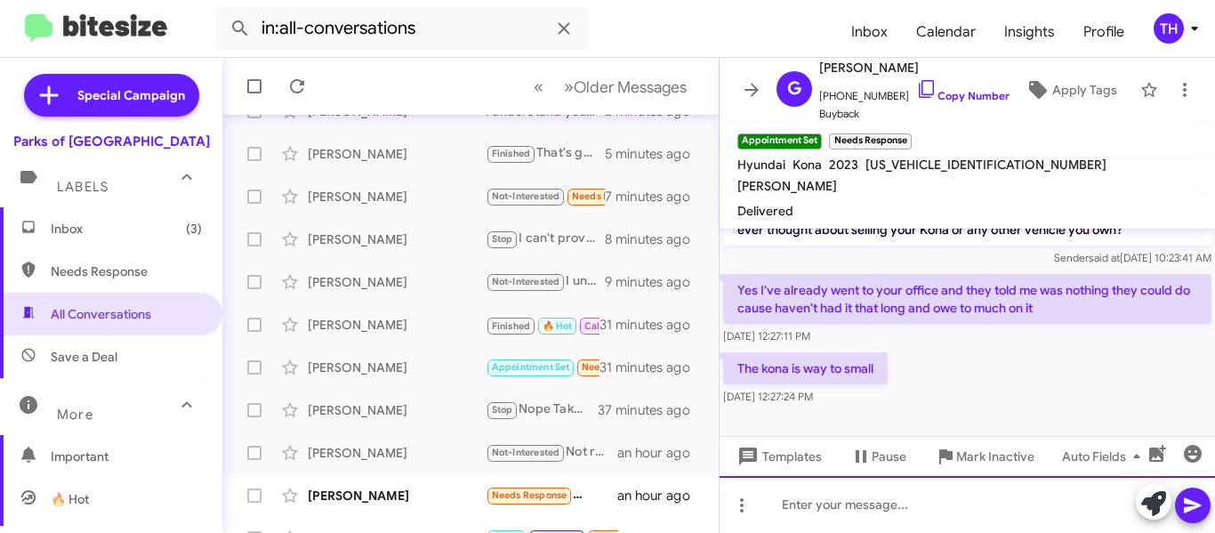
click at [1029, 508] on div at bounding box center [968, 504] width 496 height 57
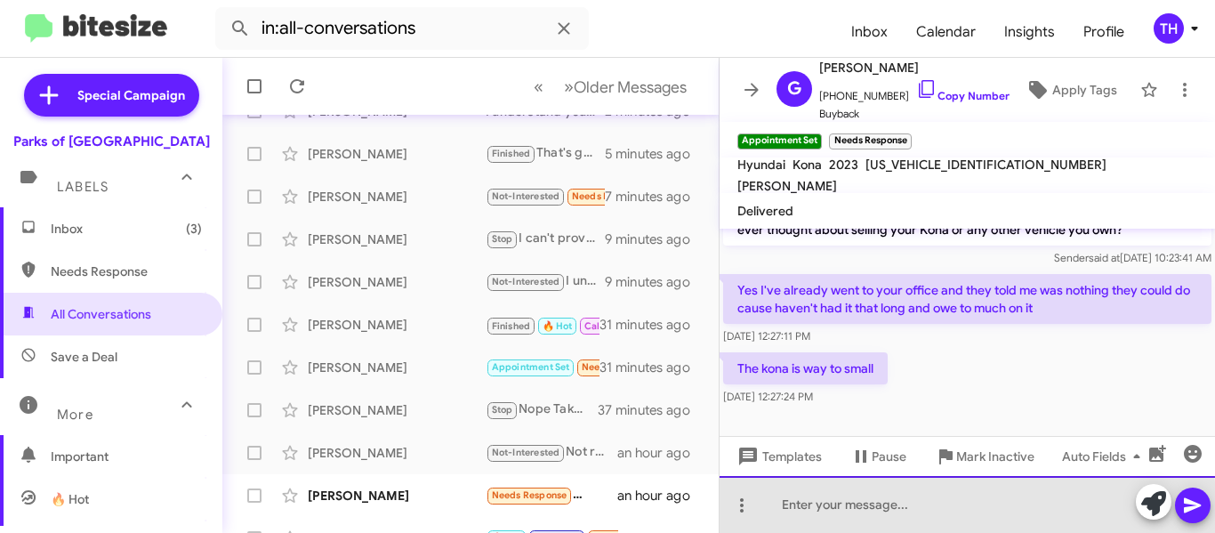
click at [803, 507] on div at bounding box center [968, 504] width 496 height 57
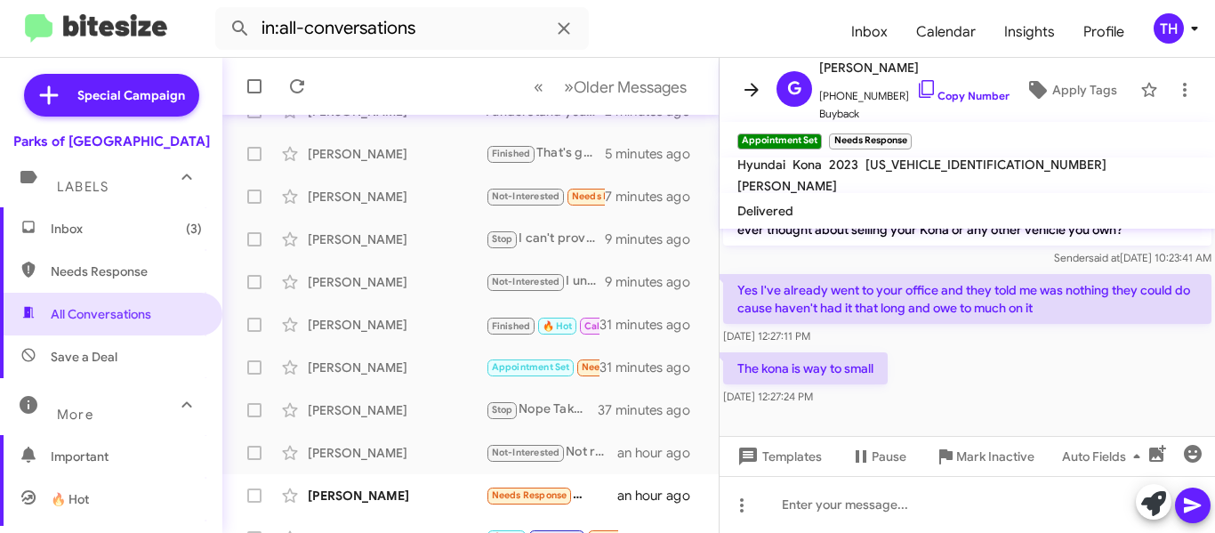
click at [746, 97] on icon at bounding box center [751, 89] width 21 height 21
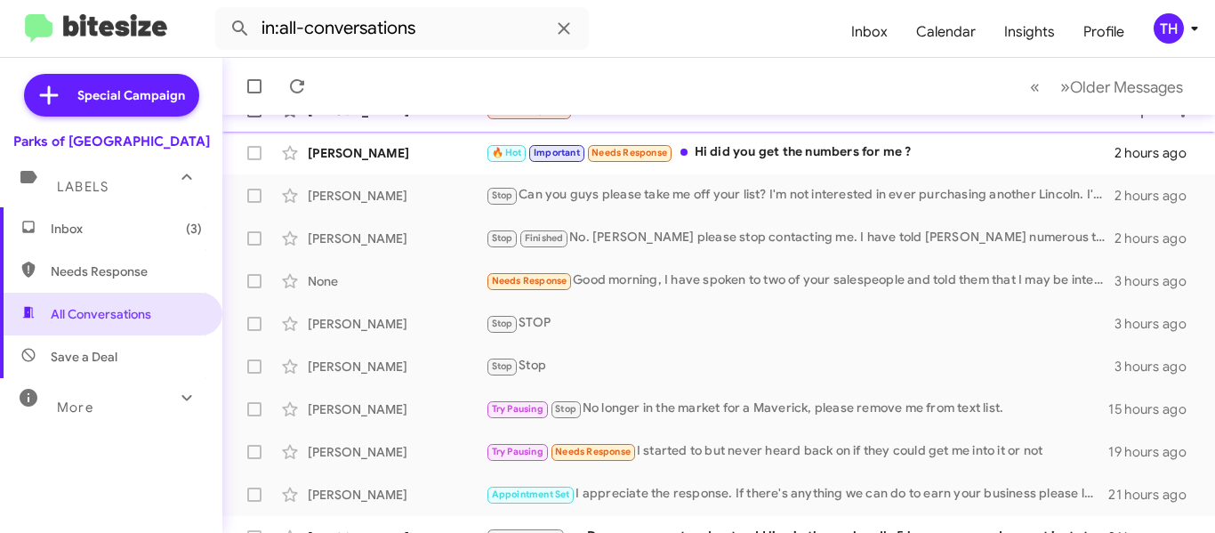
scroll to position [500, 0]
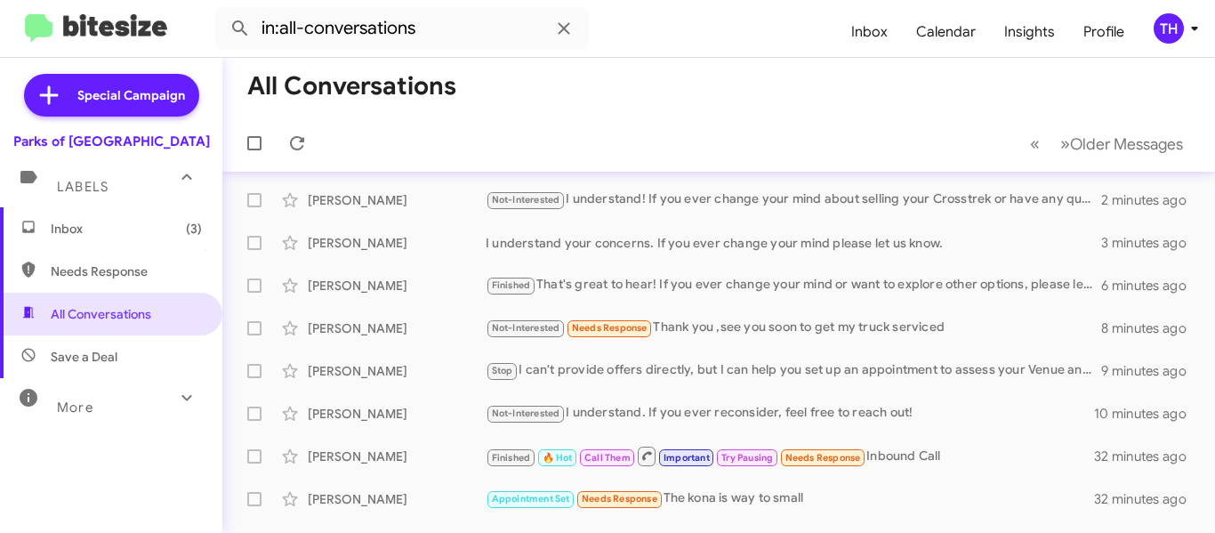
scroll to position [356, 0]
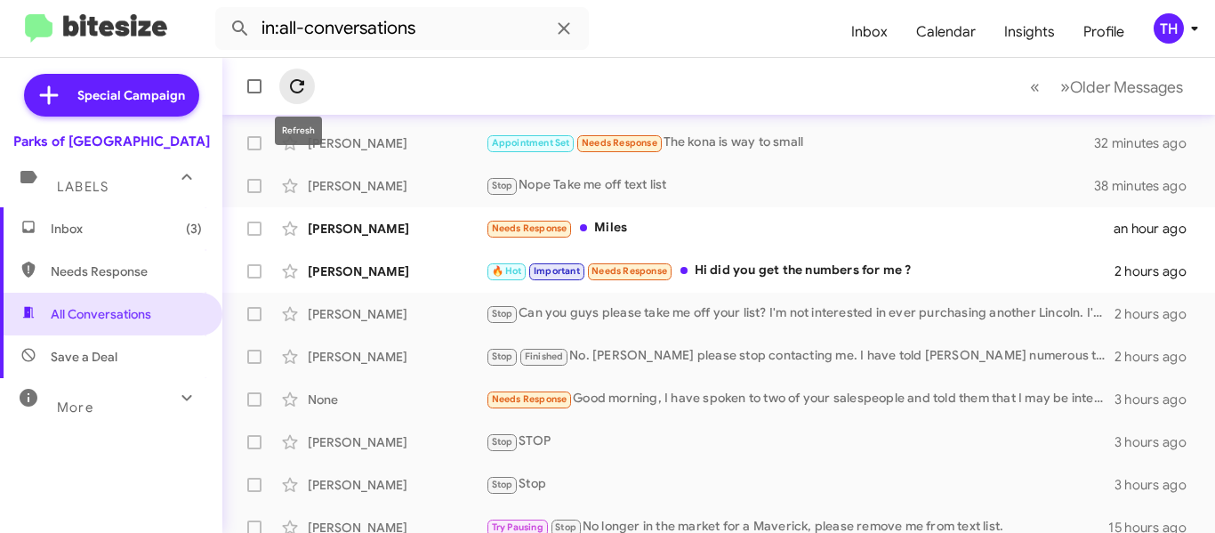
click at [303, 87] on icon at bounding box center [296, 86] width 21 height 21
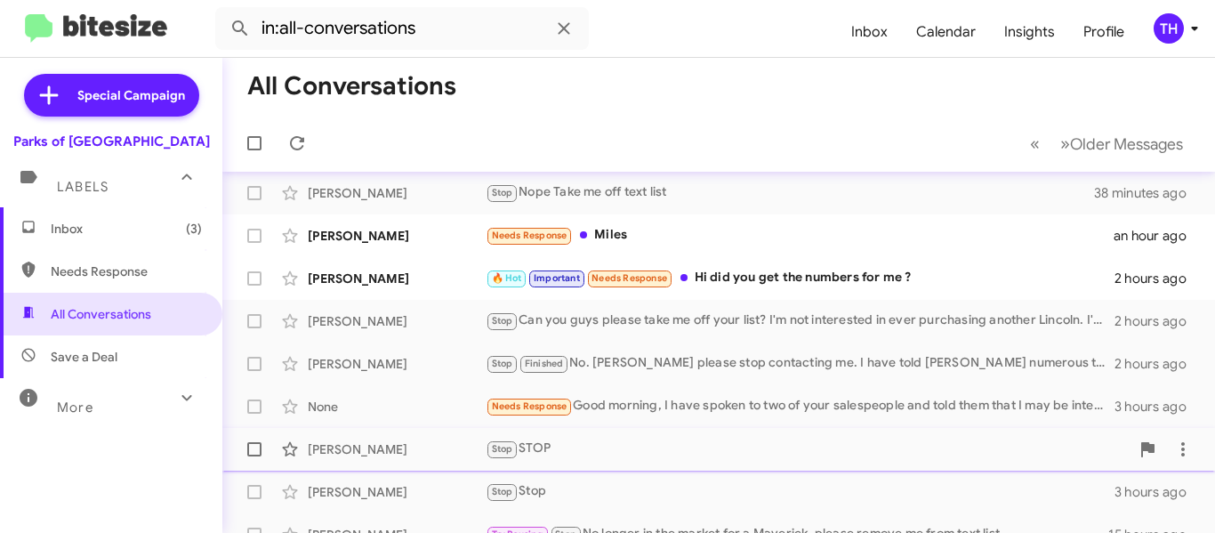
scroll to position [322, 0]
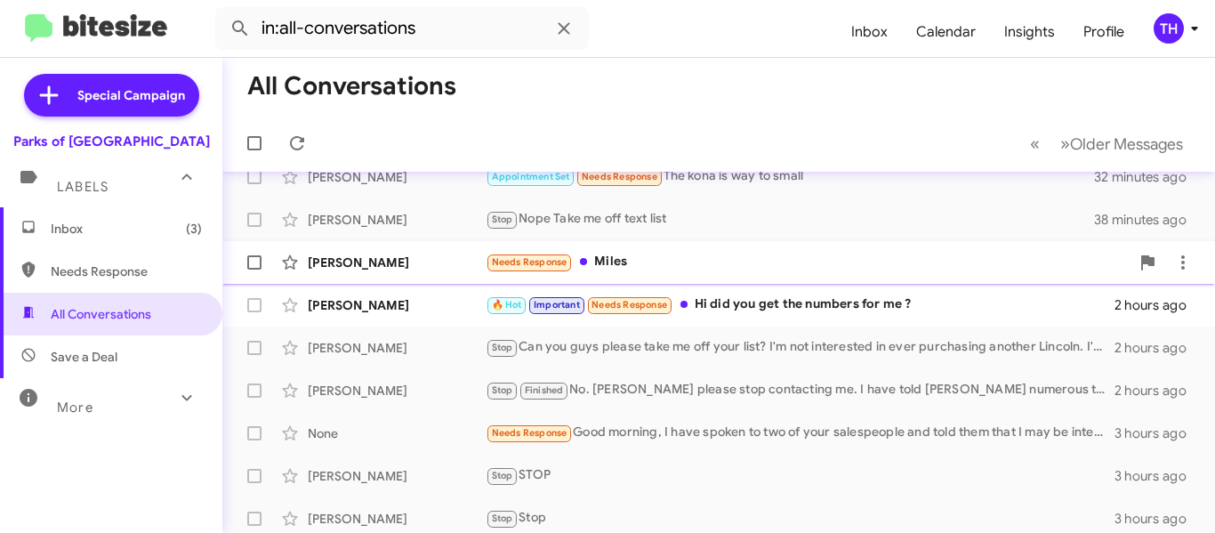
click at [769, 257] on div "Needs Response Miles" at bounding box center [808, 262] width 644 height 20
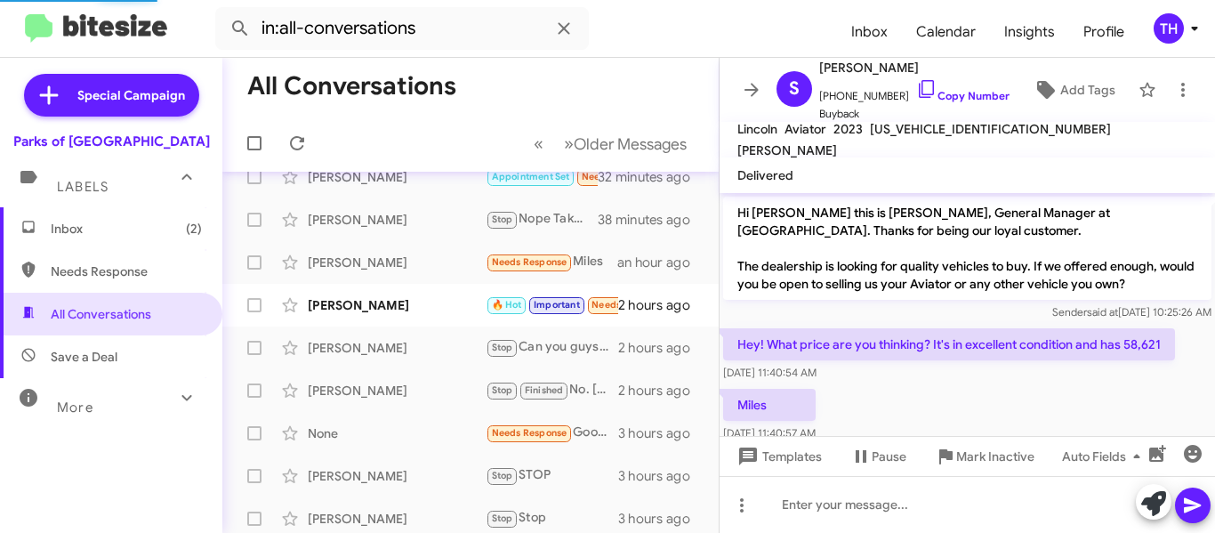
scroll to position [28, 0]
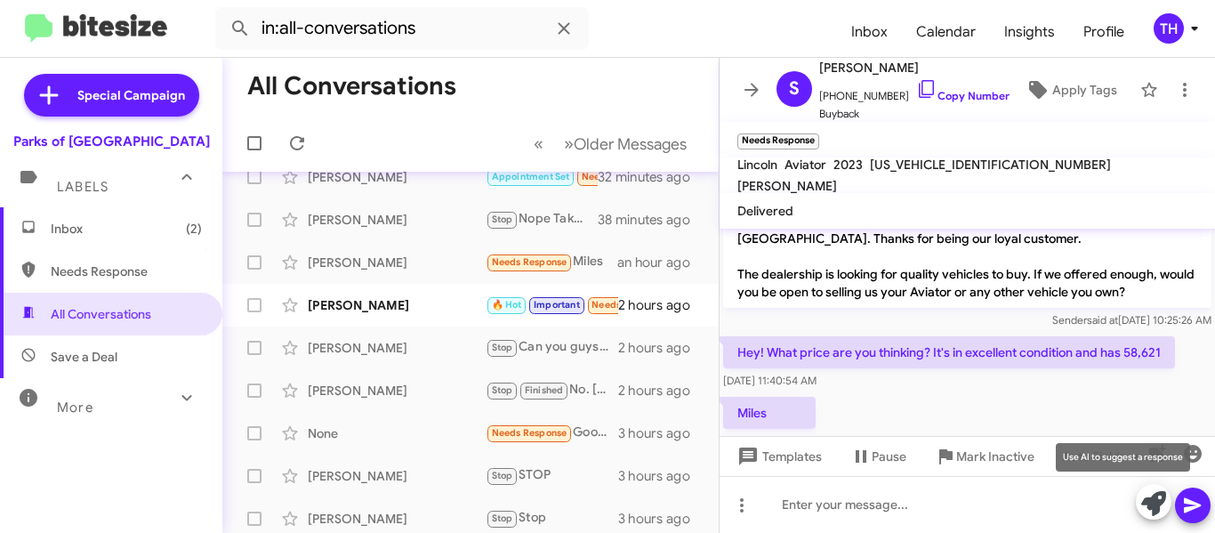
click at [1155, 504] on icon at bounding box center [1154, 503] width 25 height 25
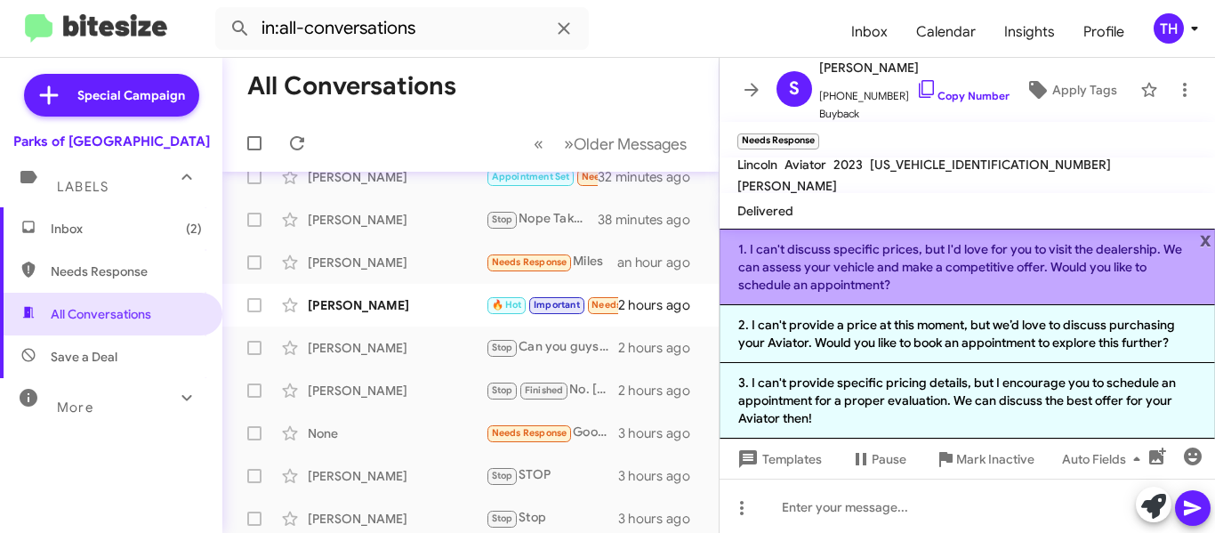
click at [845, 274] on li "1. I can't discuss specific prices, but I'd love for you to visit the dealershi…" at bounding box center [968, 267] width 496 height 77
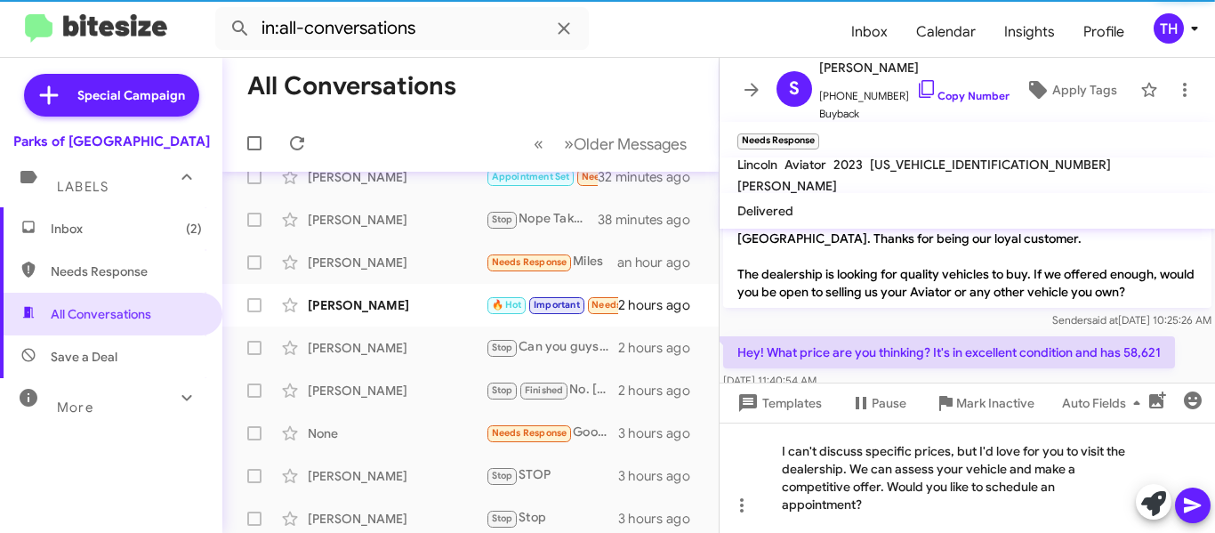
click at [1196, 512] on icon at bounding box center [1192, 505] width 21 height 21
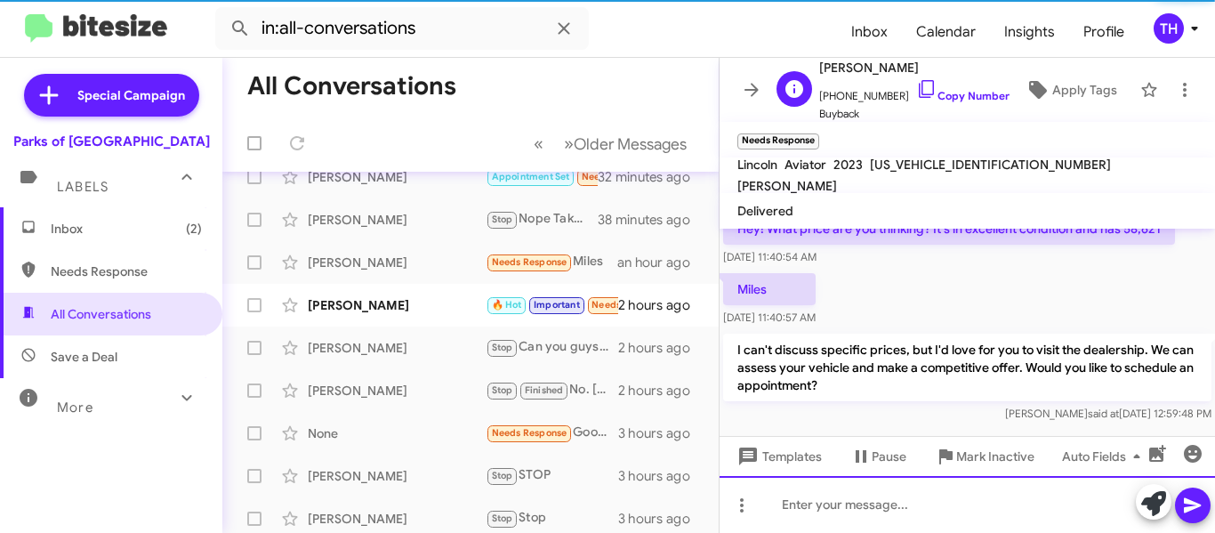
scroll to position [165, 0]
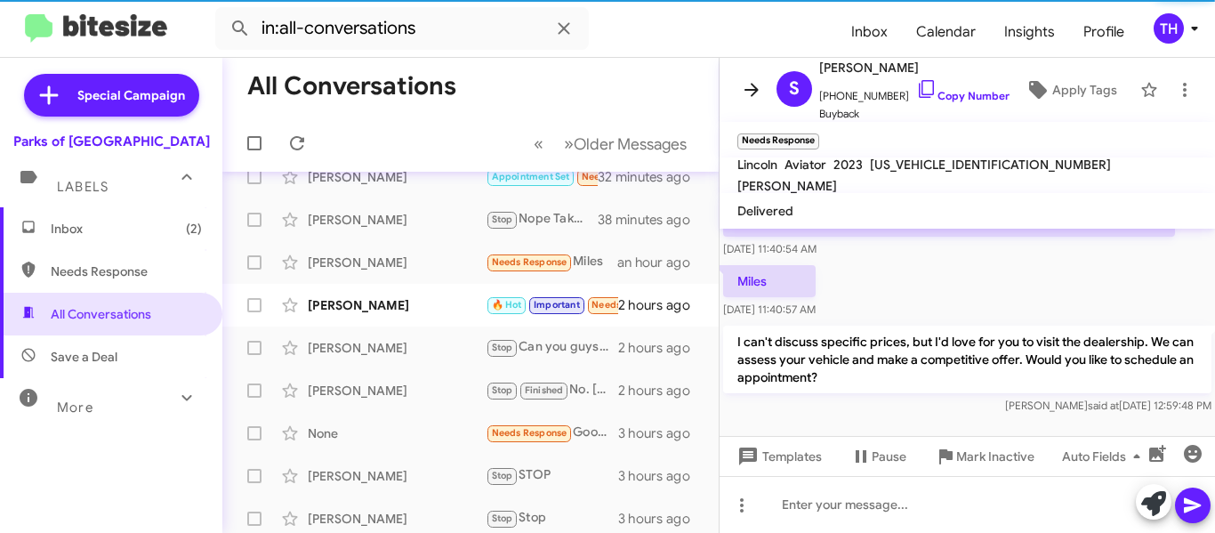
click at [741, 100] on icon at bounding box center [751, 89] width 21 height 21
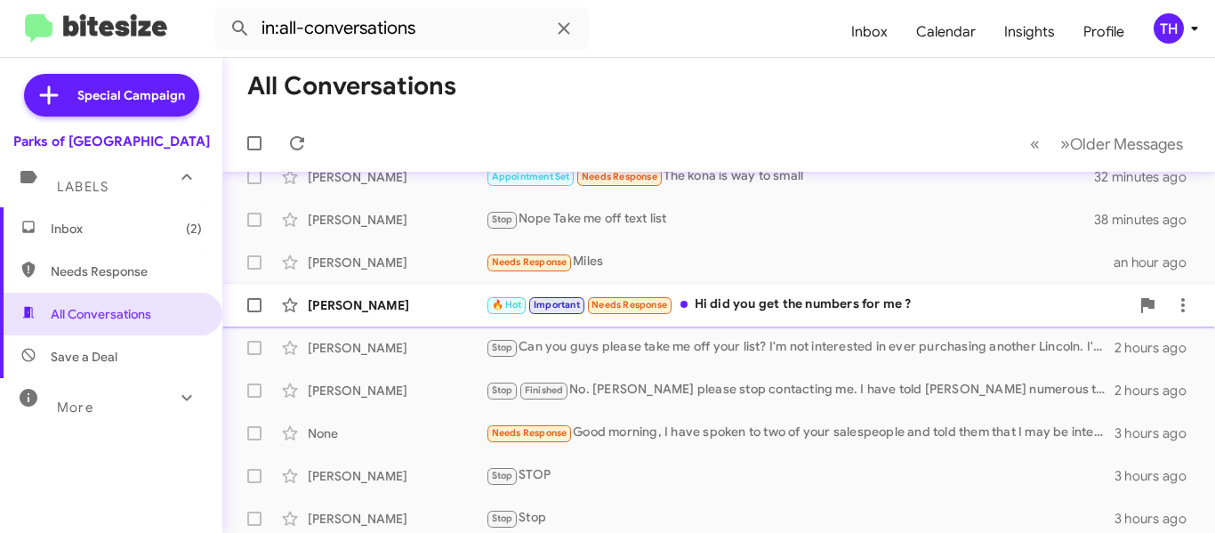
click at [945, 314] on div "🔥 Hot Important Needs Response Hi did you get the numbers for me ?" at bounding box center [808, 305] width 644 height 20
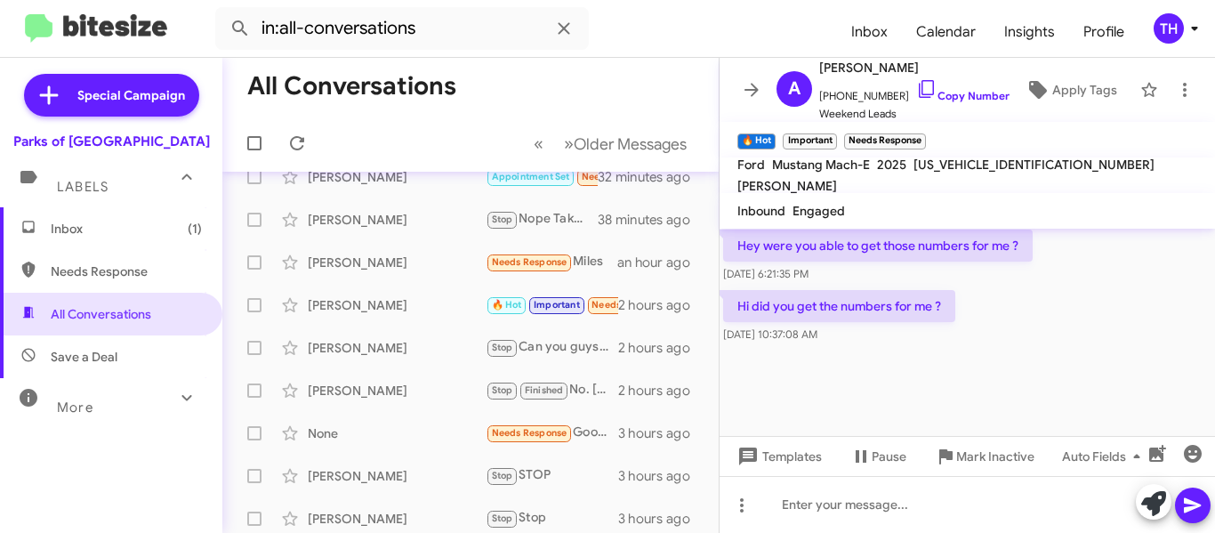
scroll to position [1314, 0]
click at [916, 87] on icon at bounding box center [926, 88] width 21 height 21
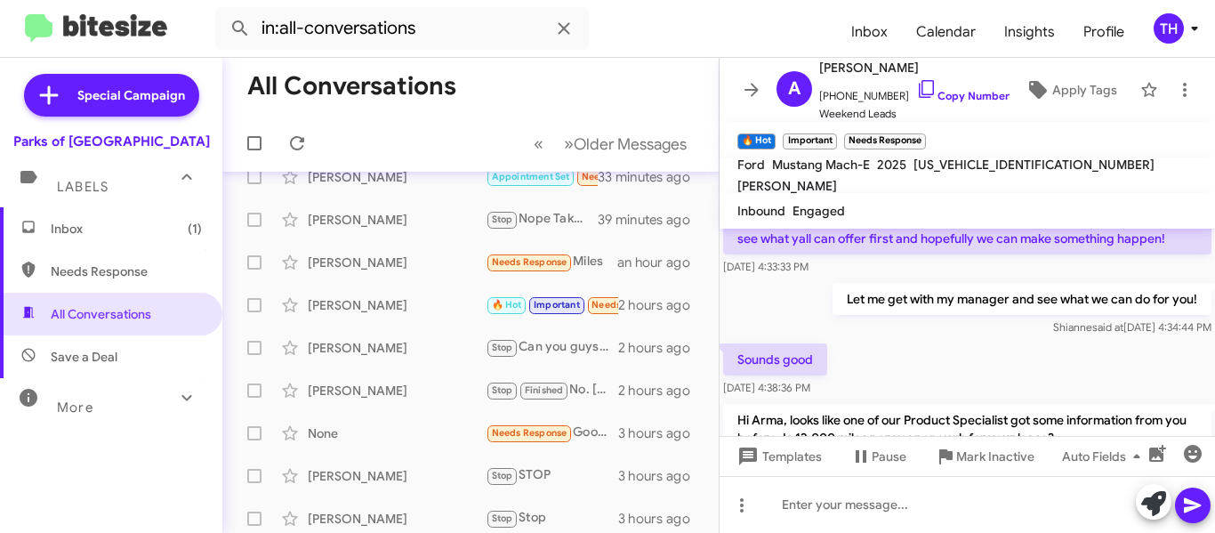
scroll to position [869, 0]
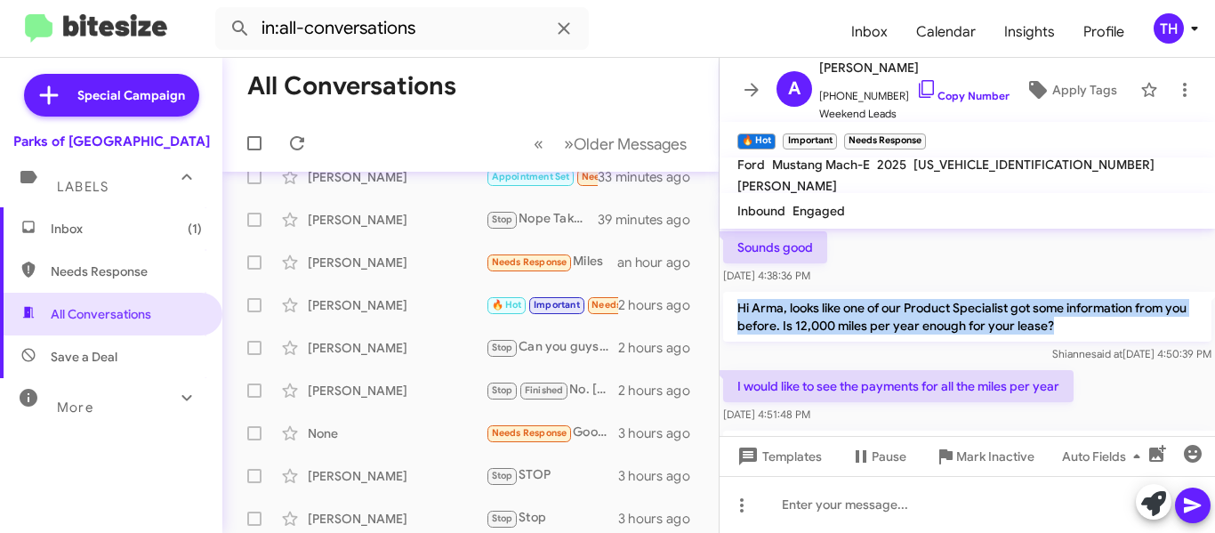
drag, startPoint x: 732, startPoint y: 338, endPoint x: 1101, endPoint y: 366, distance: 370.3
click at [1101, 342] on p "Hi Arma, looks like one of our Product Specialist got some information from you…" at bounding box center [967, 317] width 488 height 50
click at [866, 342] on p "Hi Arma, looks like one of our Product Specialist got some information from you…" at bounding box center [967, 317] width 488 height 50
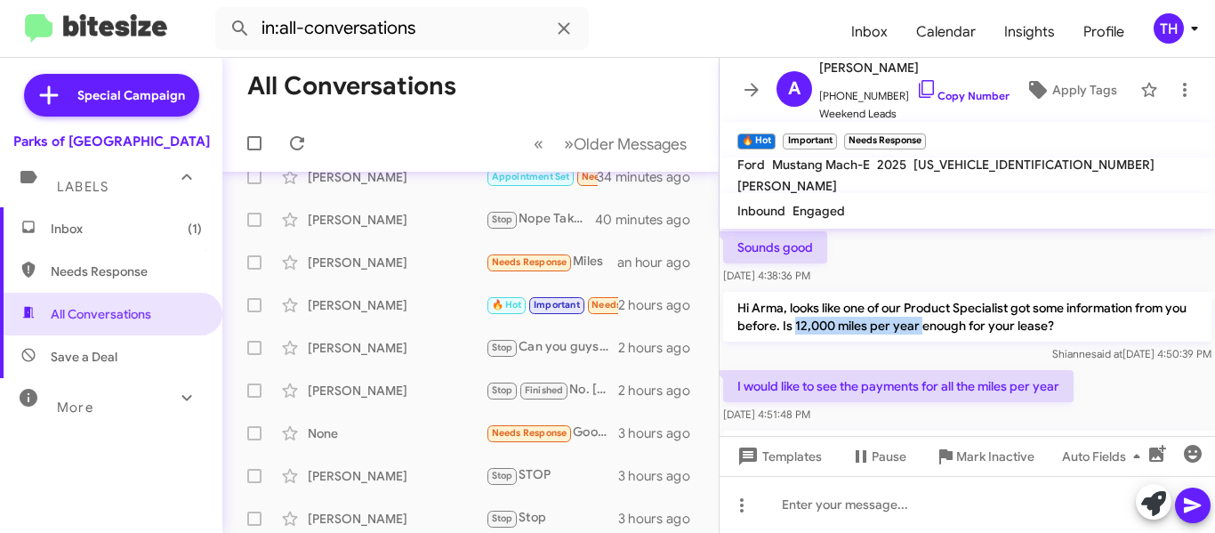
drag, startPoint x: 818, startPoint y: 358, endPoint x: 945, endPoint y: 365, distance: 127.4
click at [945, 342] on p "Hi Arma, looks like one of our Product Specialist got some information from you…" at bounding box center [967, 317] width 488 height 50
drag, startPoint x: 932, startPoint y: 362, endPoint x: 959, endPoint y: 161, distance: 202.8
click at [959, 161] on mat-toolbar "Ford Mustang Mach-E 2025 3FMTK1R46SMA16556 Gil Bolanos" at bounding box center [968, 175] width 496 height 36
drag, startPoint x: 943, startPoint y: 362, endPoint x: 817, endPoint y: 363, distance: 126.3
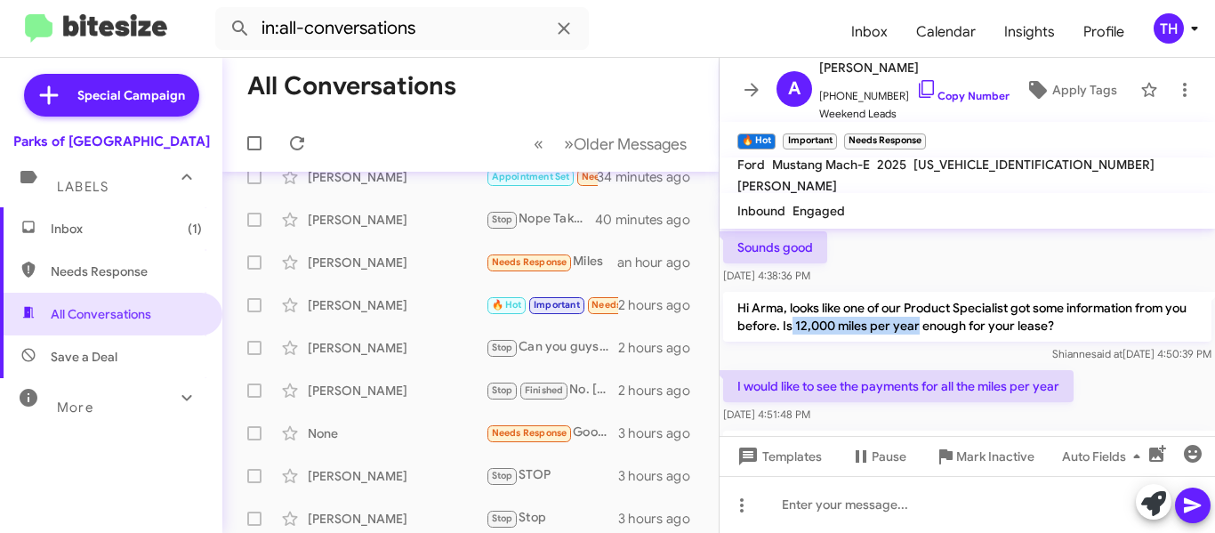
click at [817, 342] on p "Hi Arma, looks like one of our Product Specialist got some information from you…" at bounding box center [967, 317] width 488 height 50
copy p "12,000 miles per year"
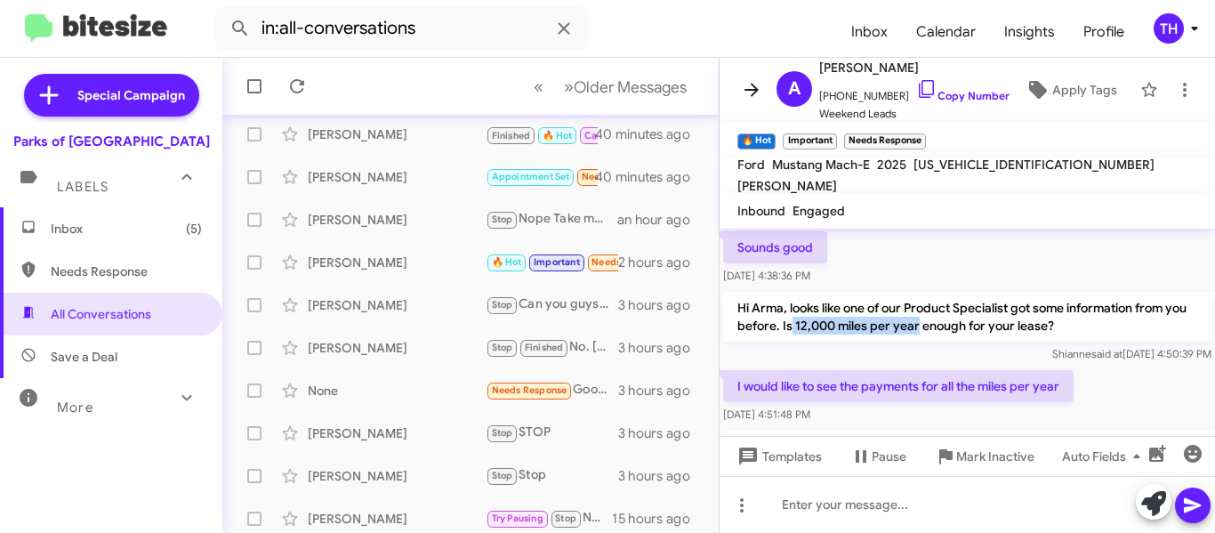
click at [751, 92] on icon at bounding box center [751, 89] width 21 height 21
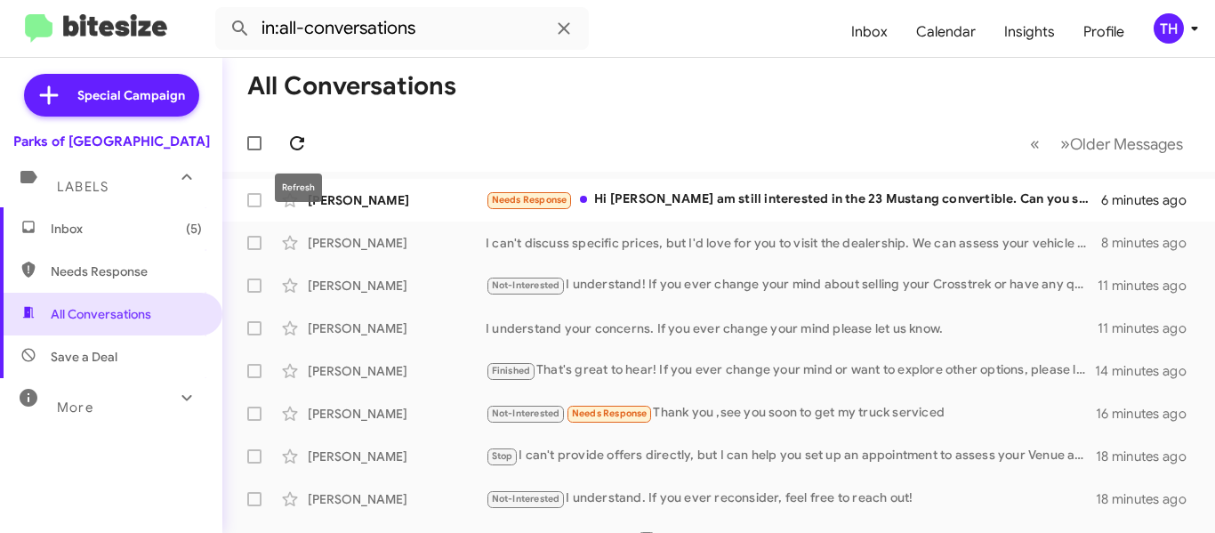
click at [286, 137] on span at bounding box center [297, 143] width 36 height 21
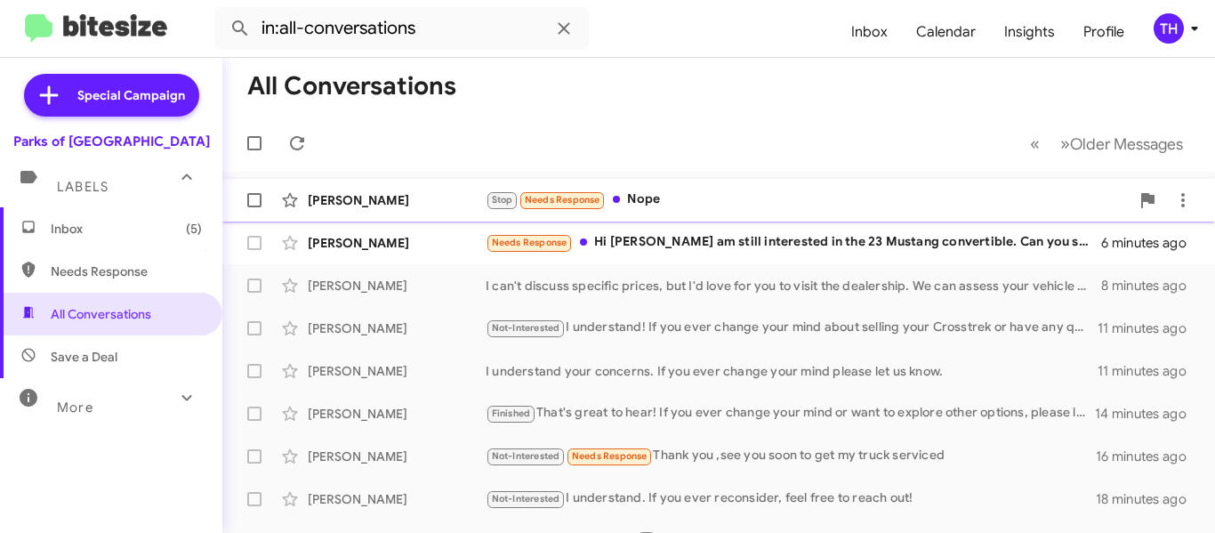
click at [1020, 196] on div "Stop Needs Response Nope" at bounding box center [808, 200] width 644 height 20
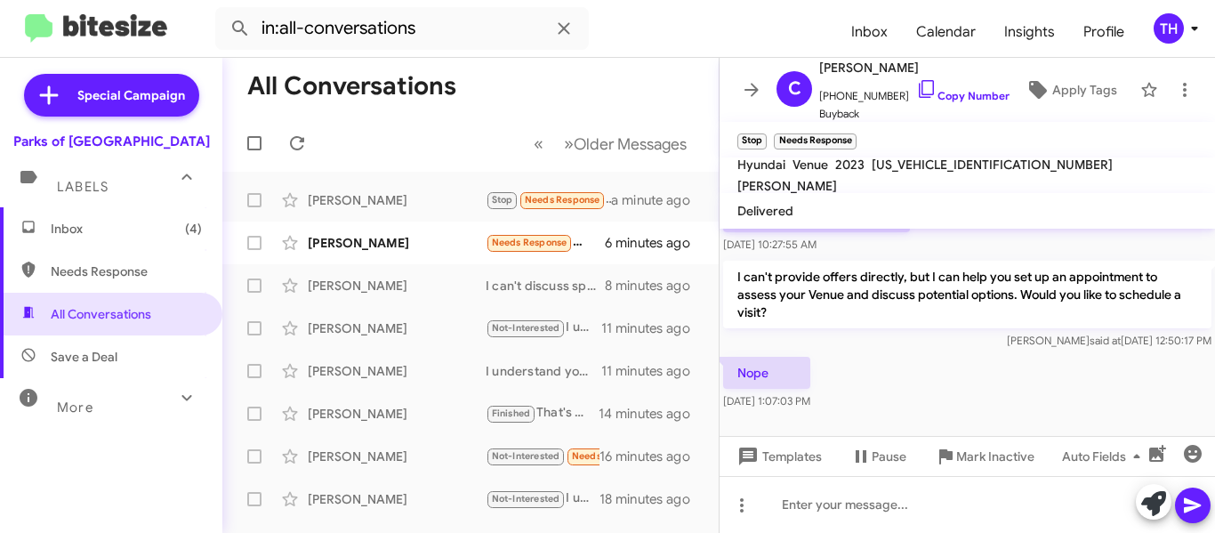
scroll to position [231, 0]
click at [1150, 505] on icon at bounding box center [1154, 503] width 25 height 25
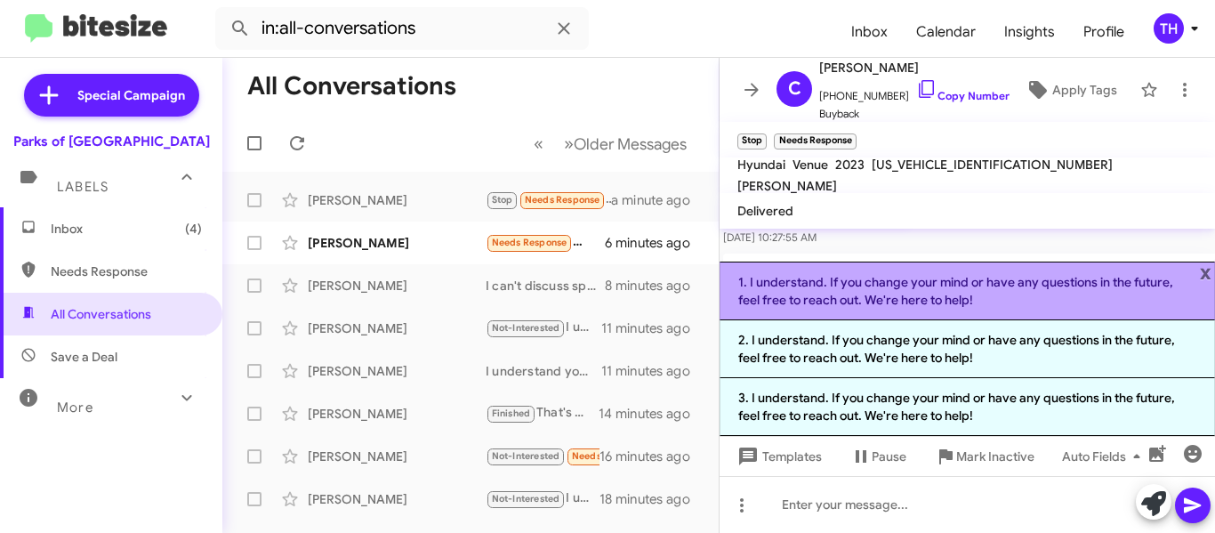
click at [1059, 287] on li "1. I understand. If you change your mind or have any questions in the future, f…" at bounding box center [968, 291] width 496 height 59
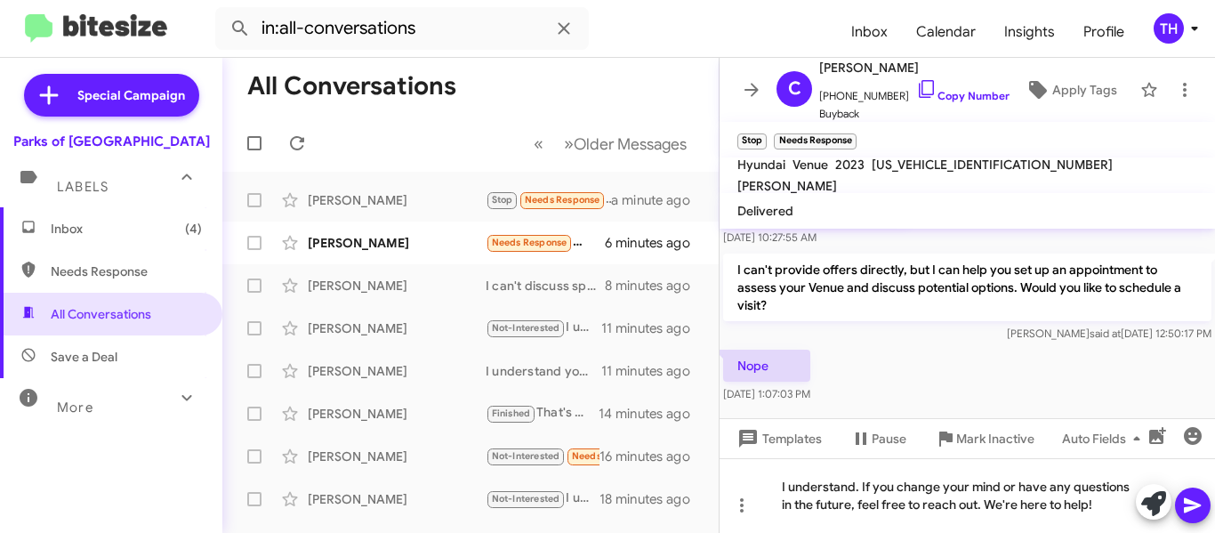
click at [1198, 508] on icon at bounding box center [1192, 505] width 21 height 21
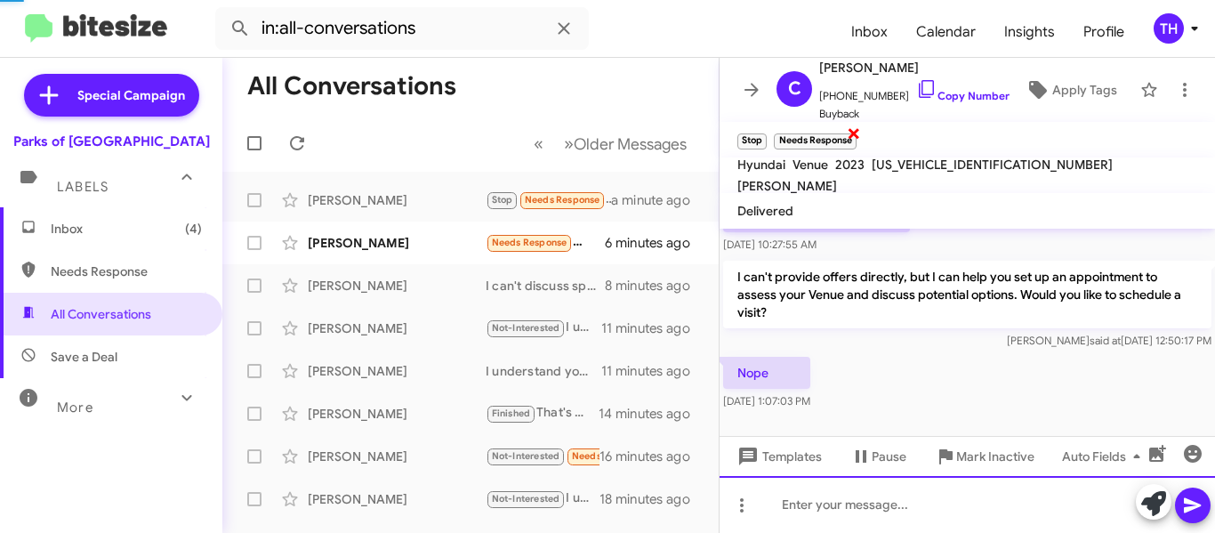
scroll to position [0, 0]
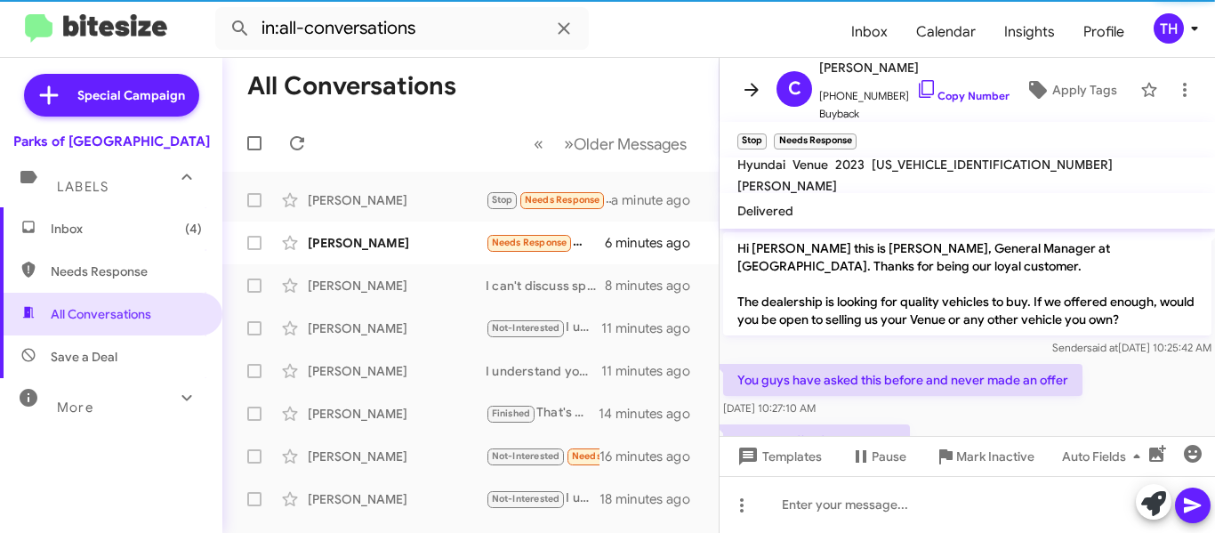
click at [764, 92] on span at bounding box center [752, 89] width 36 height 21
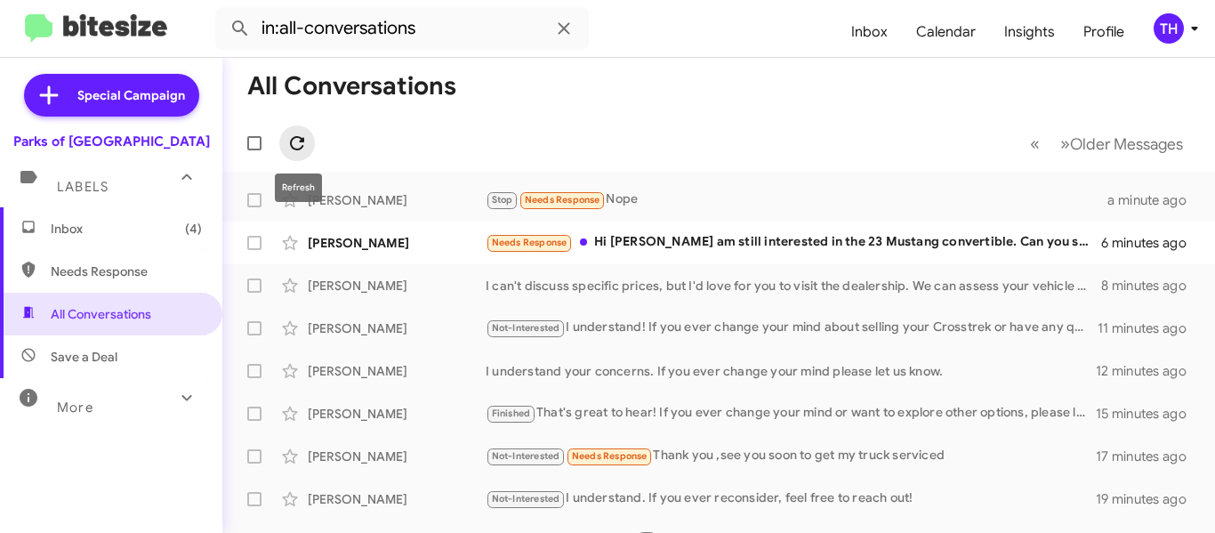
click at [307, 134] on icon at bounding box center [296, 143] width 21 height 21
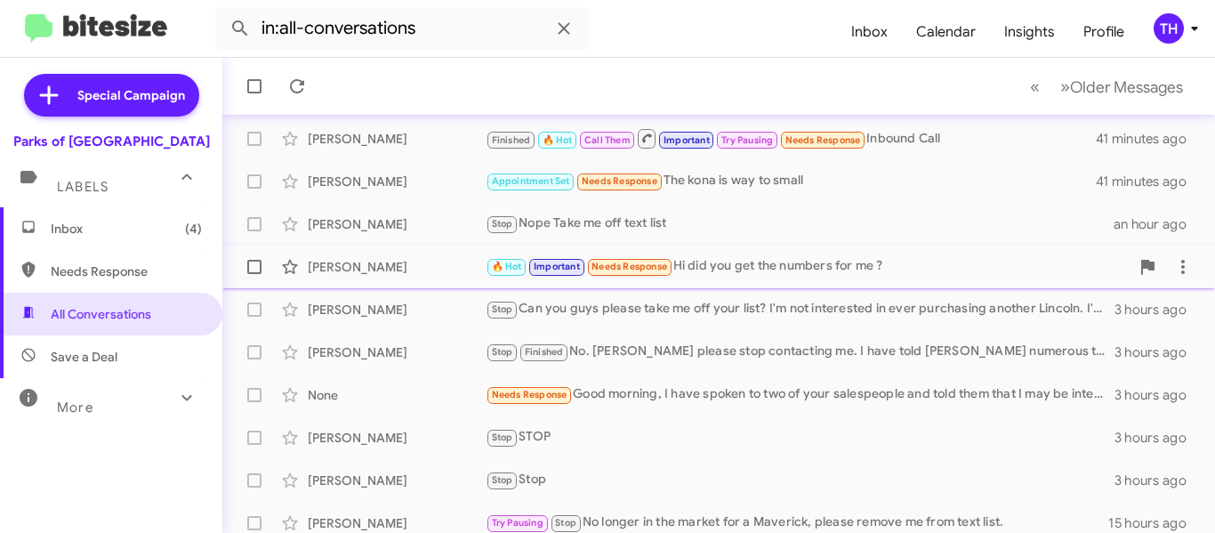
scroll to position [445, 0]
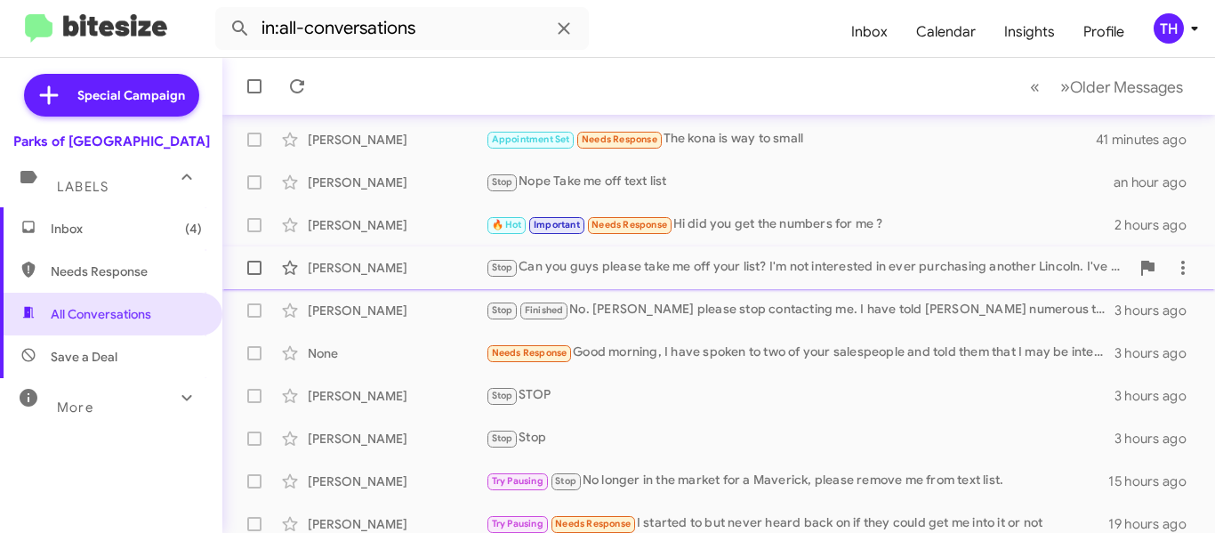
click at [444, 275] on div "[PERSON_NAME]" at bounding box center [397, 268] width 178 height 18
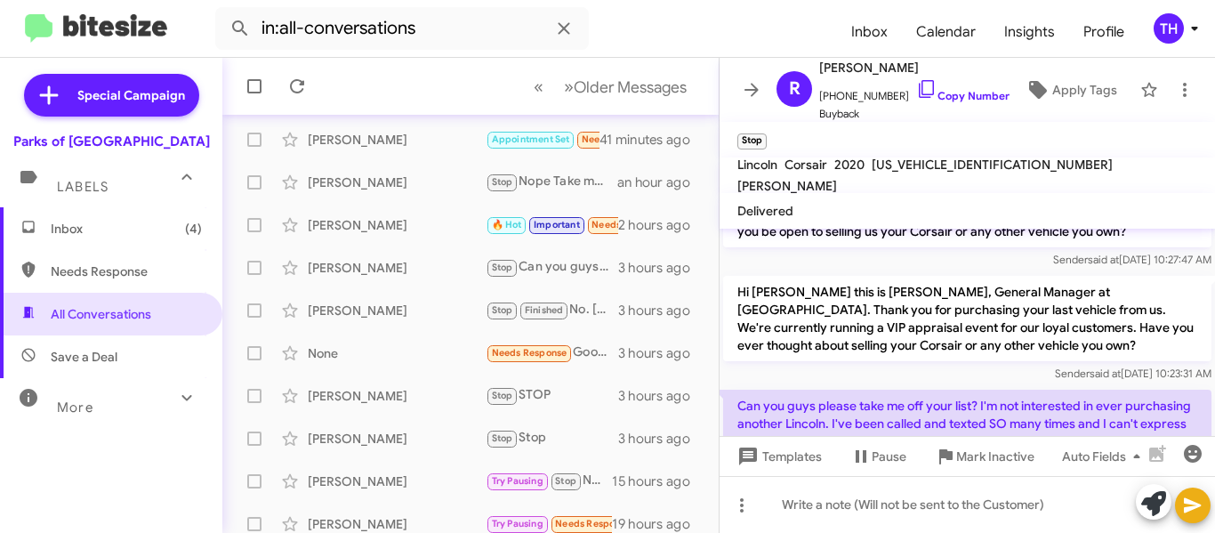
scroll to position [152, 0]
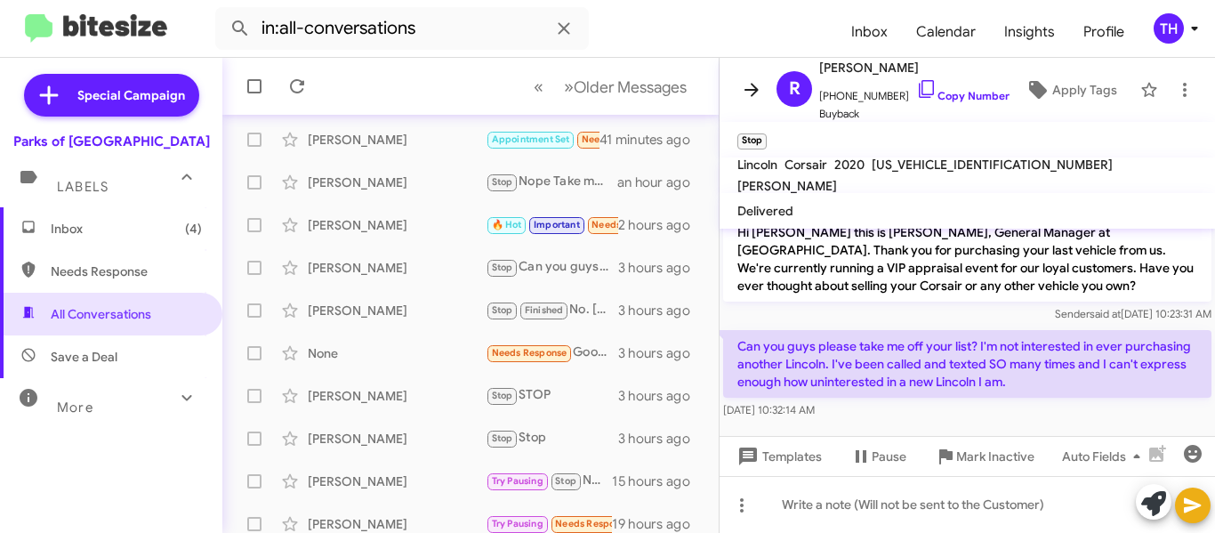
click at [763, 88] on span at bounding box center [752, 89] width 36 height 21
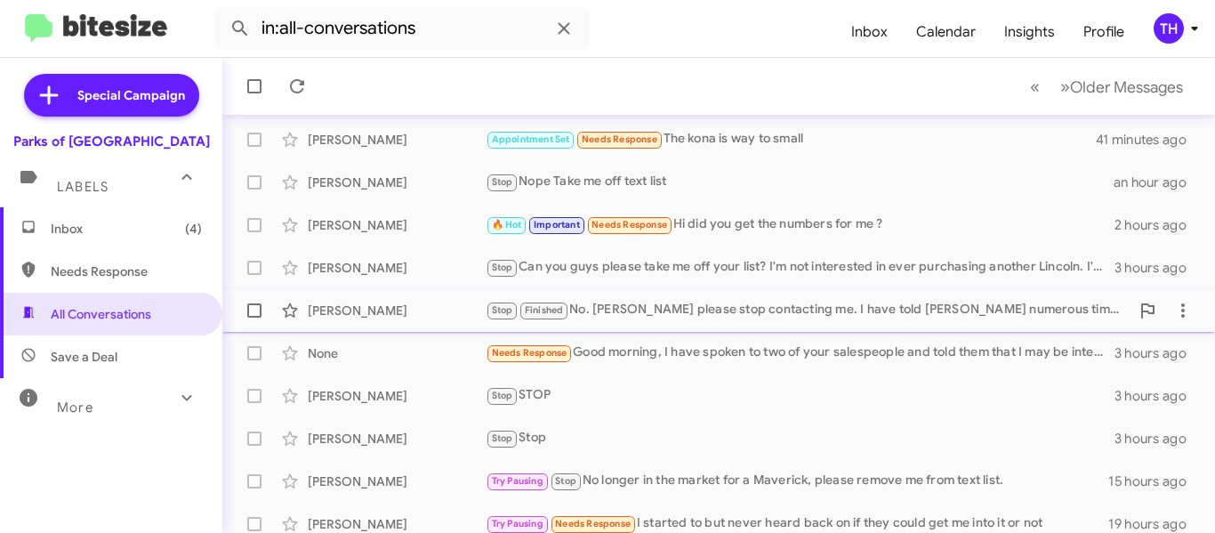
click at [440, 311] on div "[PERSON_NAME]" at bounding box center [397, 311] width 178 height 18
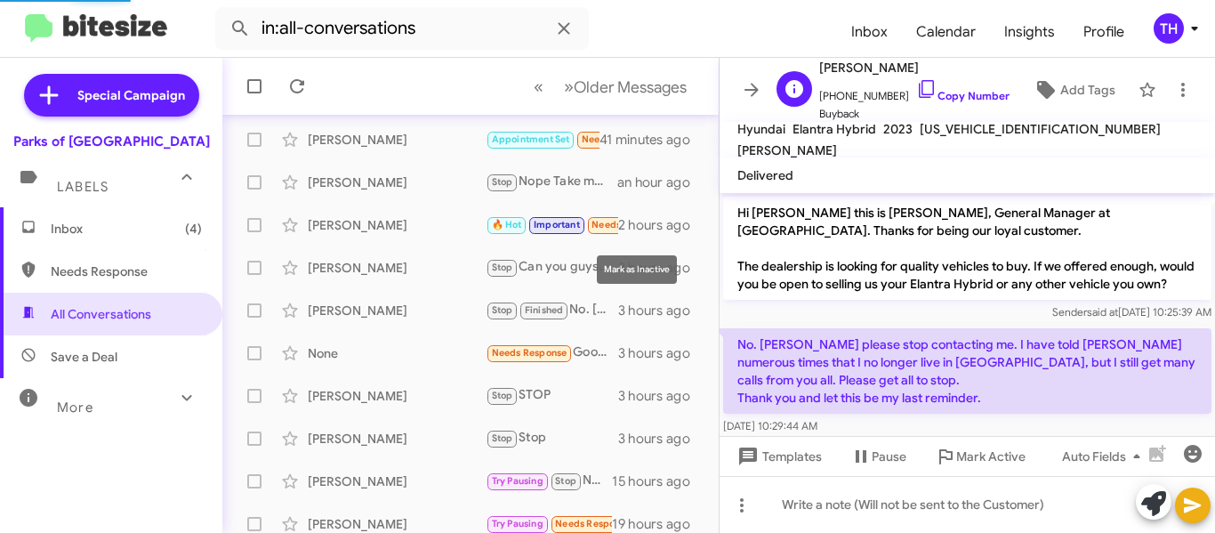
scroll to position [70, 0]
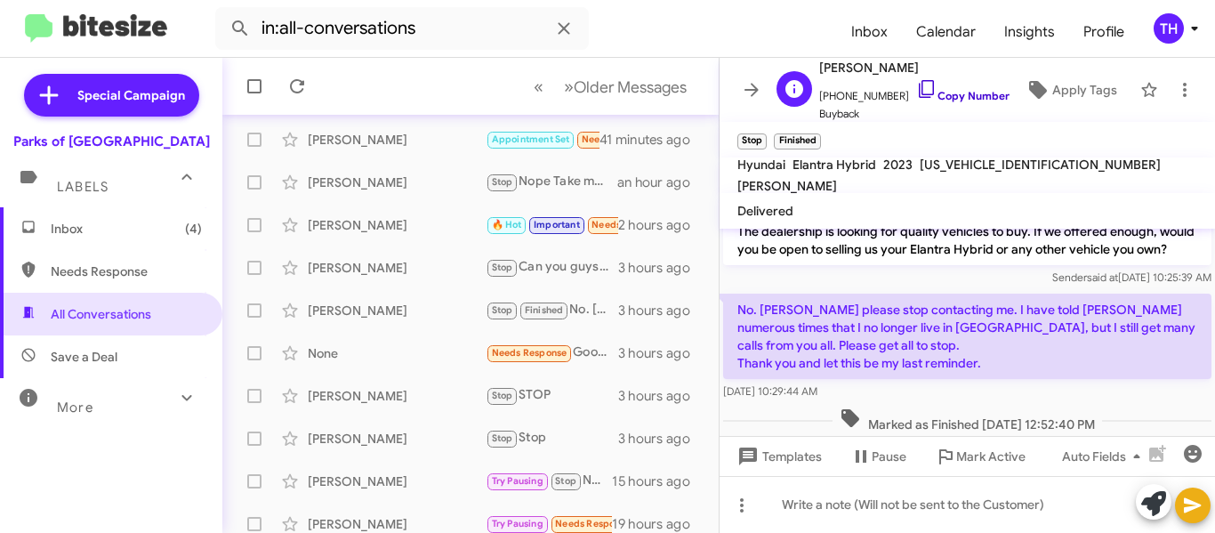
click at [916, 86] on icon at bounding box center [926, 88] width 21 height 21
